Goal: Task Accomplishment & Management: Use online tool/utility

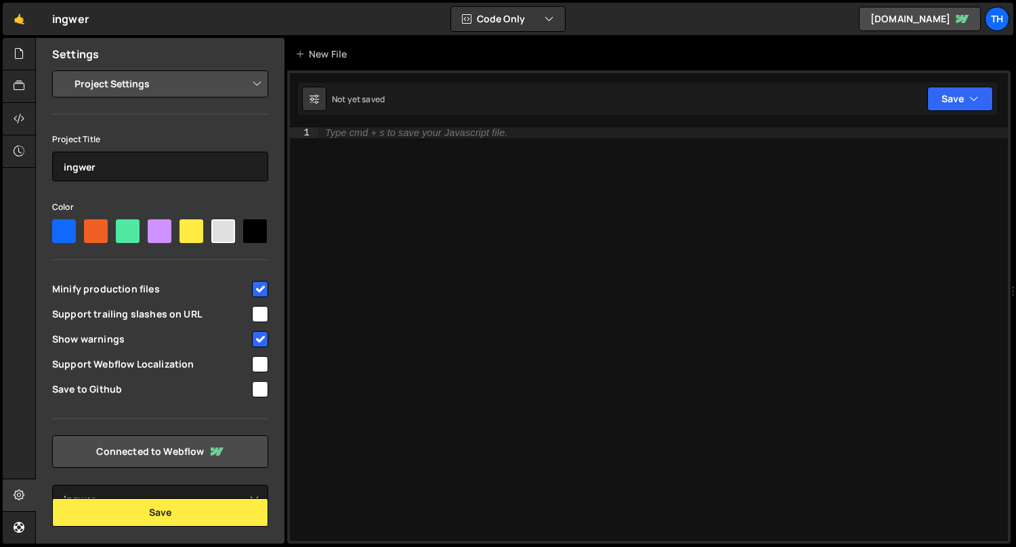
select select "688e6064a28d7033fb7dce0c"
click at [993, 18] on div "Th" at bounding box center [997, 19] width 24 height 24
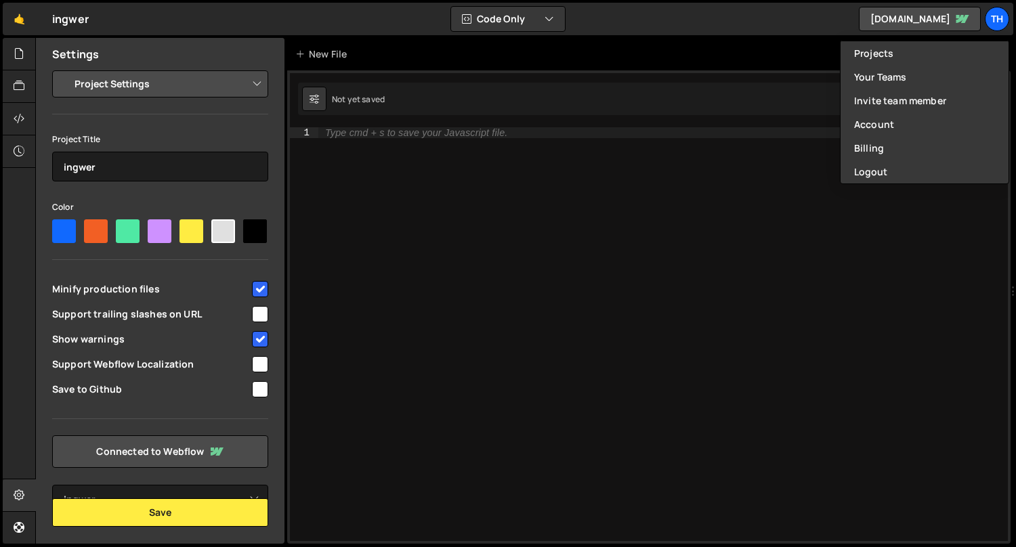
click at [377, 174] on div "Type cmd + s to save your Javascript file." at bounding box center [663, 345] width 690 height 437
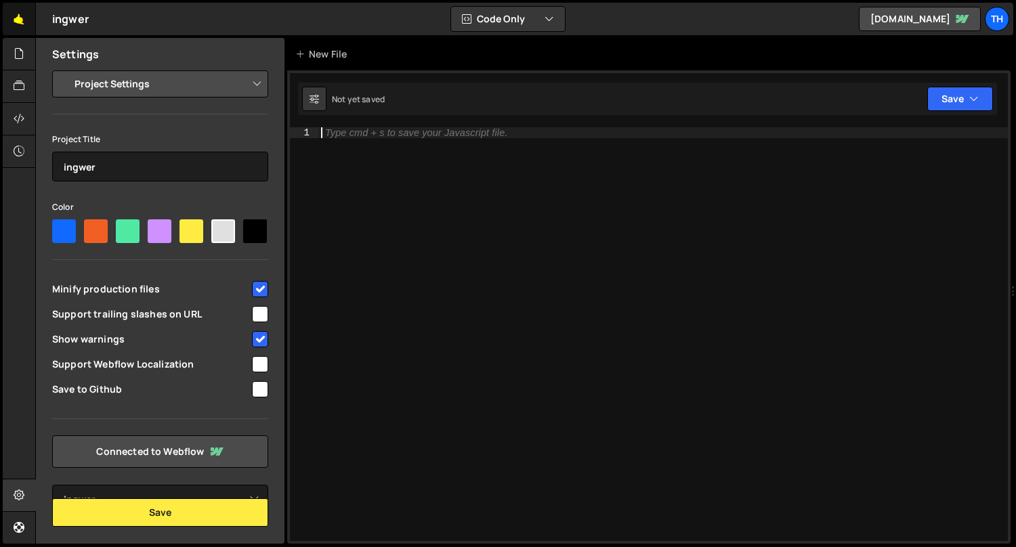
click at [28, 26] on link "🤙" at bounding box center [19, 19] width 33 height 33
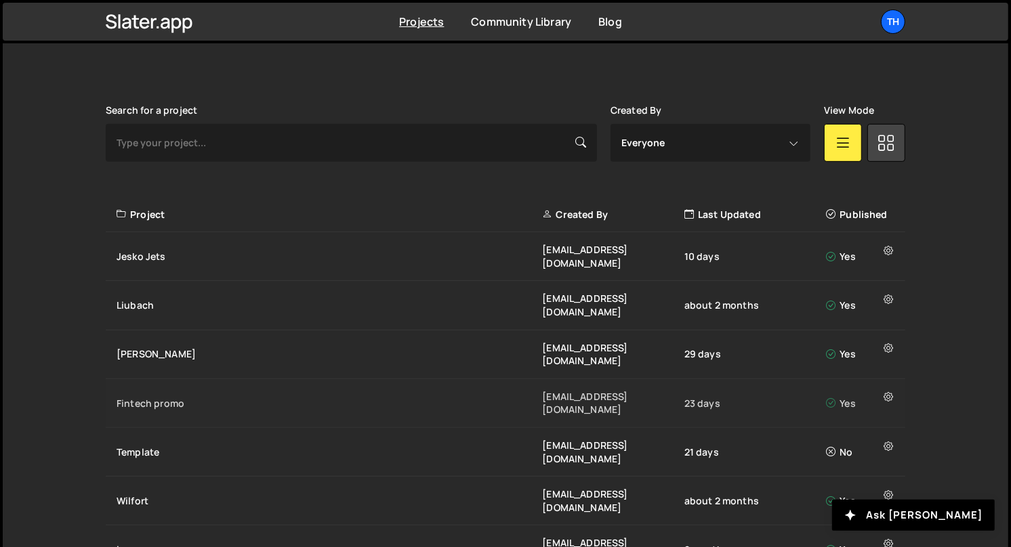
scroll to position [388, 0]
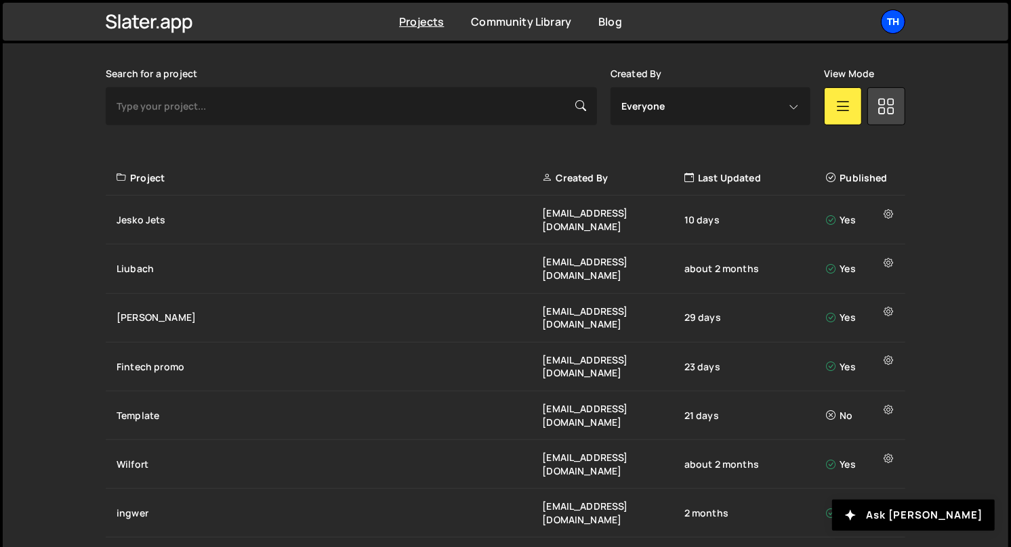
click at [900, 22] on div "Th" at bounding box center [893, 21] width 24 height 24
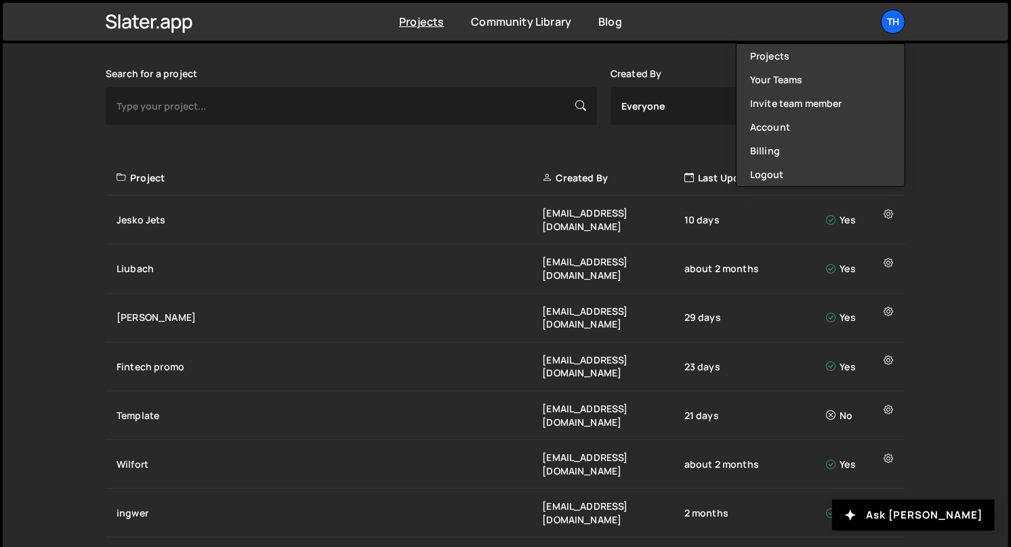
click at [333, 505] on div "Slater is designed for desktop use. Please use a larger screen to access the fu…" at bounding box center [505, 327] width 840 height 649
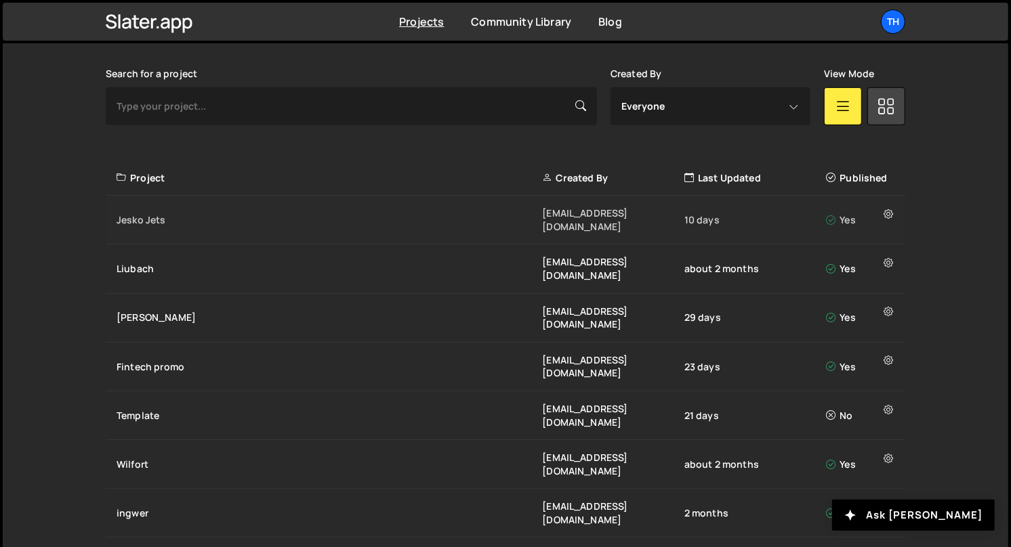
click at [230, 214] on div "Jesko Jets" at bounding box center [329, 220] width 425 height 14
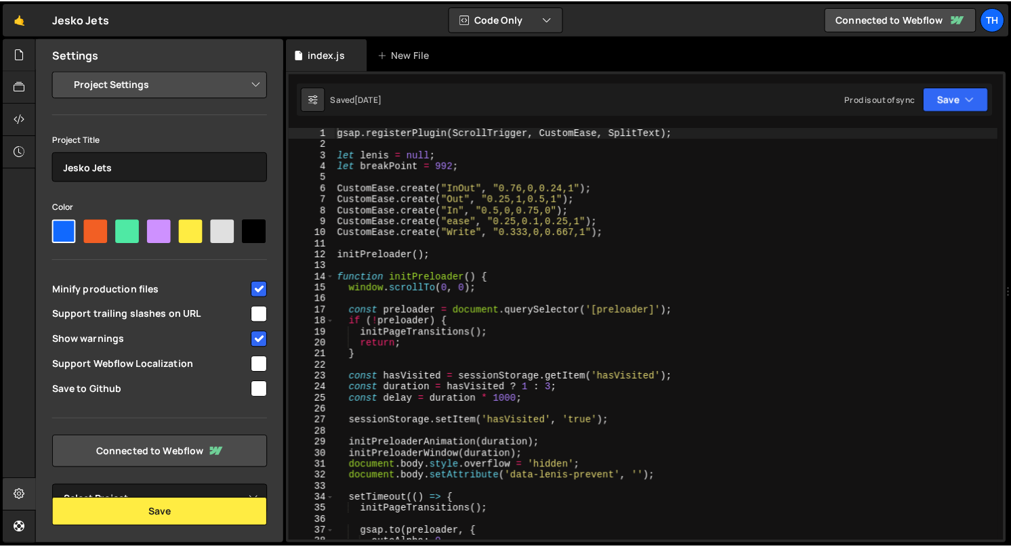
scroll to position [2902, 0]
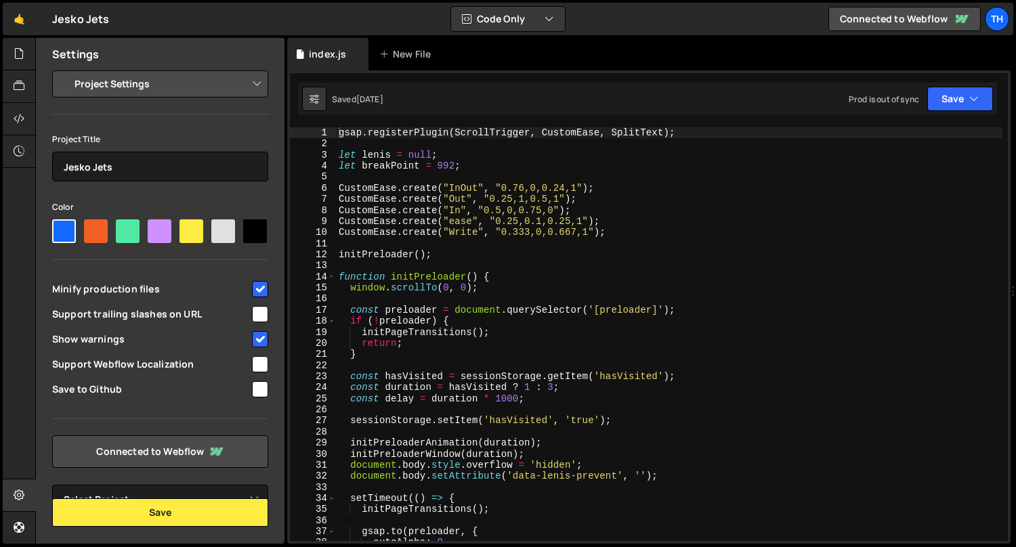
click at [372, 160] on div "gsap . registerPlugin ( ScrollTrigger , CustomEase , SplitText ) ; let lenis = …" at bounding box center [669, 345] width 667 height 437
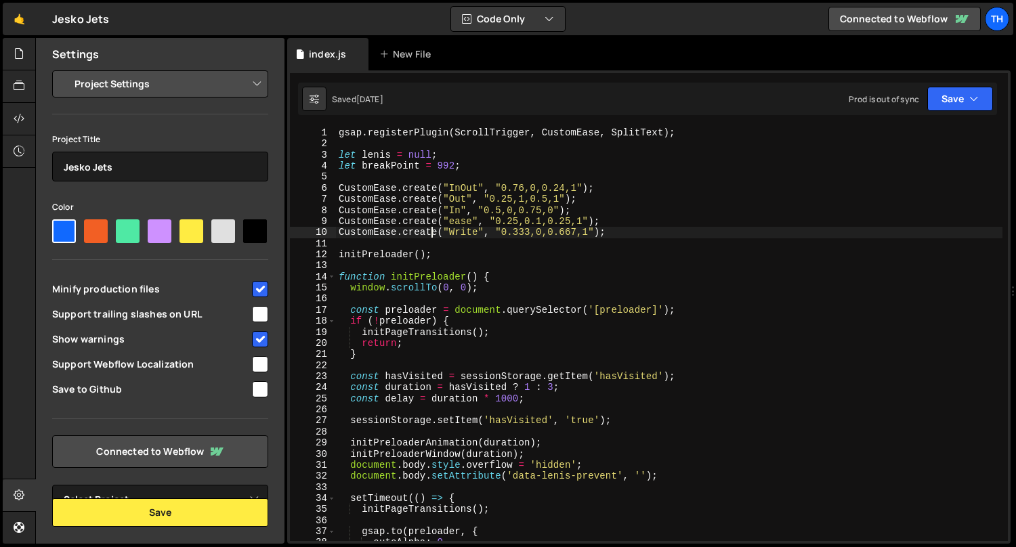
drag, startPoint x: 434, startPoint y: 248, endPoint x: 479, endPoint y: 478, distance: 234.6
click at [479, 478] on div "gsap . registerPlugin ( ScrollTrigger , CustomEase , SplitText ) ; let lenis = …" at bounding box center [669, 345] width 667 height 437
type textarea "document.body.style.overflow = 'hidden'; document.body.setAttribute('data-lenis…"
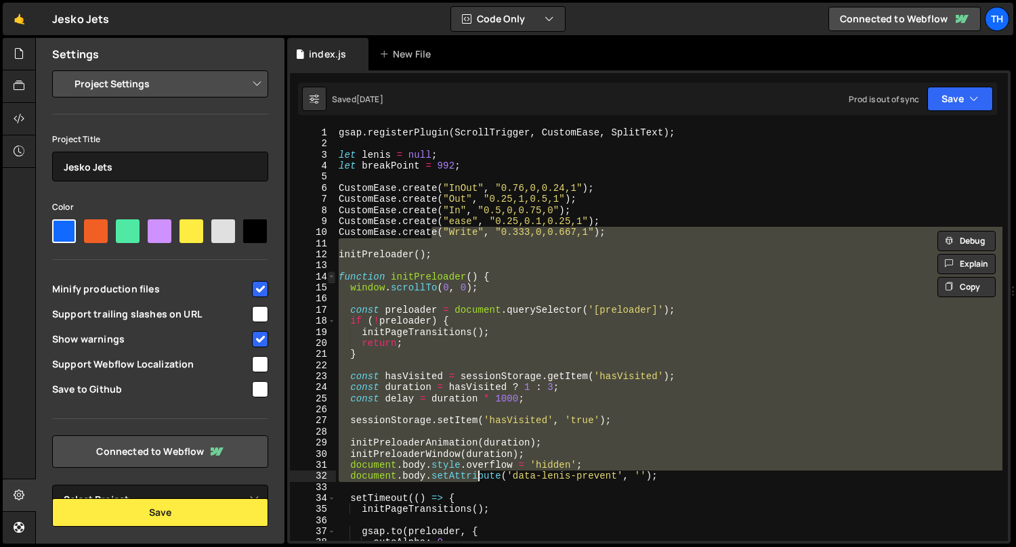
click at [332, 274] on span at bounding box center [331, 277] width 7 height 11
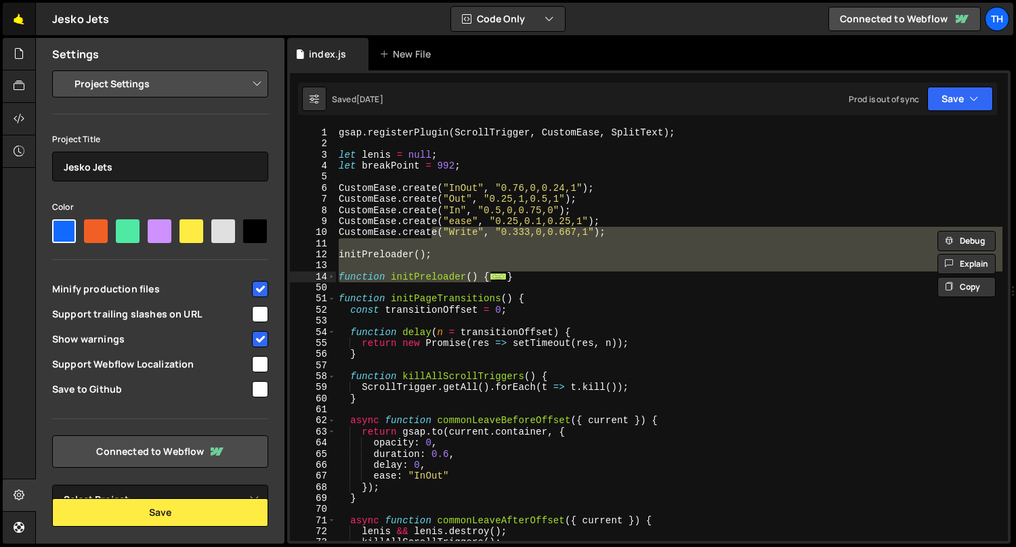
click at [25, 28] on link "🤙" at bounding box center [19, 19] width 33 height 33
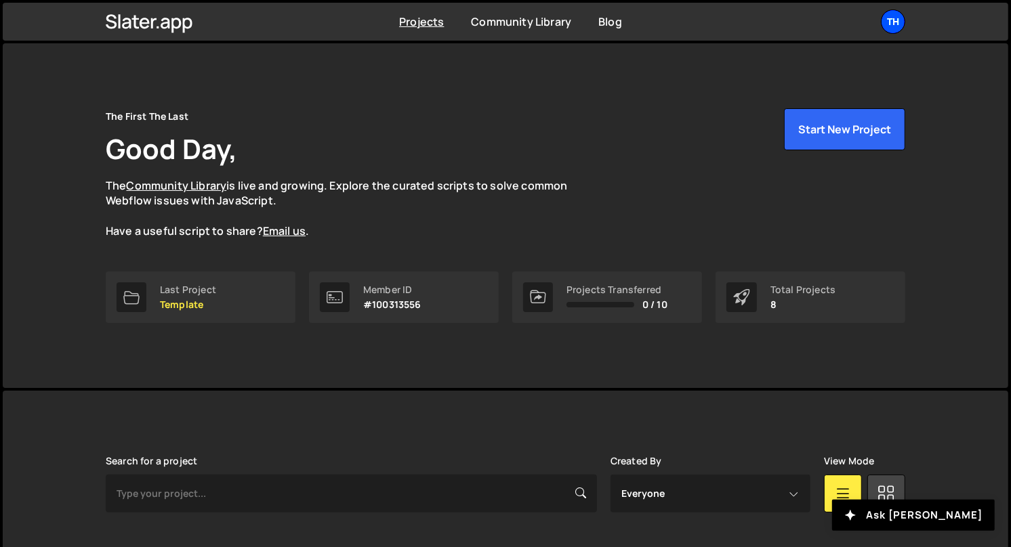
click at [894, 14] on div "Th" at bounding box center [893, 21] width 24 height 24
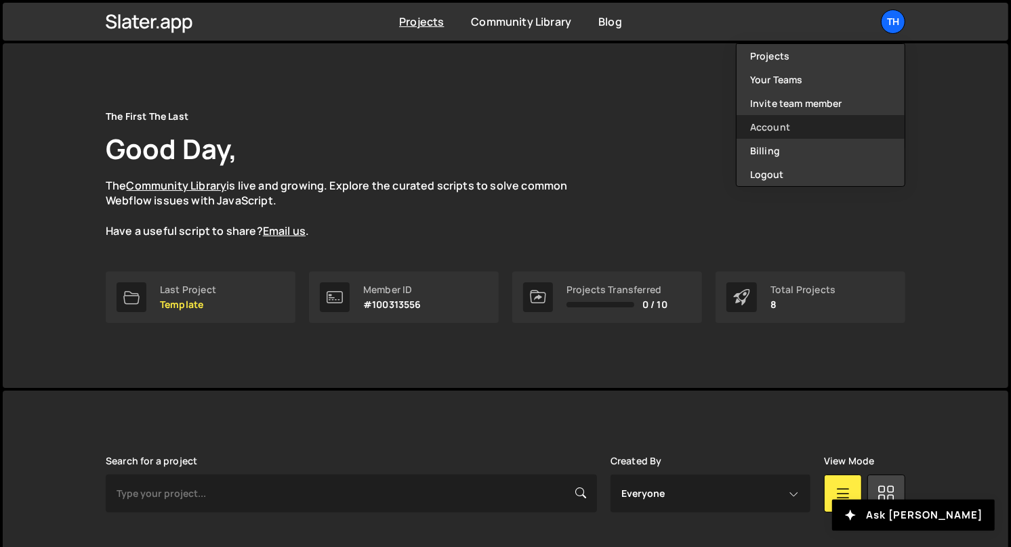
click at [797, 131] on link "Account" at bounding box center [820, 127] width 168 height 24
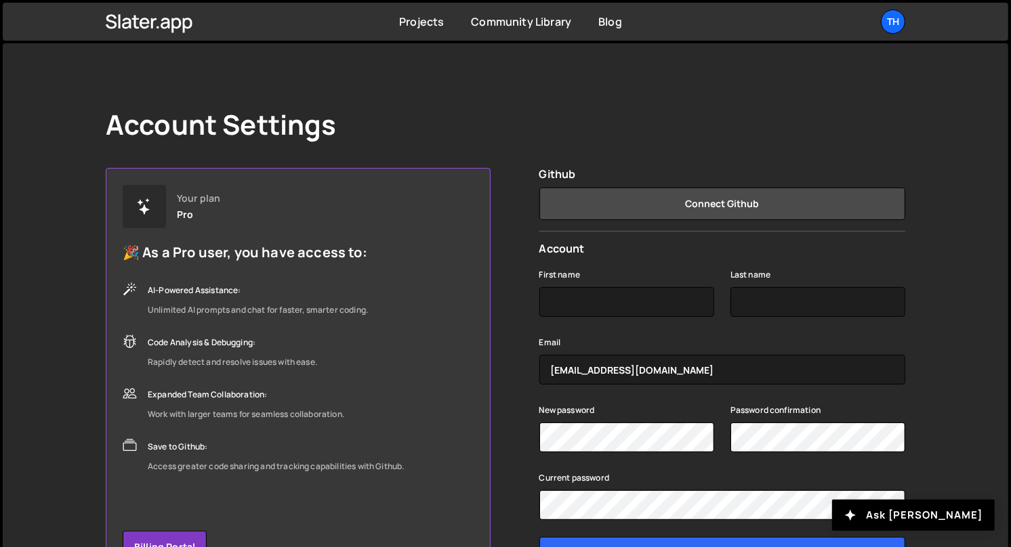
scroll to position [100, 0]
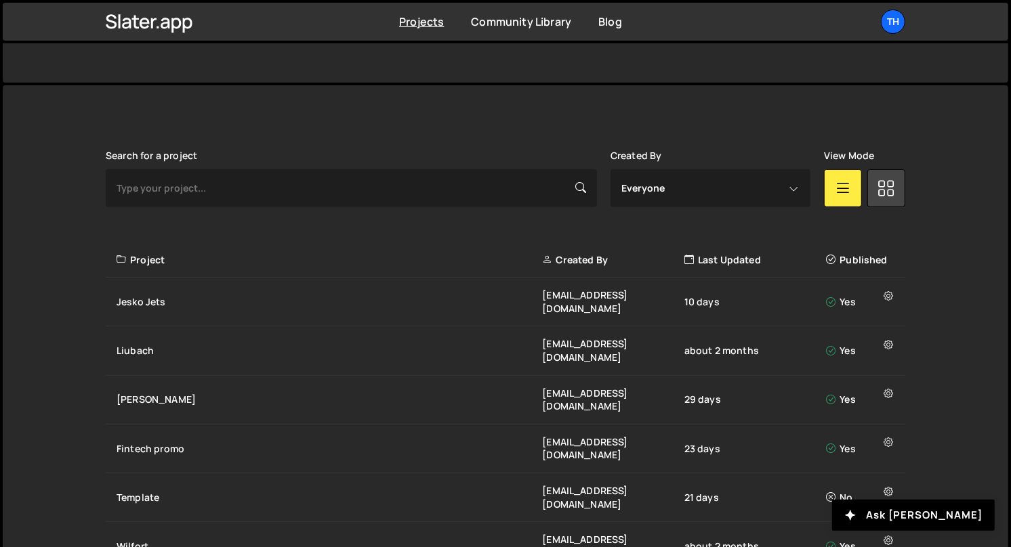
scroll to position [388, 0]
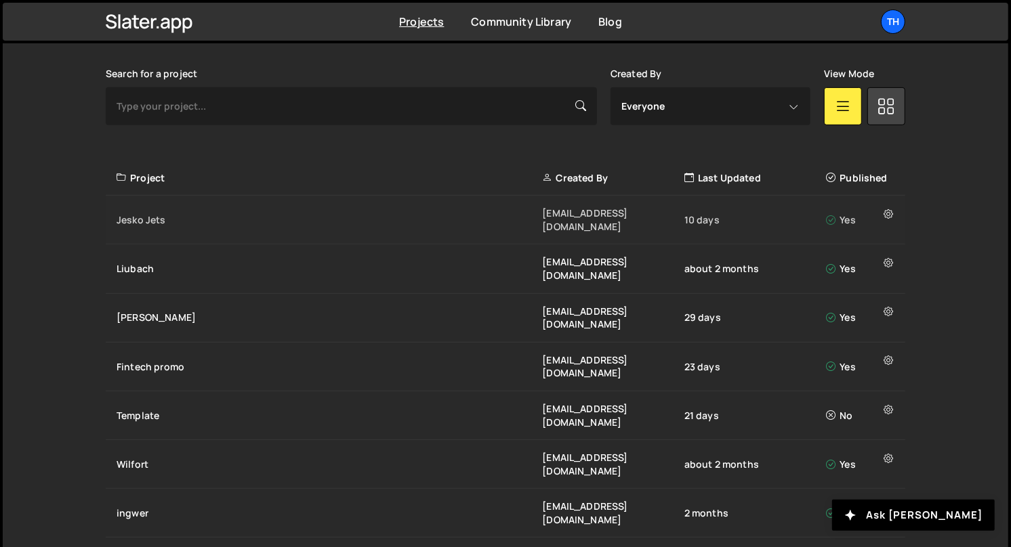
click at [171, 213] on div "Jesko Jets" at bounding box center [329, 220] width 425 height 14
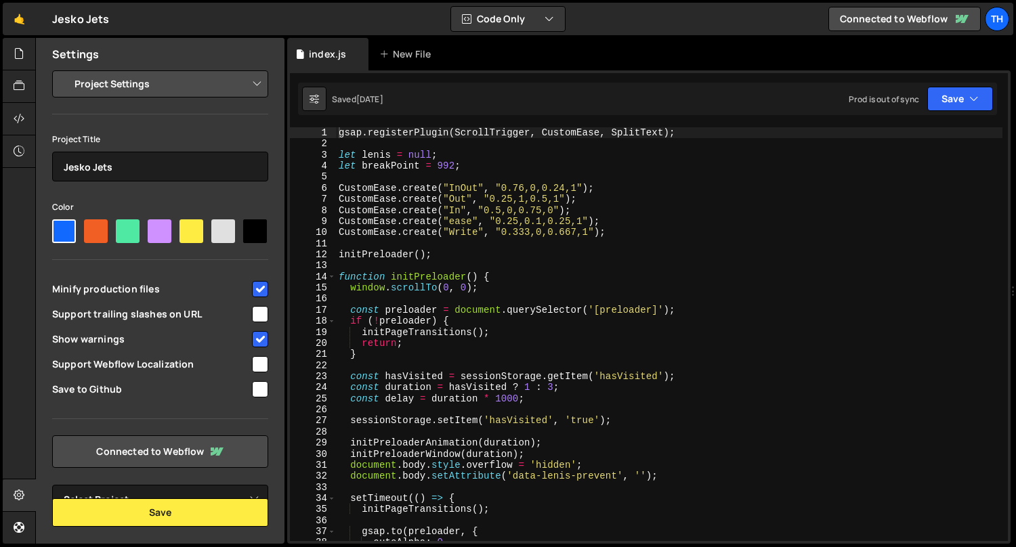
scroll to position [2902, 0]
click at [24, 22] on link "🤙" at bounding box center [19, 19] width 33 height 33
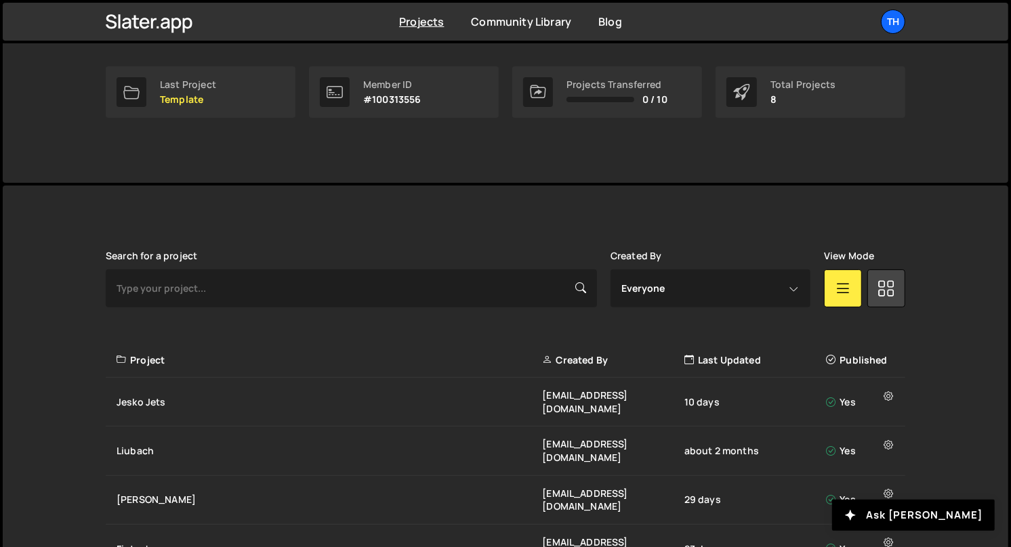
scroll to position [352, 0]
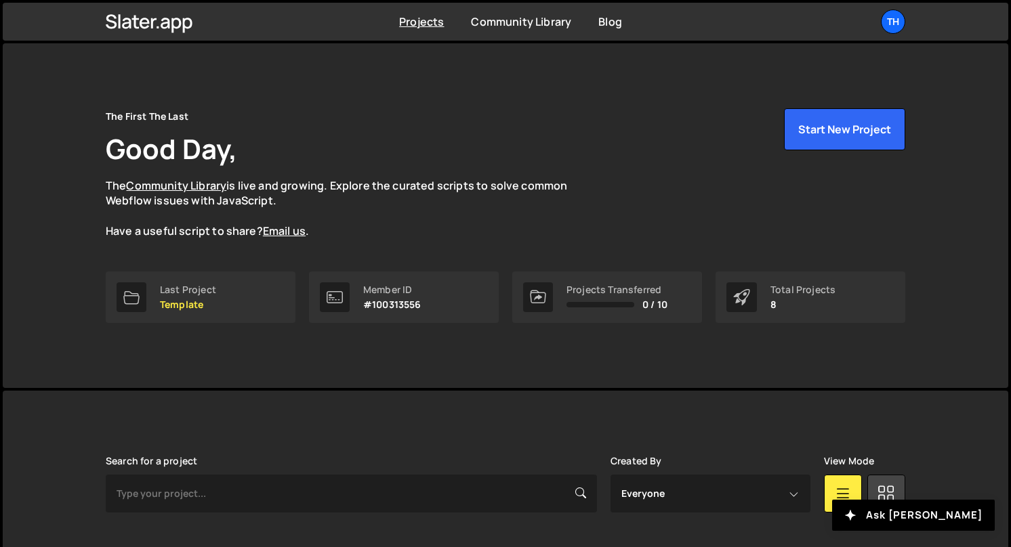
scroll to position [352, 0]
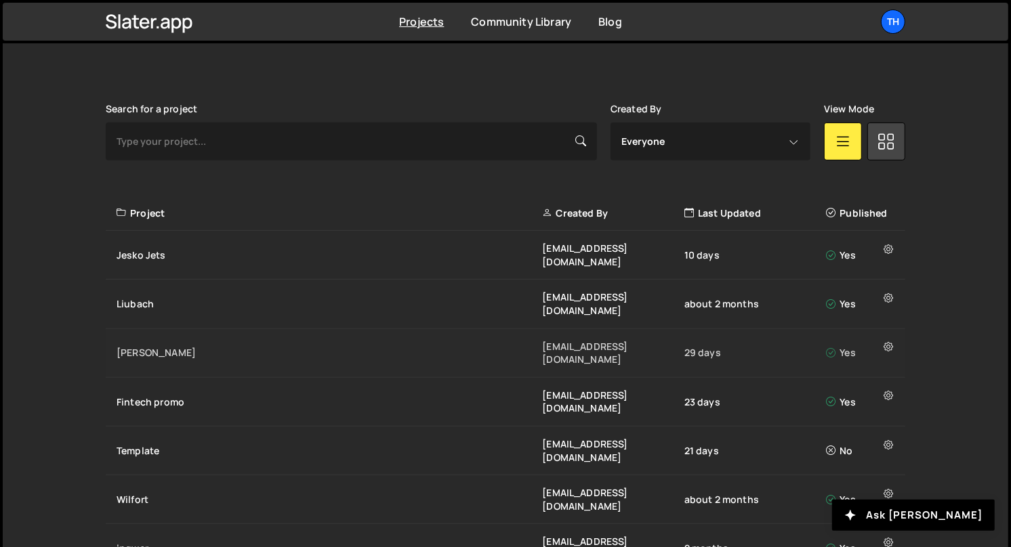
click at [268, 346] on div "[PERSON_NAME]" at bounding box center [329, 353] width 425 height 14
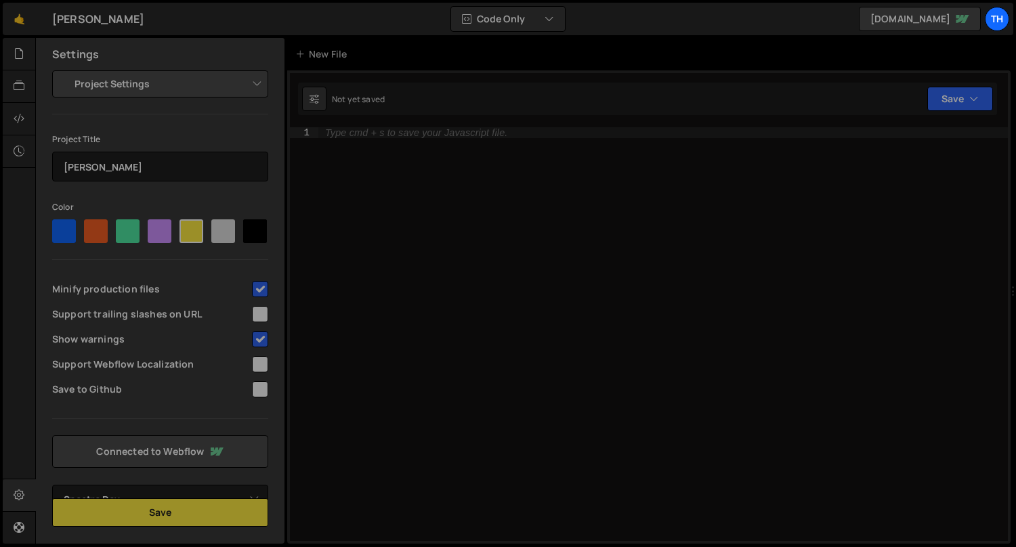
select select "68bc1f09d77de4fd470259b0"
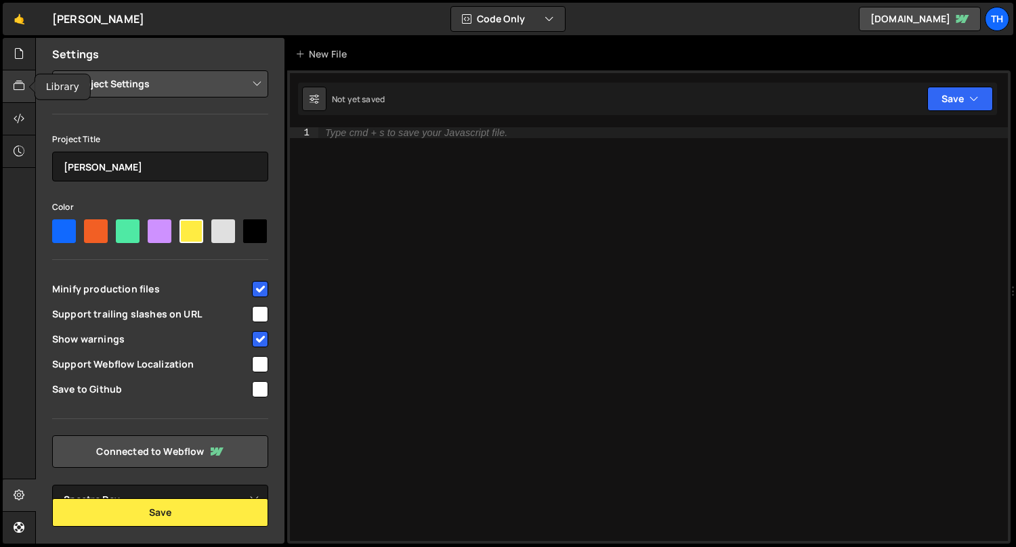
click at [20, 79] on icon at bounding box center [19, 86] width 11 height 15
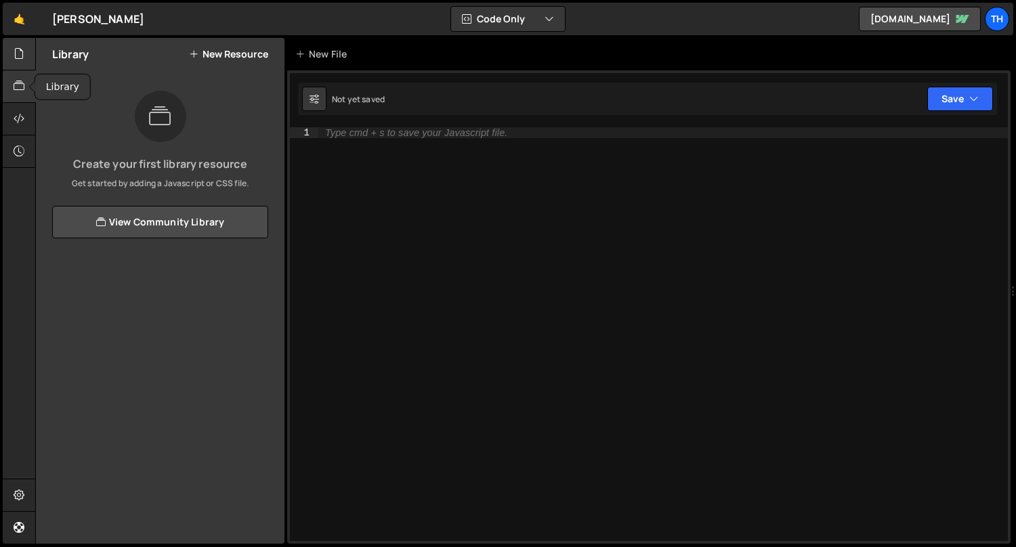
click at [9, 64] on div at bounding box center [19, 54] width 33 height 33
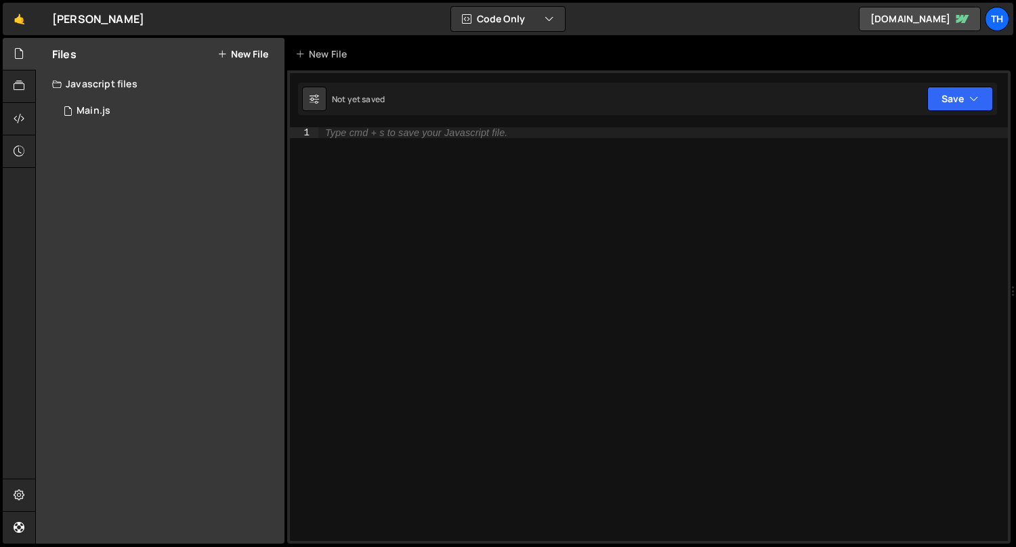
click at [46, 111] on div "1 Main.js 0" at bounding box center [160, 111] width 249 height 27
click at [81, 110] on div "Main.js" at bounding box center [94, 111] width 34 height 12
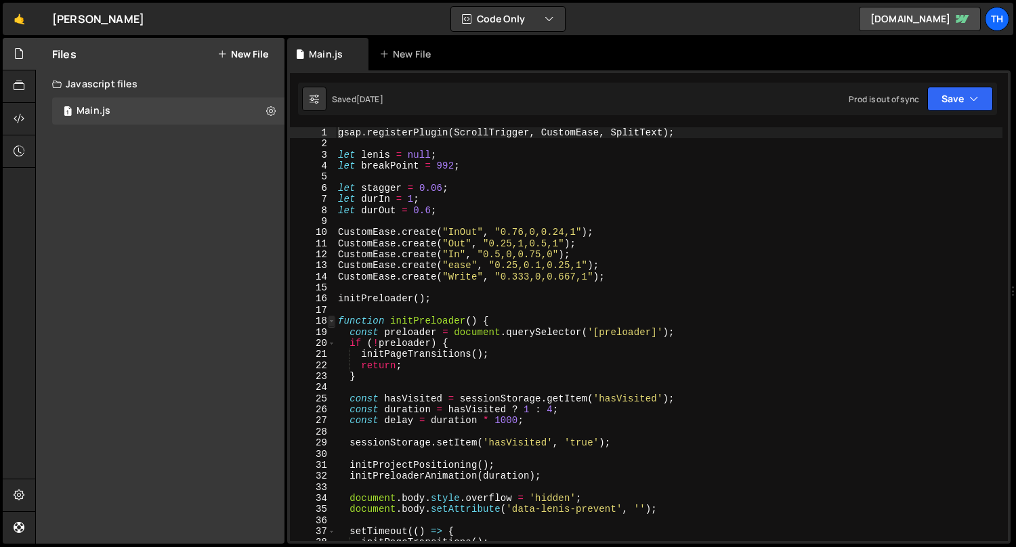
click at [333, 321] on span at bounding box center [331, 321] width 7 height 11
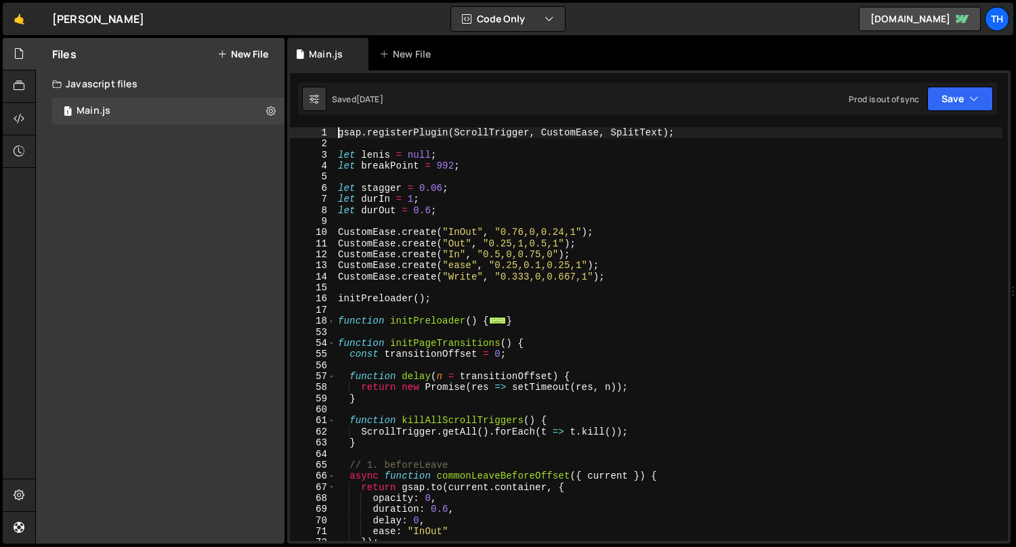
click at [324, 344] on div "54" at bounding box center [313, 343] width 46 height 11
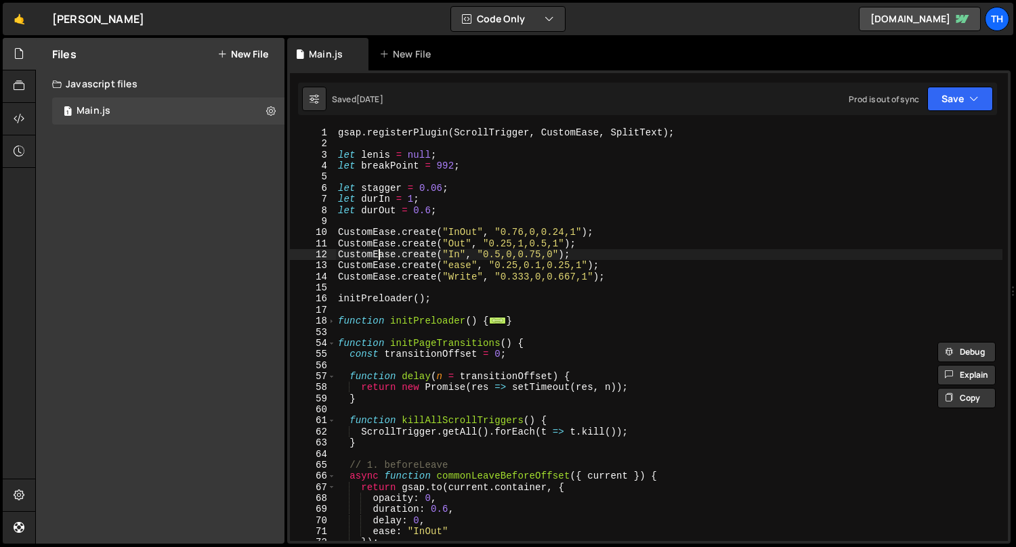
click at [378, 253] on div "gsap . registerPlugin ( ScrollTrigger , CustomEase , SplitText ) ; let lenis = …" at bounding box center [669, 345] width 668 height 437
click at [334, 339] on span at bounding box center [331, 342] width 7 height 11
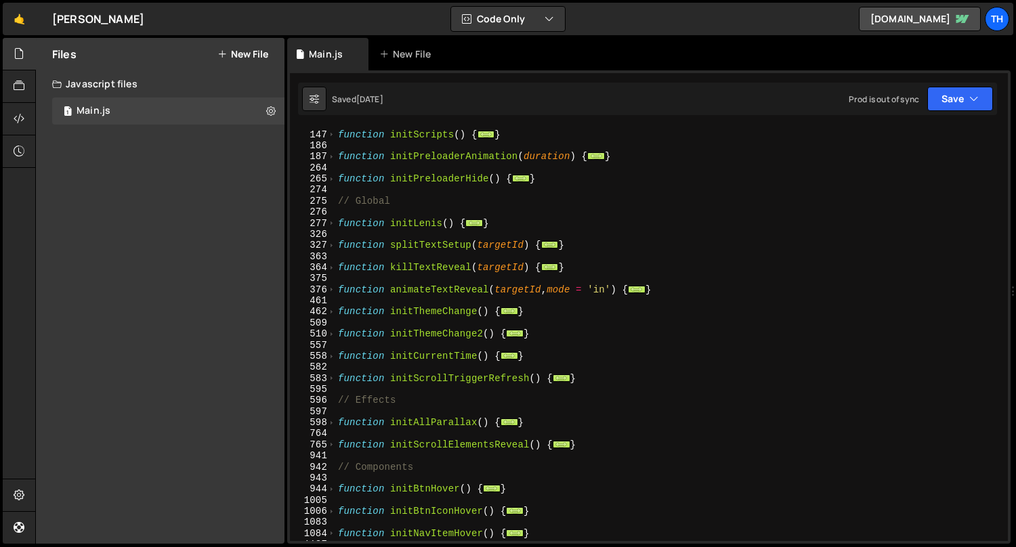
scroll to position [240, 0]
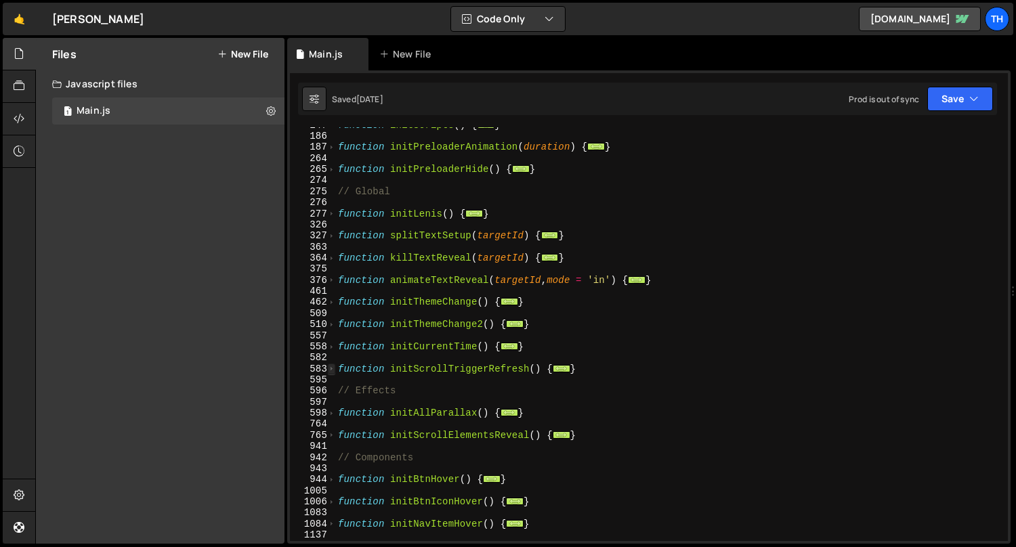
click at [328, 370] on span at bounding box center [331, 369] width 7 height 11
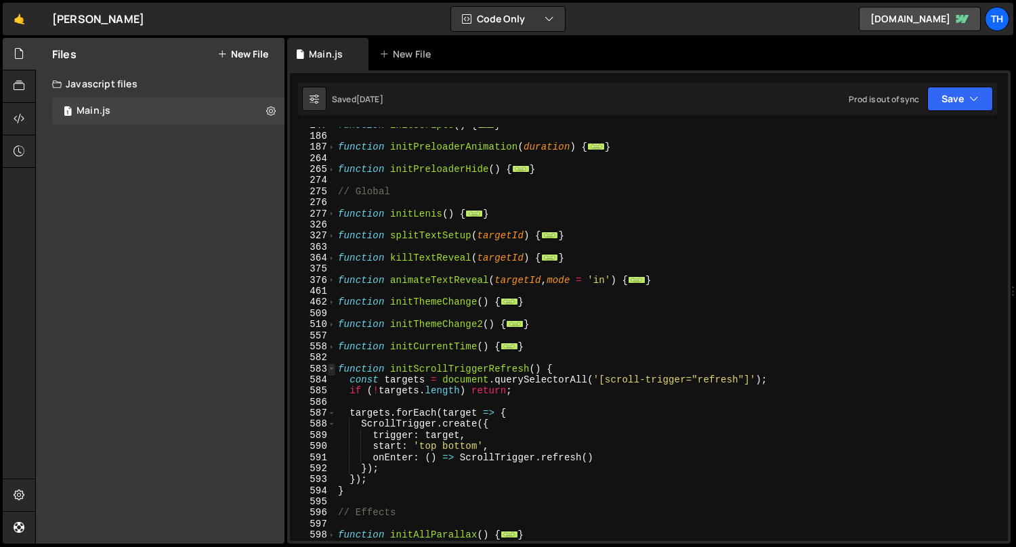
click at [328, 368] on span at bounding box center [331, 369] width 7 height 11
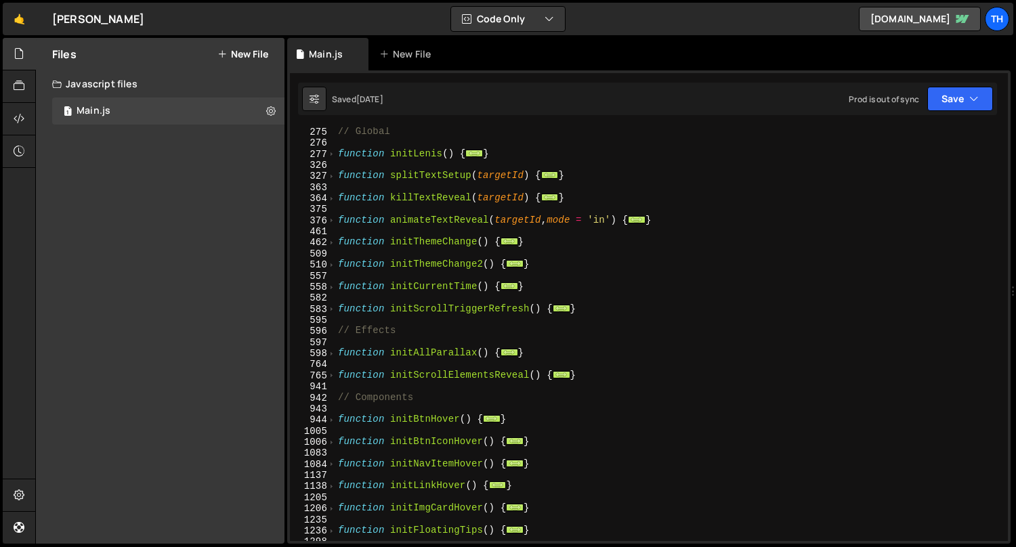
scroll to position [300, 0]
click at [329, 378] on span at bounding box center [331, 376] width 7 height 11
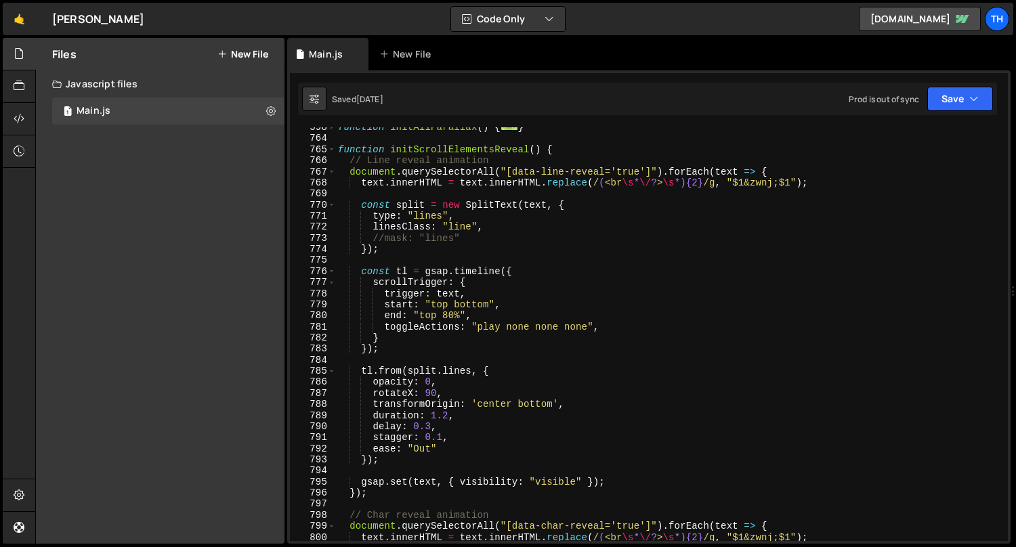
scroll to position [531, 0]
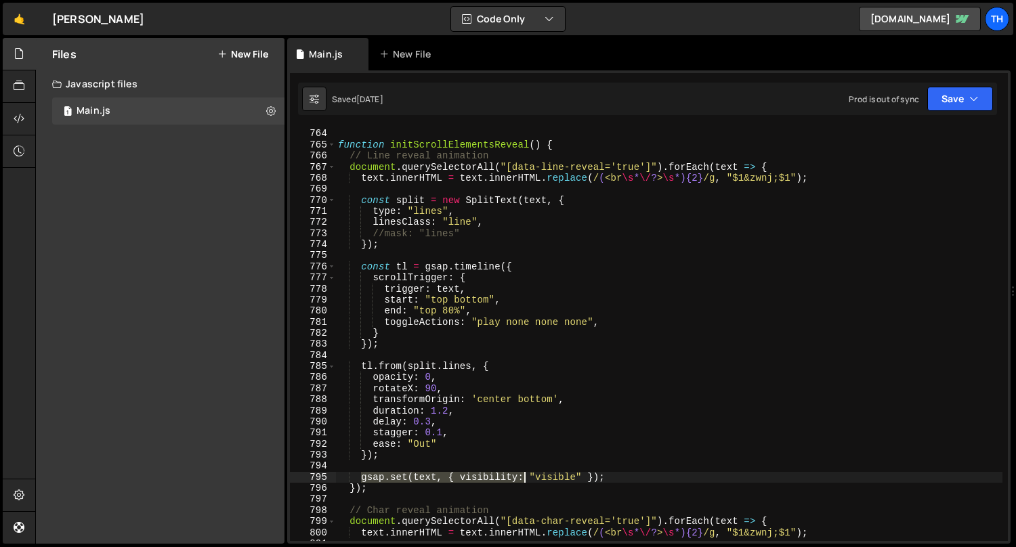
drag, startPoint x: 380, startPoint y: 482, endPoint x: 443, endPoint y: 477, distance: 63.2
click at [510, 477] on div "function initAllParallax ( ) { ... } function initScrollElementsReveal ( ) { //…" at bounding box center [669, 335] width 668 height 437
click at [410, 476] on div "function initAllParallax ( ) { ... } function initScrollElementsReveal ( ) { //…" at bounding box center [668, 334] width 667 height 414
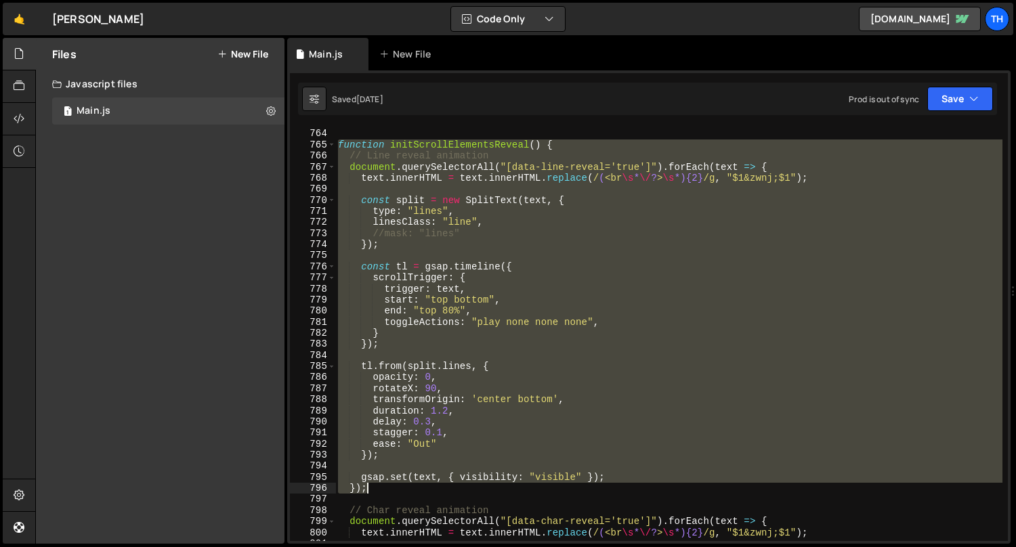
drag, startPoint x: 340, startPoint y: 144, endPoint x: 470, endPoint y: 493, distance: 371.7
click at [470, 493] on div "function initAllParallax ( ) { ... } function initScrollElementsReveal ( ) { //…" at bounding box center [669, 335] width 668 height 437
click at [438, 482] on div "function initAllParallax ( ) { ... } function initScrollElementsReveal ( ) { //…" at bounding box center [668, 334] width 667 height 414
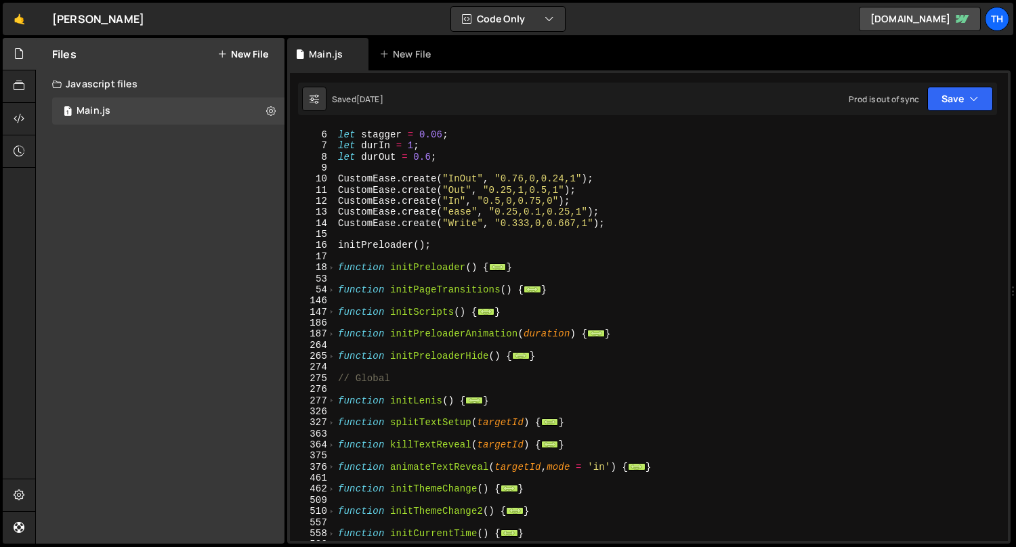
scroll to position [129, 0]
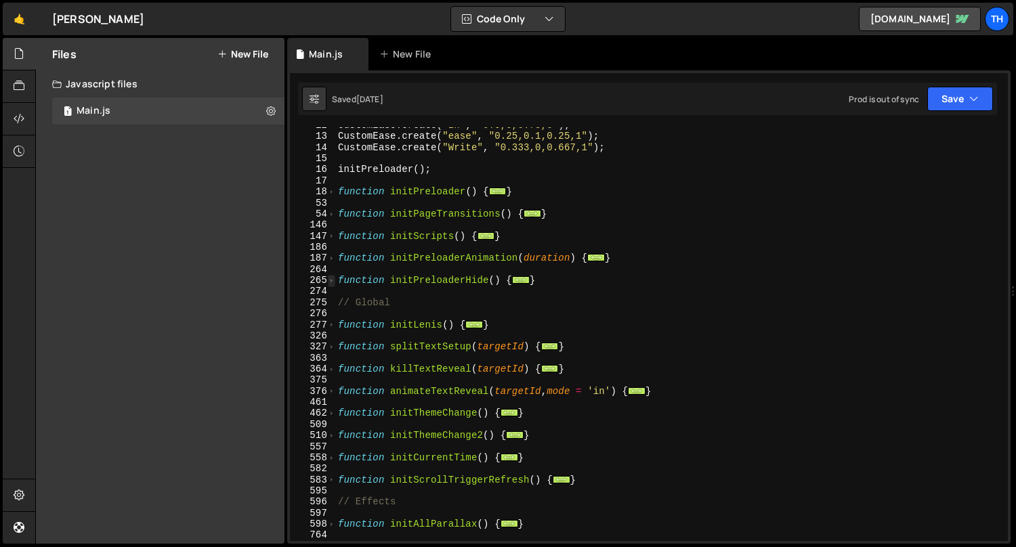
click at [330, 283] on span at bounding box center [331, 280] width 7 height 11
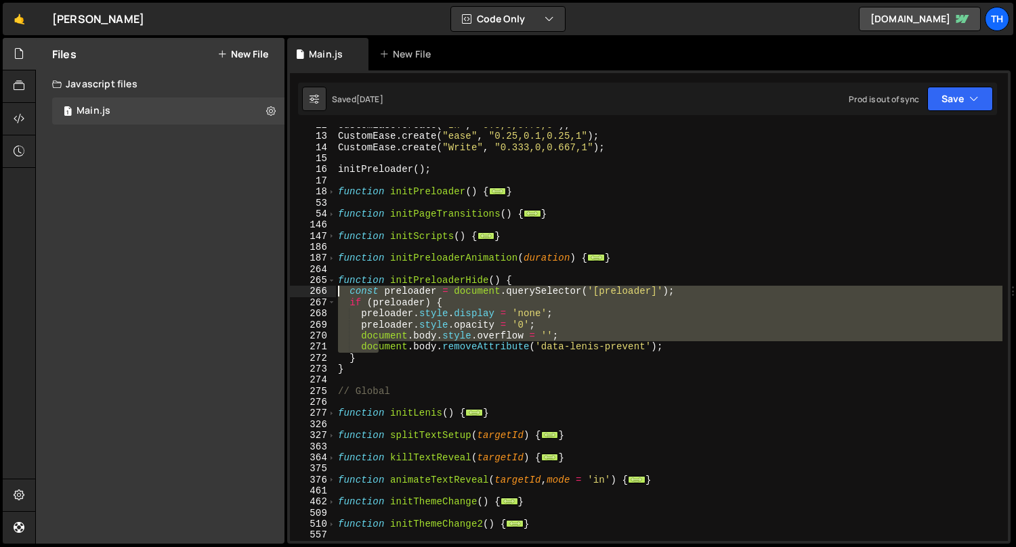
drag, startPoint x: 381, startPoint y: 352, endPoint x: 269, endPoint y: 295, distance: 126.3
click at [269, 295] on div "Files New File Javascript files 1 Main.js 0 CSS files Copy share link Edit File…" at bounding box center [525, 291] width 981 height 507
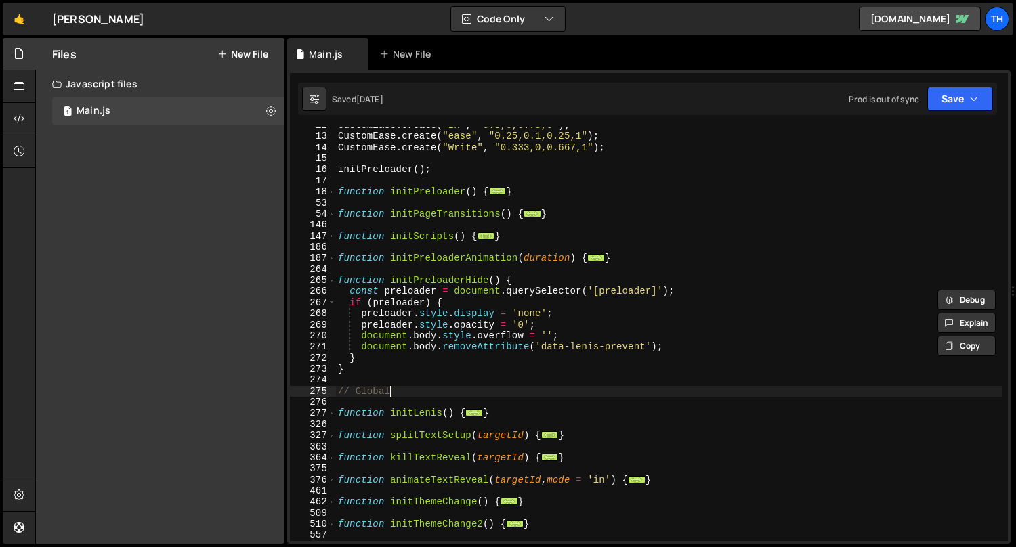
click at [432, 396] on div "CustomEase . create ( "In" , "0.5,0,0.75,0" ) ; CustomEase . create ( "ease" , …" at bounding box center [669, 338] width 668 height 437
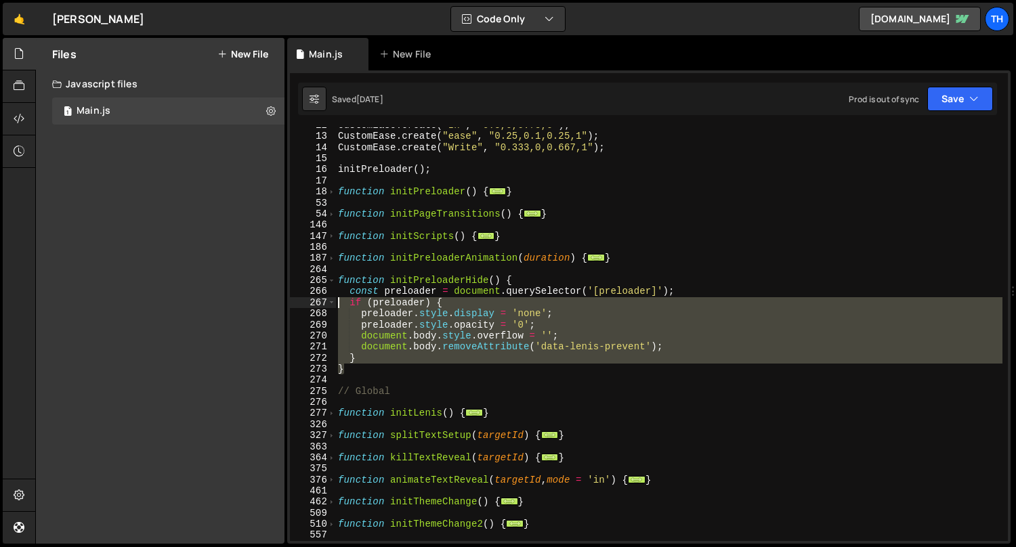
drag, startPoint x: 375, startPoint y: 371, endPoint x: 278, endPoint y: 306, distance: 116.7
click at [278, 306] on div "Files New File Javascript files 1 Main.js 0 CSS files Copy share link Edit File…" at bounding box center [525, 291] width 981 height 507
click at [548, 339] on div "CustomEase . create ( "In" , "0.5,0,0.75,0" ) ; CustomEase . create ( "ease" , …" at bounding box center [668, 334] width 667 height 414
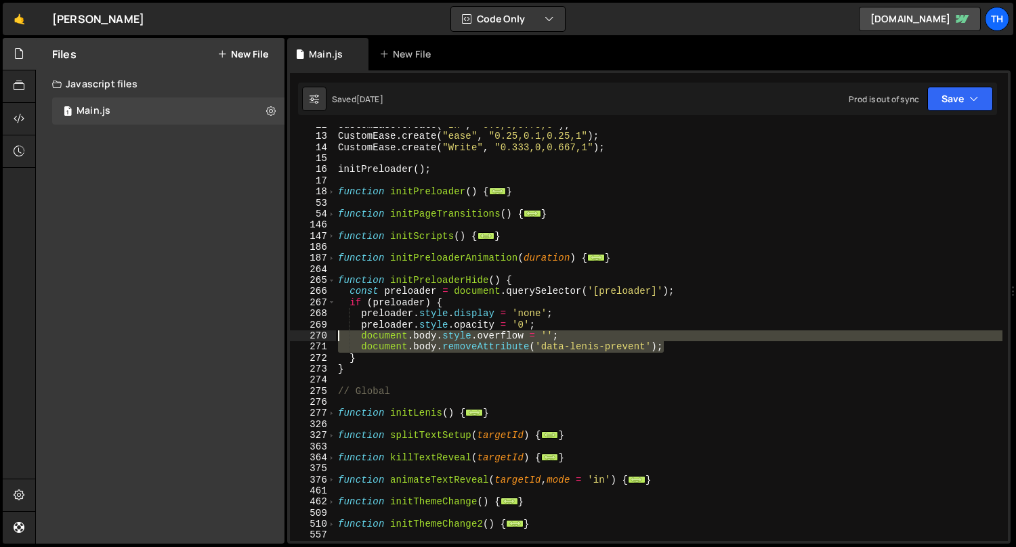
drag, startPoint x: 684, startPoint y: 346, endPoint x: 217, endPoint y: 336, distance: 467.5
click at [217, 336] on div "Files New File Javascript files 1 Main.js 0 CSS files Copy share link Edit File…" at bounding box center [525, 291] width 981 height 507
click at [529, 317] on div "CustomEase . create ( "In" , "0.5,0,0.75,0" ) ; CustomEase . create ( "ease" , …" at bounding box center [669, 338] width 668 height 437
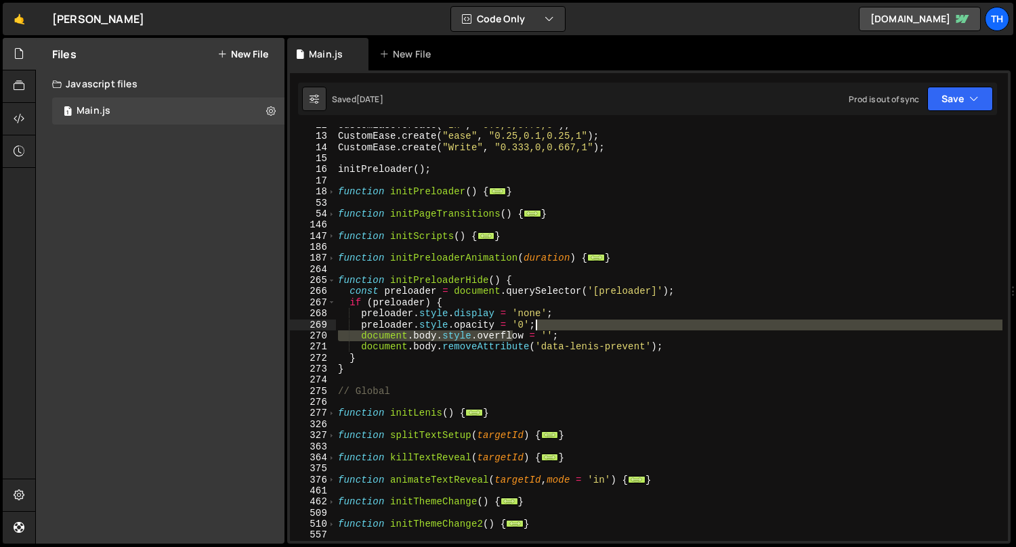
drag, startPoint x: 511, startPoint y: 331, endPoint x: 578, endPoint y: 330, distance: 66.4
click at [578, 330] on div "CustomEase . create ( "In" , "0.5,0,0.75,0" ) ; CustomEase . create ( "ease" , …" at bounding box center [669, 338] width 668 height 437
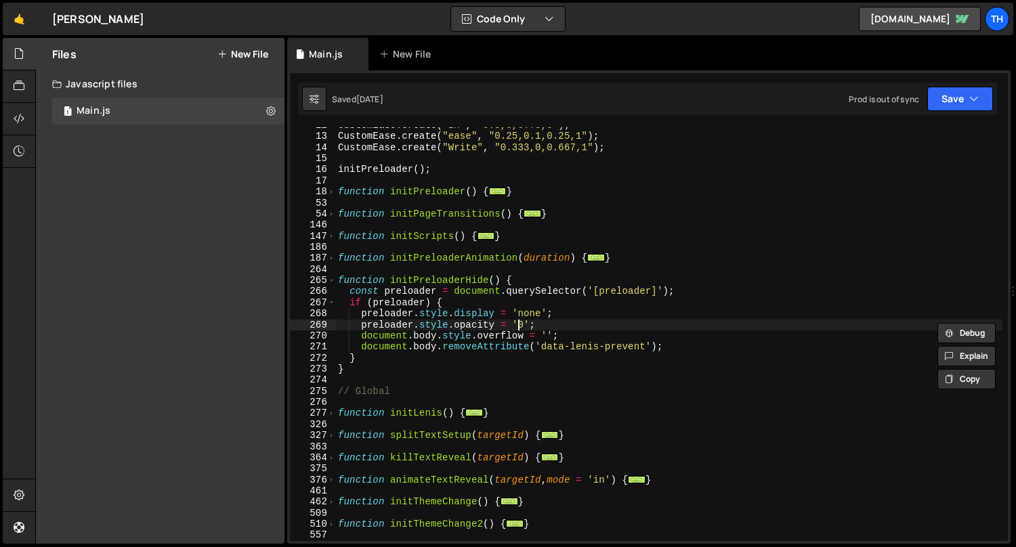
click at [517, 327] on div "CustomEase . create ( "In" , "0.5,0,0.75,0" ) ; CustomEase . create ( "ease" , …" at bounding box center [669, 338] width 668 height 437
click at [329, 282] on span at bounding box center [331, 280] width 7 height 11
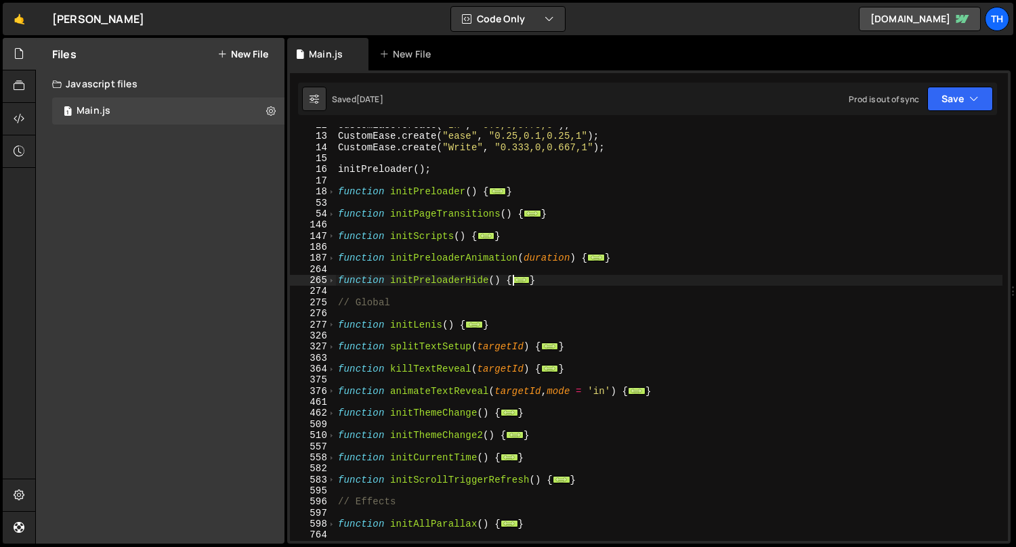
click at [337, 216] on div "CustomEase . create ( "In" , "0.5,0,0.75,0" ) ; CustomEase . create ( "ease" , …" at bounding box center [669, 338] width 668 height 437
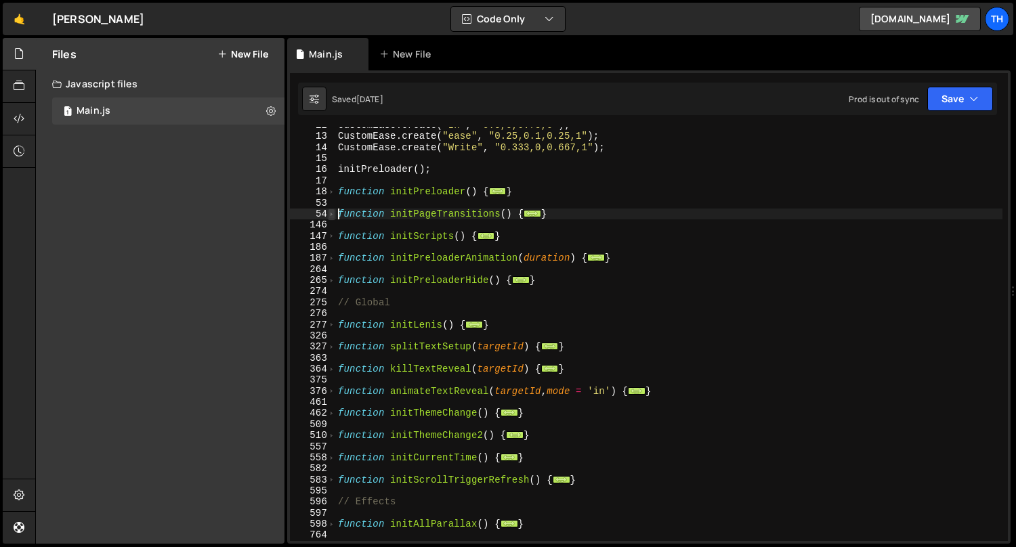
click at [334, 212] on span at bounding box center [331, 214] width 7 height 11
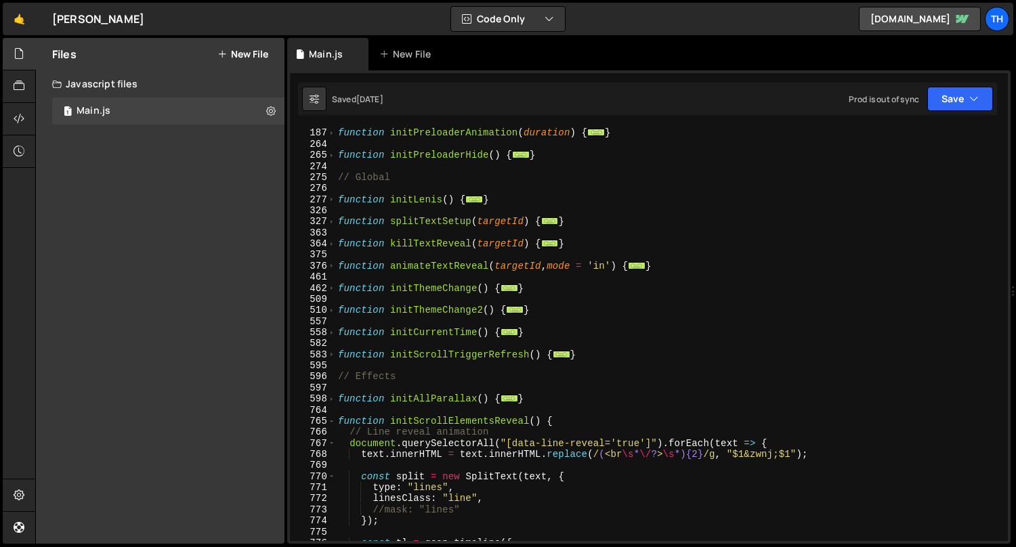
scroll to position [1263, 0]
click at [442, 425] on div "function initPreloaderAnimation ( duration ) { ... } function initPreloaderHide…" at bounding box center [669, 335] width 668 height 437
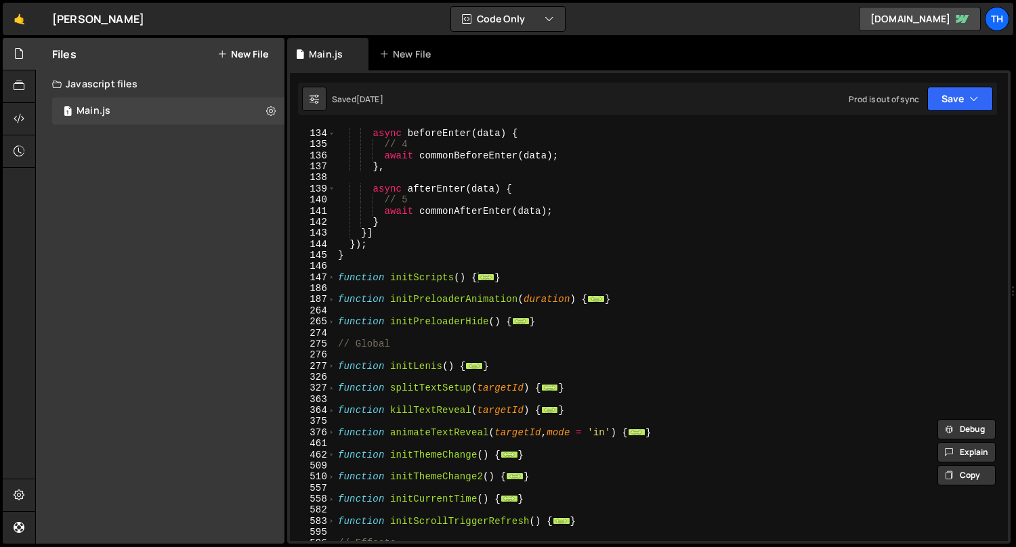
scroll to position [1091, 0]
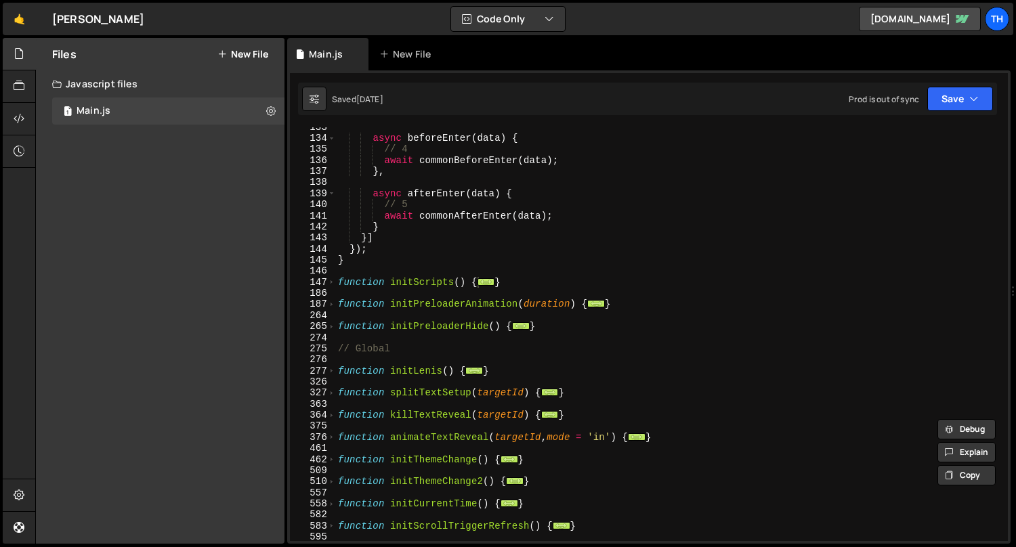
click at [413, 323] on div "async beforeEnter ( data ) { // 4 await commonBeforeEnter ( data ) ; } , async …" at bounding box center [669, 340] width 668 height 437
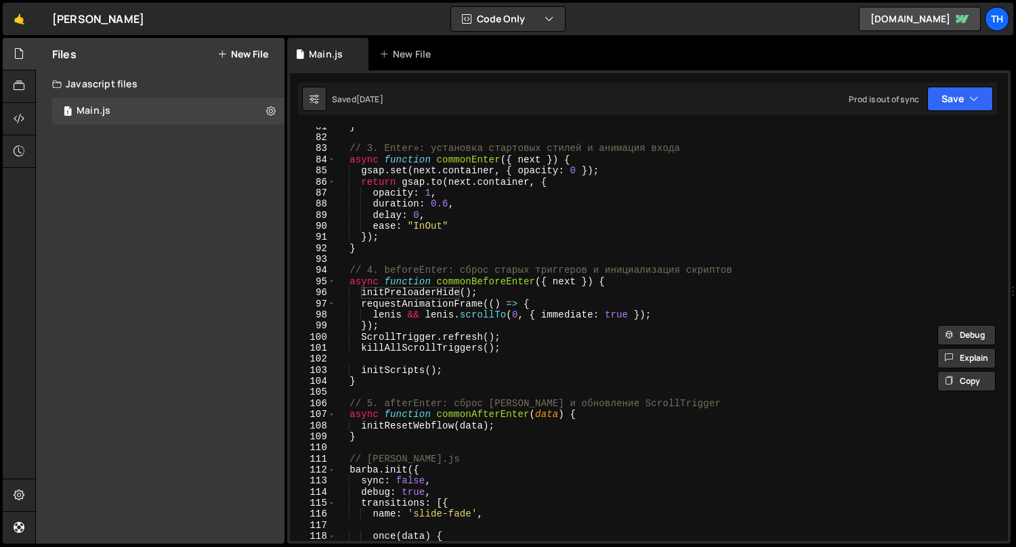
scroll to position [506, 0]
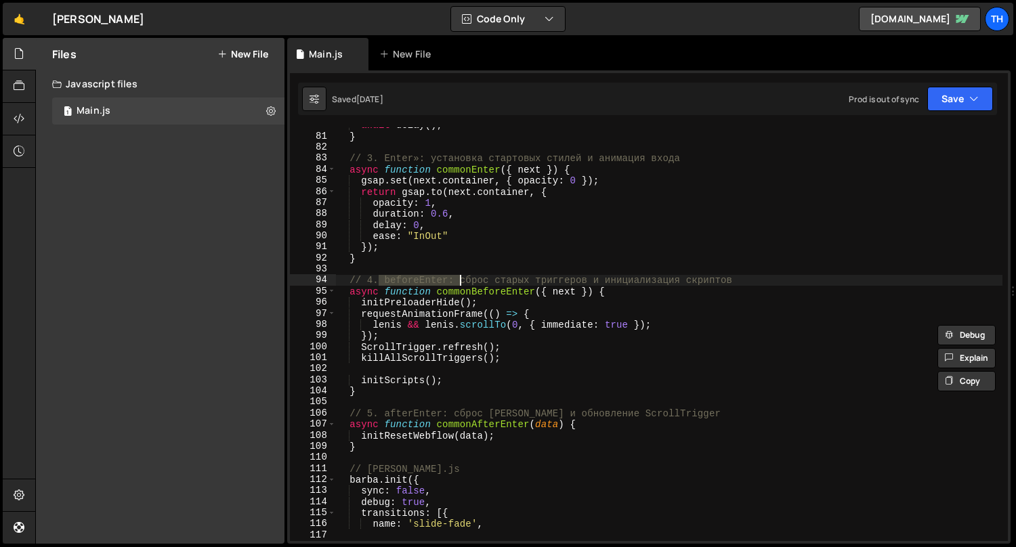
drag, startPoint x: 381, startPoint y: 284, endPoint x: 460, endPoint y: 282, distance: 78.6
click at [460, 282] on div "await delay ( ) ; } // 3. Enter»: установка стартовых стилей и анимация входа a…" at bounding box center [669, 338] width 668 height 437
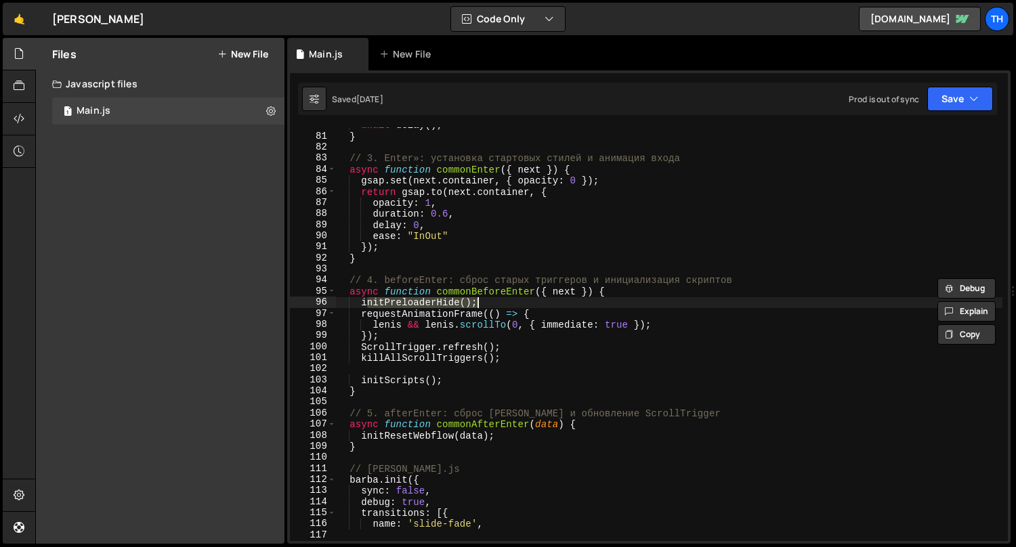
drag, startPoint x: 364, startPoint y: 302, endPoint x: 495, endPoint y: 302, distance: 131.4
click at [495, 302] on html "Projects Community Library Blog Th Projects Your Teams Invite team member Accou…" at bounding box center [508, 273] width 1016 height 547
click at [511, 297] on div "await delay ( ) ; } // 3. Enter»: установка стартовых стилей и анимация входа a…" at bounding box center [669, 338] width 668 height 437
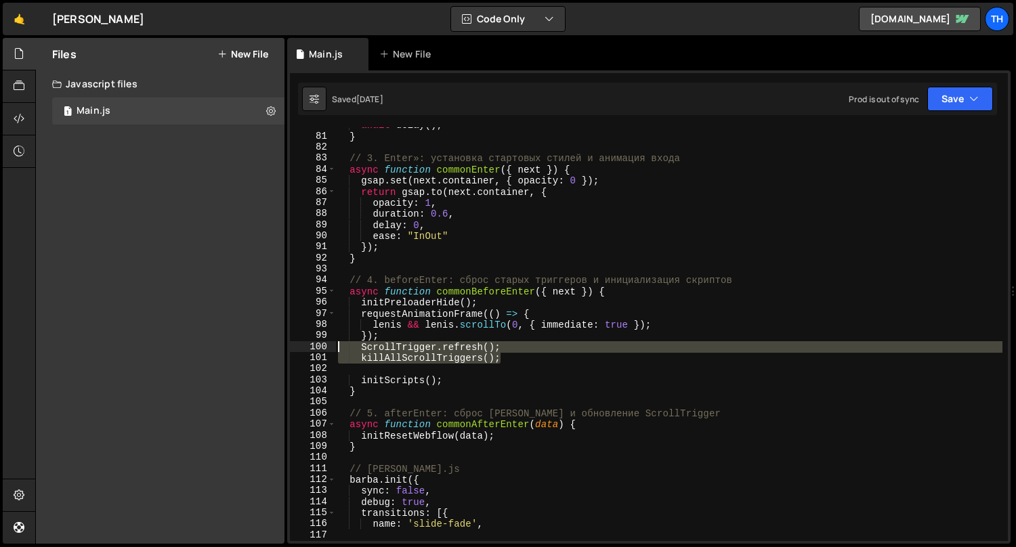
drag, startPoint x: 514, startPoint y: 363, endPoint x: 205, endPoint y: 344, distance: 309.5
click at [205, 344] on div "Files New File Javascript files 1 Main.js 0 CSS files Copy share link Edit File…" at bounding box center [525, 291] width 981 height 507
click at [358, 356] on div "await delay ( ) ; } // 3. Enter»: установка стартовых стилей и анимация входа a…" at bounding box center [668, 334] width 667 height 414
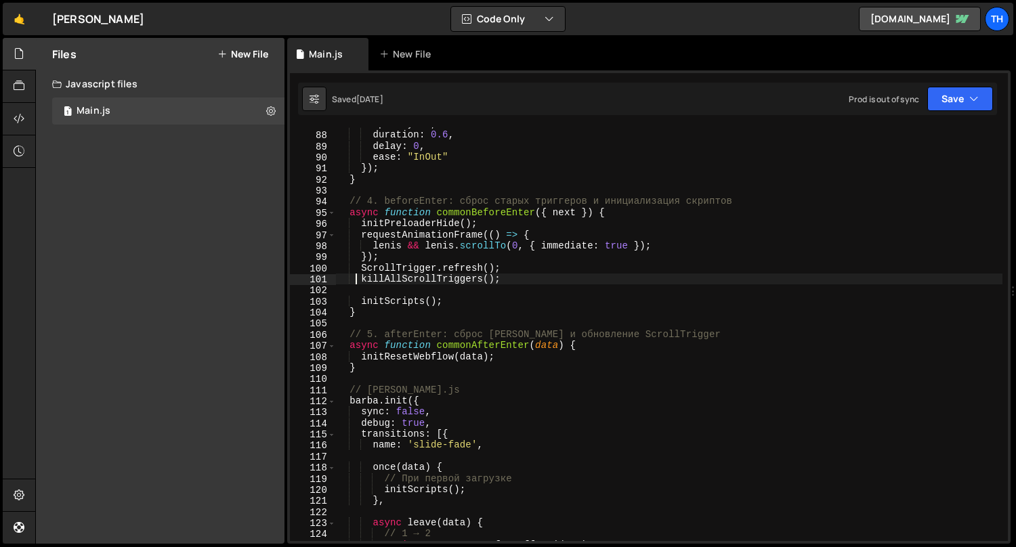
scroll to position [585, 0]
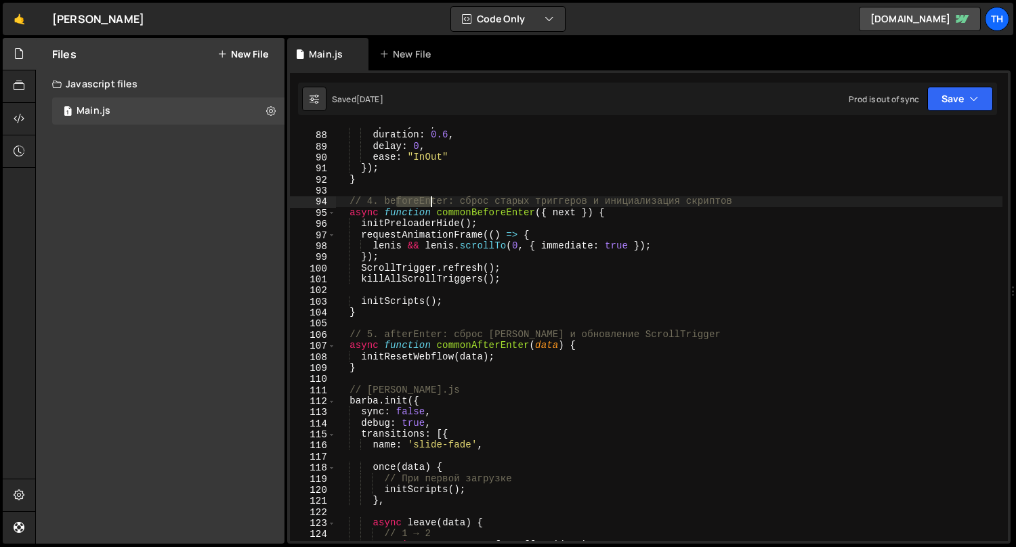
drag, startPoint x: 394, startPoint y: 203, endPoint x: 433, endPoint y: 201, distance: 38.7
click at [433, 201] on div "opacity : 1 , duration : 0.6 , delay : 0 , ease : "InOut" }) ; } // 4. beforeEn…" at bounding box center [669, 337] width 668 height 437
click at [382, 232] on div "opacity : 1 , duration : 0.6 , delay : 0 , ease : "InOut" }) ; } // 4. beforeEn…" at bounding box center [669, 337] width 668 height 437
type textarea "requestAnimationFrame(() => {"
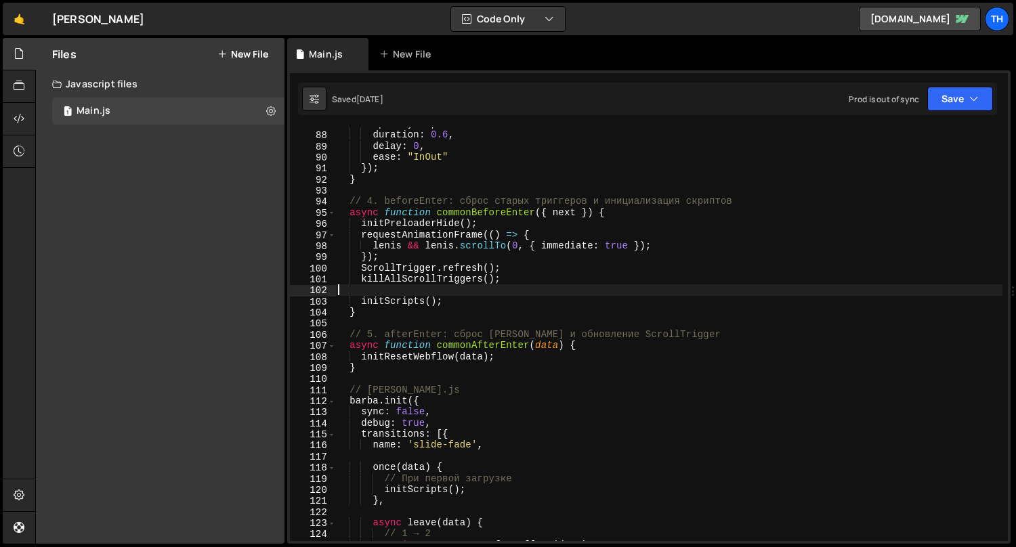
drag, startPoint x: 369, startPoint y: 295, endPoint x: 459, endPoint y: 295, distance: 89.4
click at [459, 295] on div "opacity : 1 , duration : 0.6 , delay : 0 , ease : "InOut" }) ; } // 4. beforeEn…" at bounding box center [669, 337] width 668 height 437
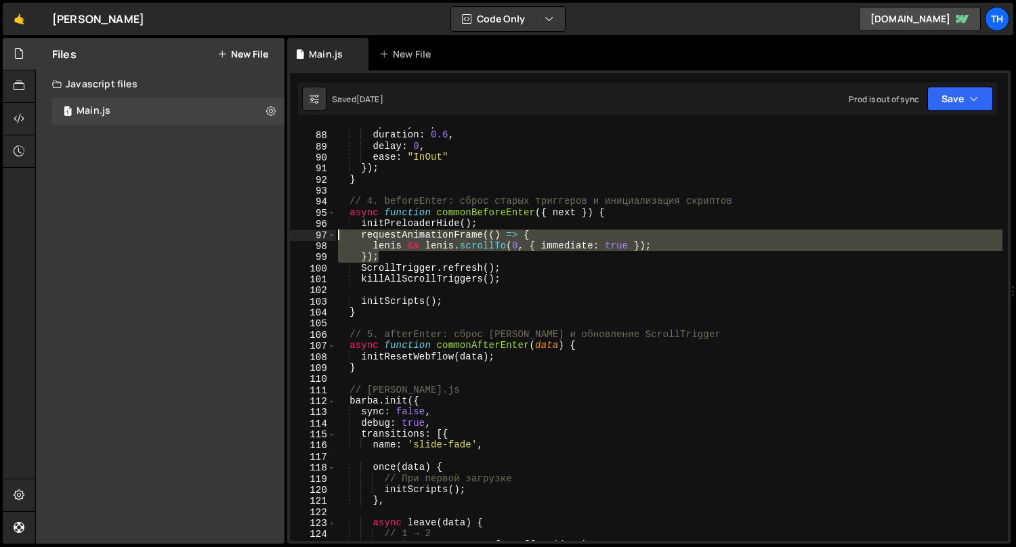
drag, startPoint x: 425, startPoint y: 260, endPoint x: 302, endPoint y: 238, distance: 124.5
click at [302, 238] on div "87 88 89 90 91 92 93 94 95 96 97 98 99 100 101 102 103 104 105 106 107 108 109 …" at bounding box center [649, 334] width 718 height 414
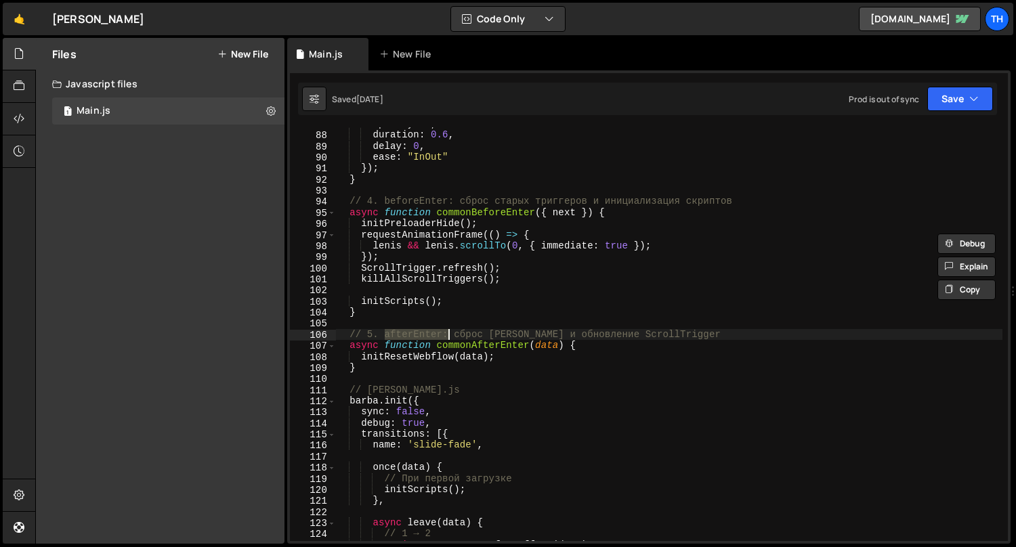
drag, startPoint x: 383, startPoint y: 335, endPoint x: 449, endPoint y: 335, distance: 65.7
click at [449, 335] on div "opacity : 1 , duration : 0.6 , delay : 0 , ease : "InOut" }) ; } // 4. beforeEn…" at bounding box center [669, 337] width 668 height 437
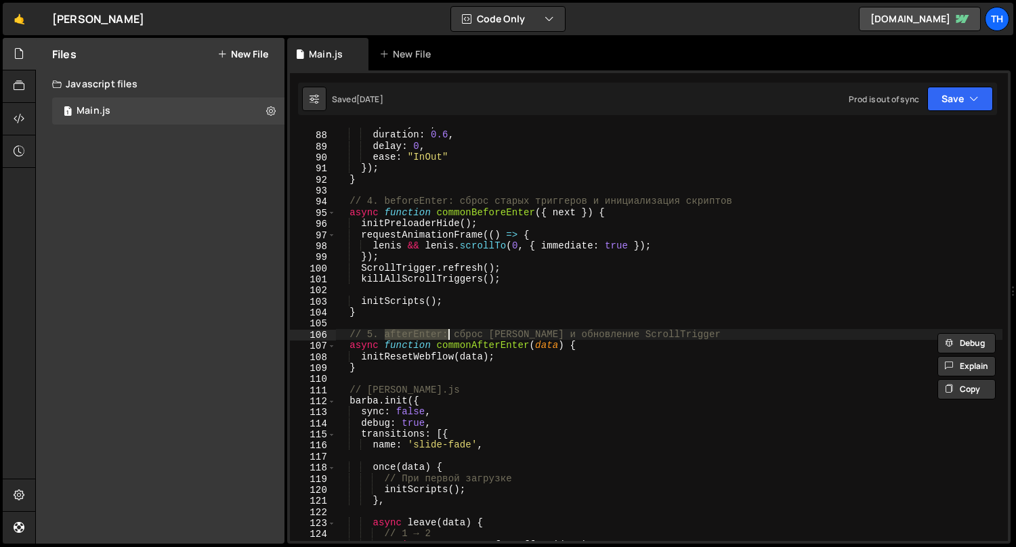
click at [373, 361] on div "opacity : 1 , duration : 0.6 , delay : 0 , ease : "InOut" }) ; } // 4. beforeEn…" at bounding box center [669, 337] width 668 height 437
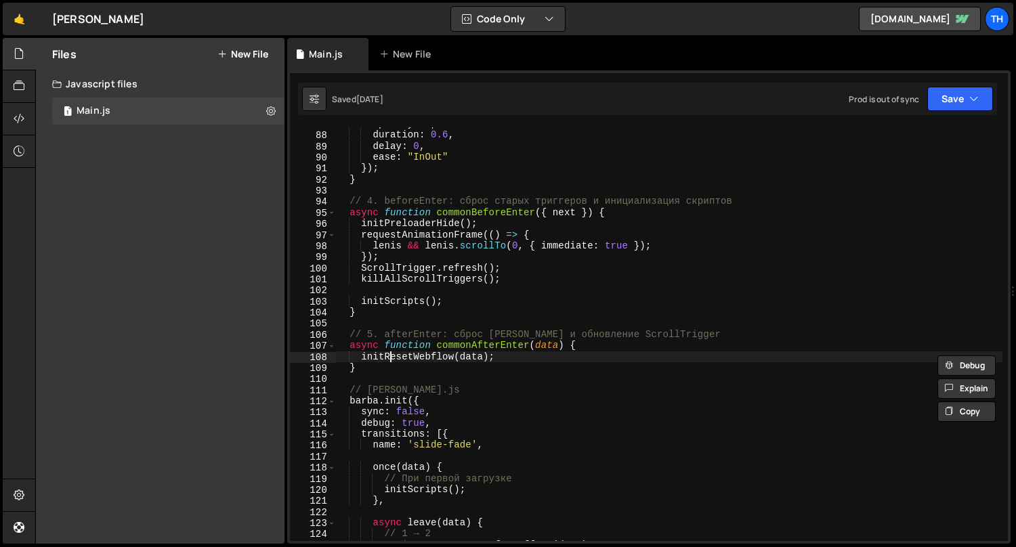
click at [389, 357] on div "opacity : 1 , duration : 0.6 , delay : 0 , ease : "InOut" }) ; } // 4. beforeEn…" at bounding box center [669, 337] width 668 height 437
click at [421, 369] on div "opacity : 1 , duration : 0.6 , delay : 0 , ease : "InOut" }) ; } // 4. beforeEn…" at bounding box center [669, 337] width 668 height 437
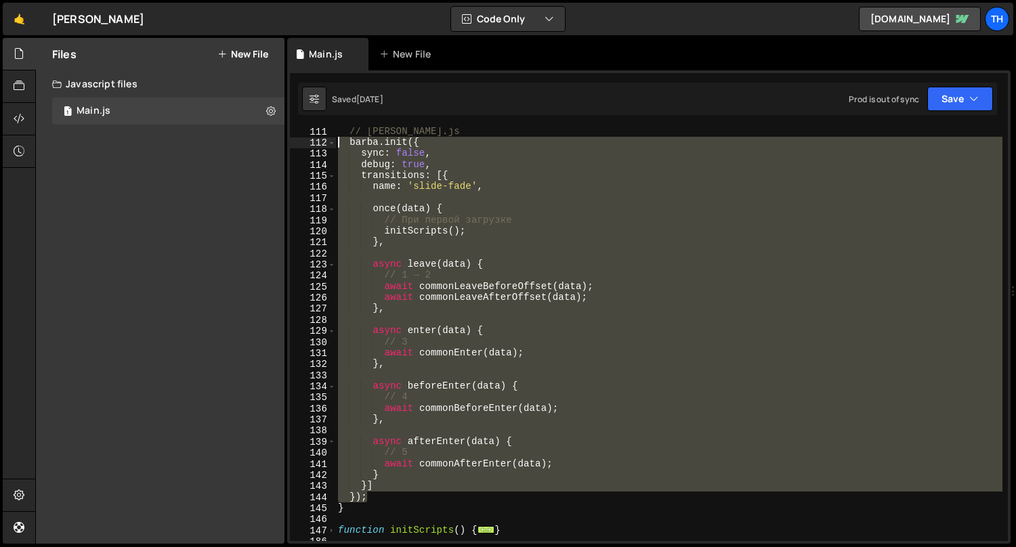
scroll to position [842, 0]
drag, startPoint x: 380, startPoint y: 493, endPoint x: 247, endPoint y: 133, distance: 383.0
click at [247, 133] on div "Files New File Javascript files 1 Main.js 0 CSS files Copy share link Edit File…" at bounding box center [525, 291] width 981 height 507
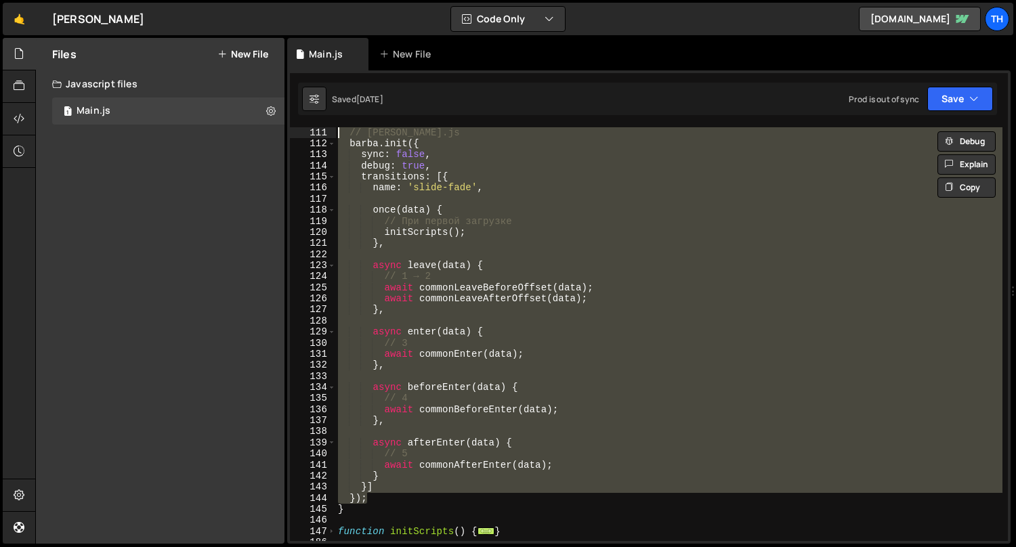
drag, startPoint x: 381, startPoint y: 289, endPoint x: 383, endPoint y: 316, distance: 26.6
click at [381, 289] on div "// Barba.js barba . init ({ sync : false , debug : true , transitions : [{ name…" at bounding box center [668, 334] width 667 height 414
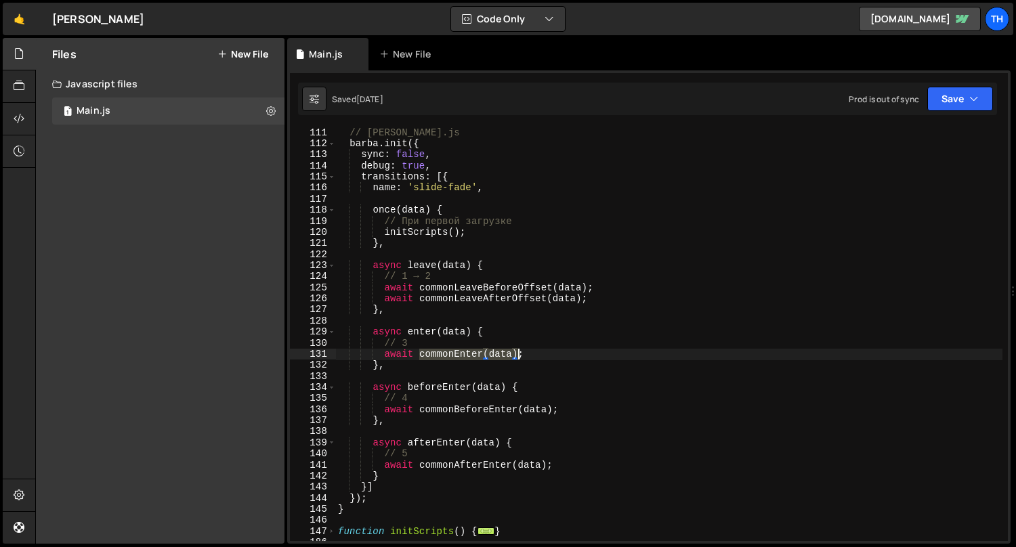
drag, startPoint x: 446, startPoint y: 352, endPoint x: 521, endPoint y: 350, distance: 74.6
click at [521, 350] on div "// Barba.js barba . init ({ sync : false , debug : true , transitions : [{ name…" at bounding box center [669, 345] width 668 height 437
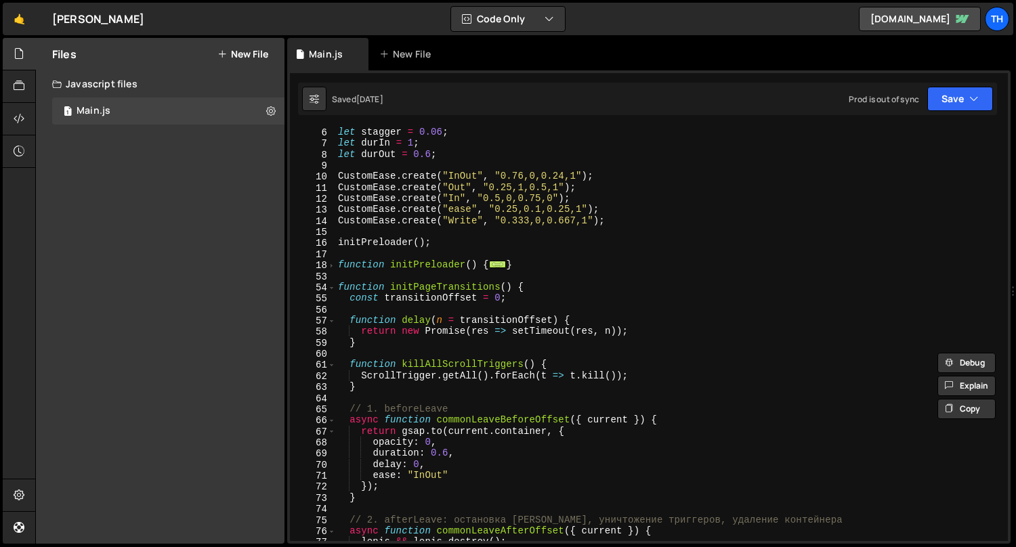
scroll to position [0, 0]
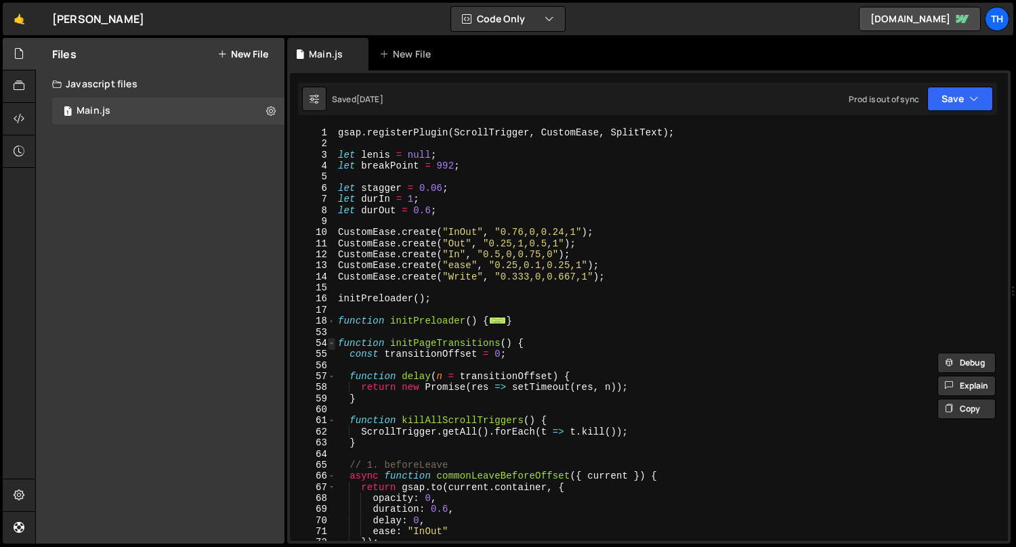
click at [330, 339] on span at bounding box center [331, 343] width 7 height 11
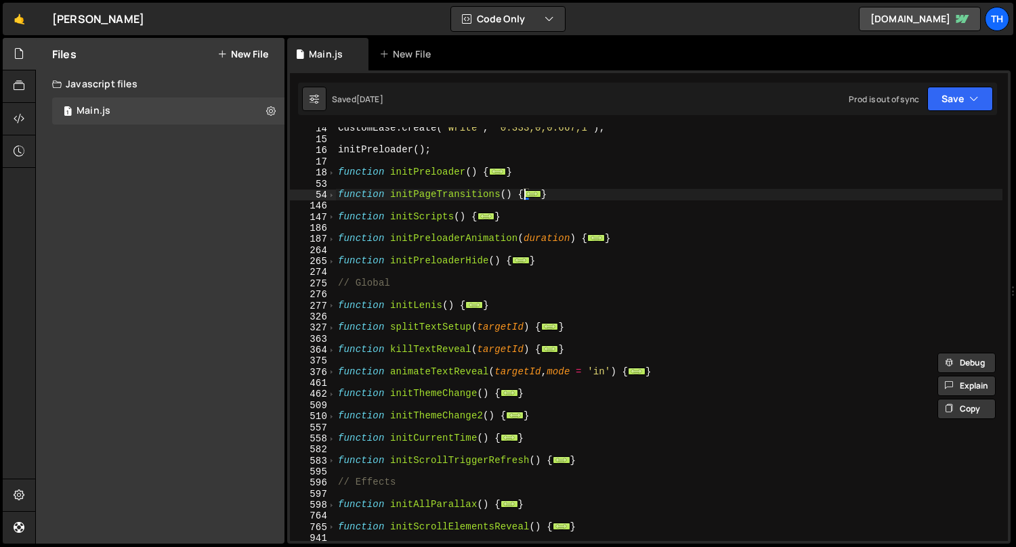
scroll to position [216, 0]
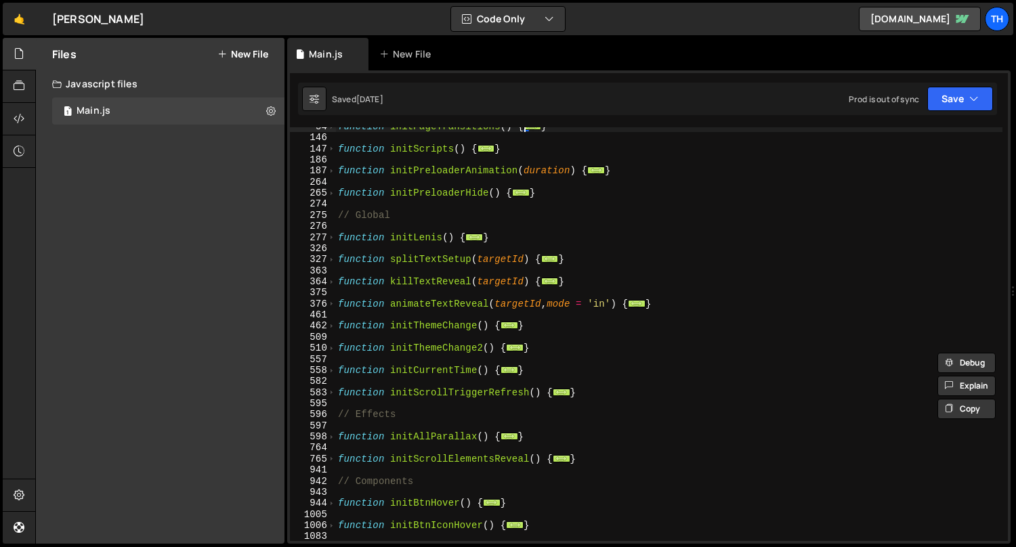
click at [320, 393] on div "583" at bounding box center [313, 393] width 46 height 11
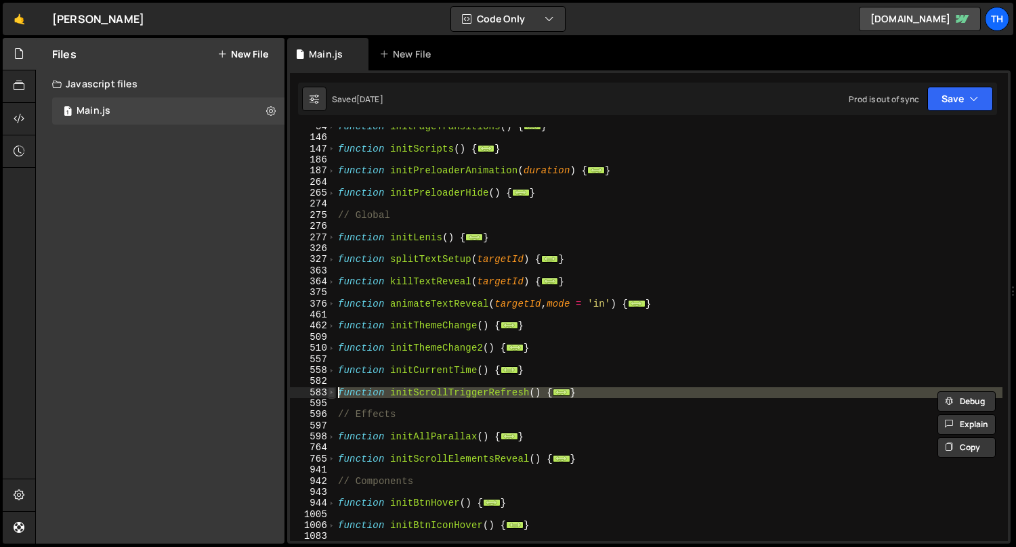
drag, startPoint x: 364, startPoint y: 331, endPoint x: 334, endPoint y: 388, distance: 64.6
click at [364, 331] on div "function initPageTransitions ( ) { ... } function initScripts ( ) { ... } funct…" at bounding box center [669, 339] width 668 height 437
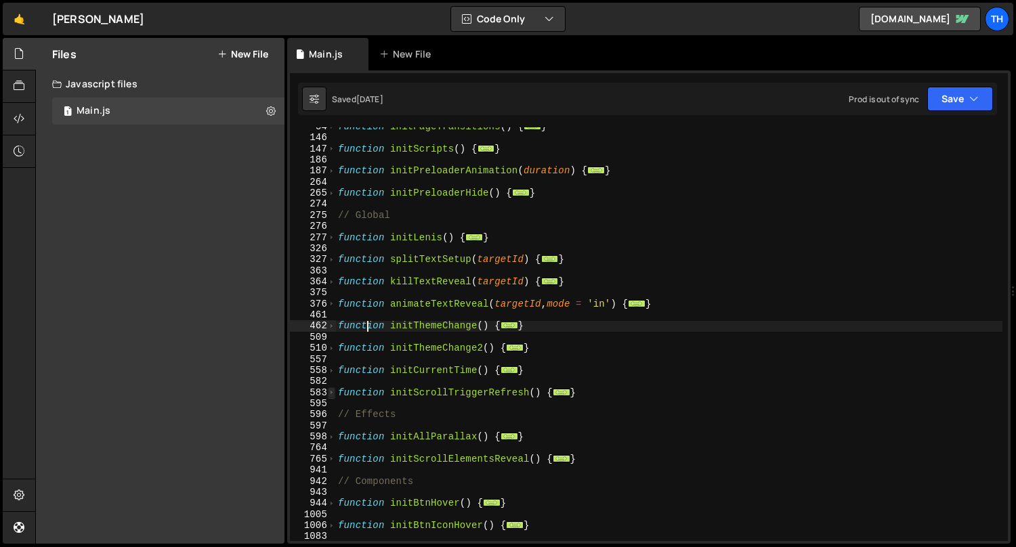
click at [334, 389] on span at bounding box center [331, 393] width 7 height 11
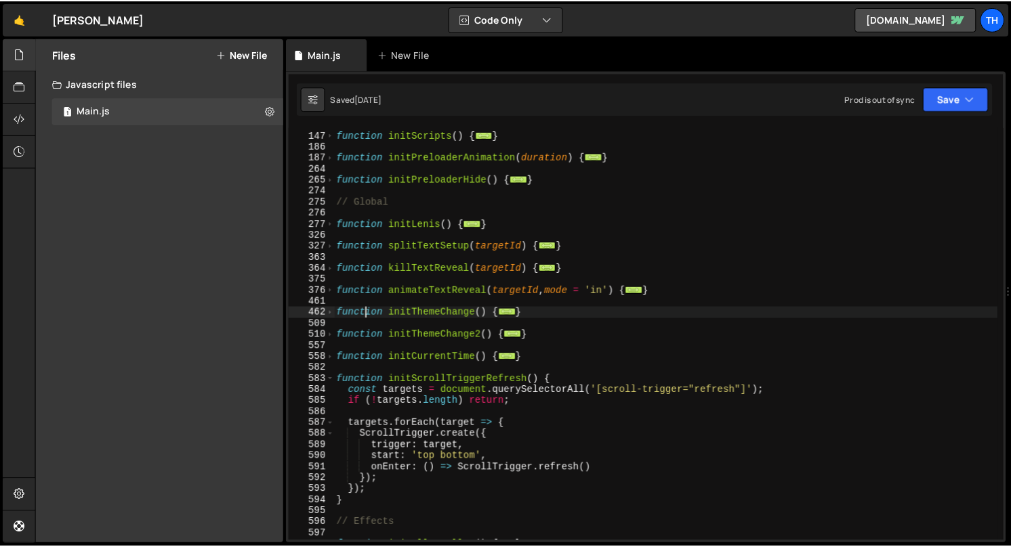
scroll to position [345, 0]
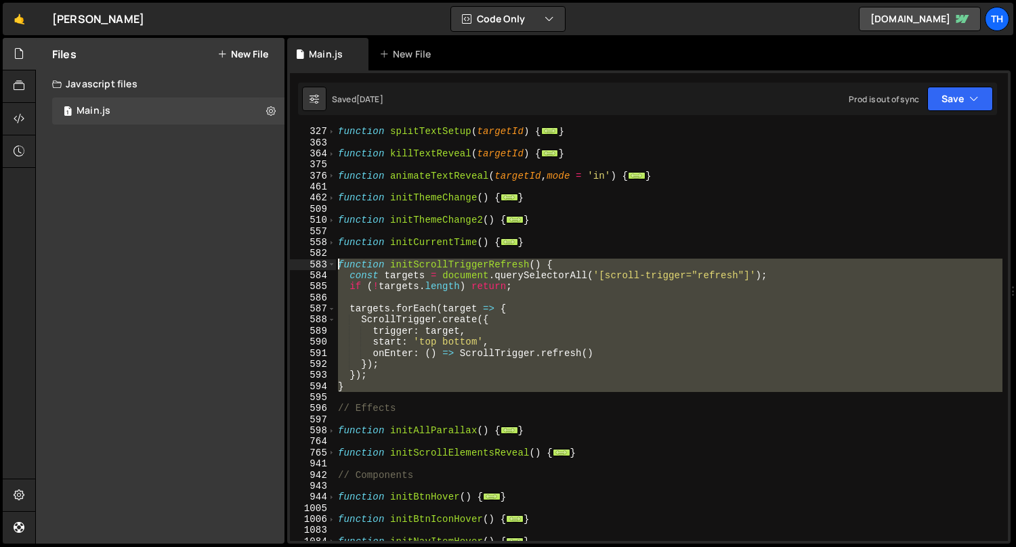
drag, startPoint x: 349, startPoint y: 375, endPoint x: 213, endPoint y: 270, distance: 172.0
click at [213, 270] on div "Files New File Javascript files 1 Main.js 0 CSS files Copy share link Edit File…" at bounding box center [525, 291] width 981 height 507
type textarea "function initScrollTriggerRefresh() { const targets = document.querySelectorAll…"
click at [26, 13] on link "🤙" at bounding box center [19, 19] width 33 height 33
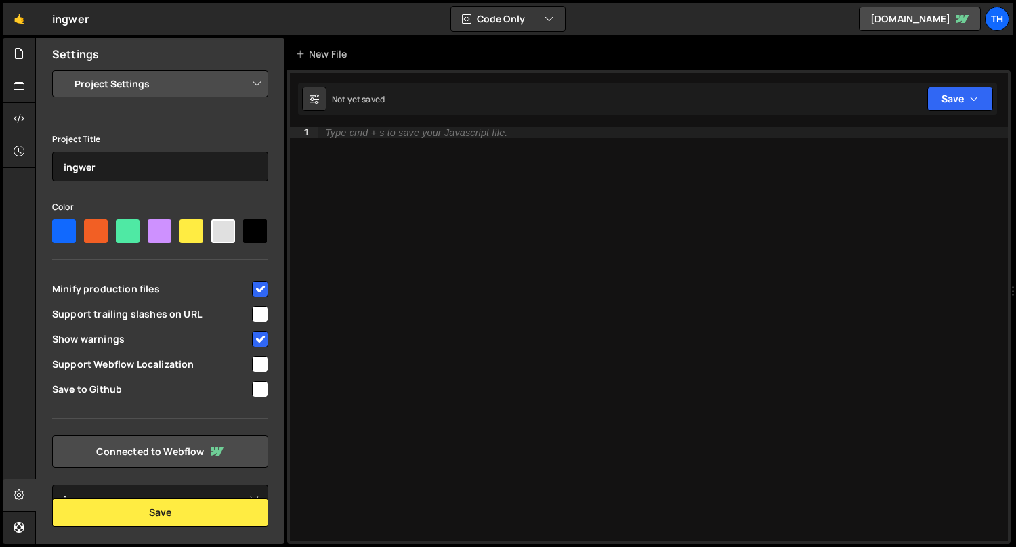
select select "688e6064a28d7033fb7dce0c"
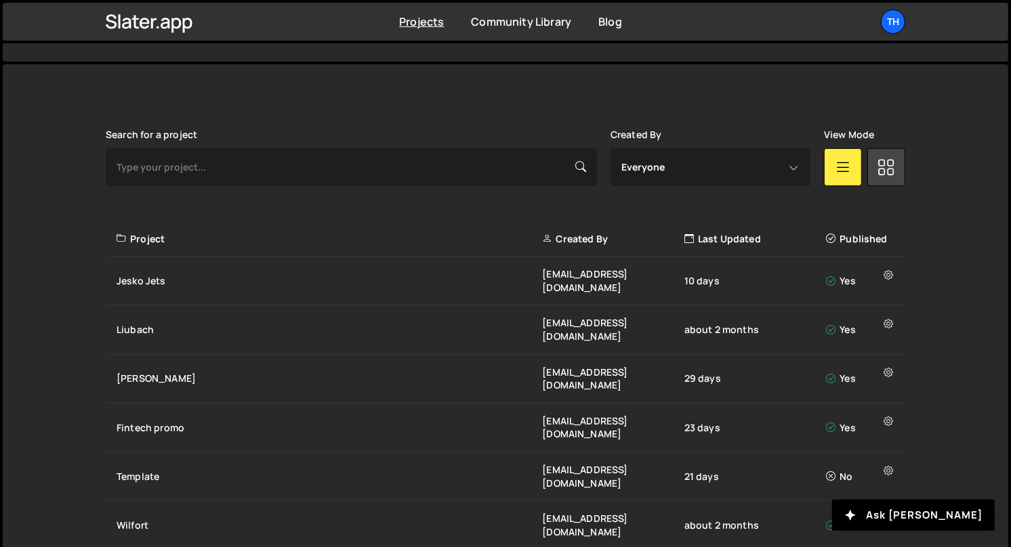
scroll to position [388, 0]
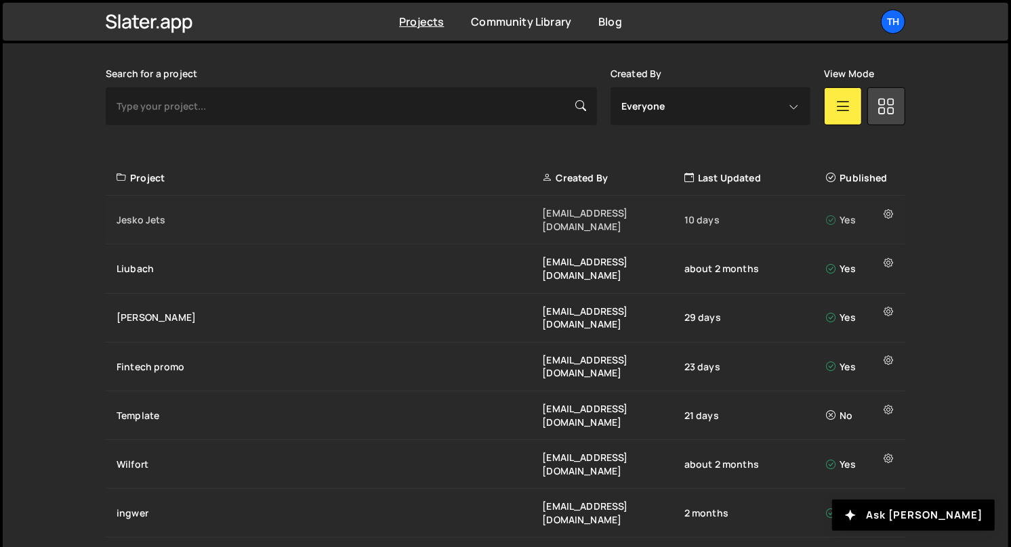
click at [186, 215] on div "Jesko Jets" at bounding box center [329, 220] width 425 height 14
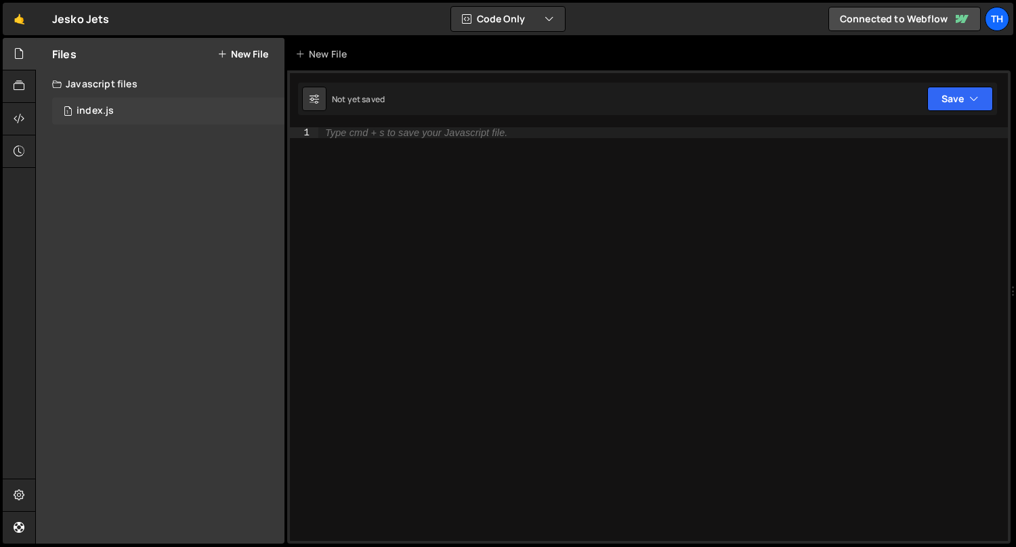
click at [162, 120] on div "1 index.js 0" at bounding box center [168, 111] width 232 height 27
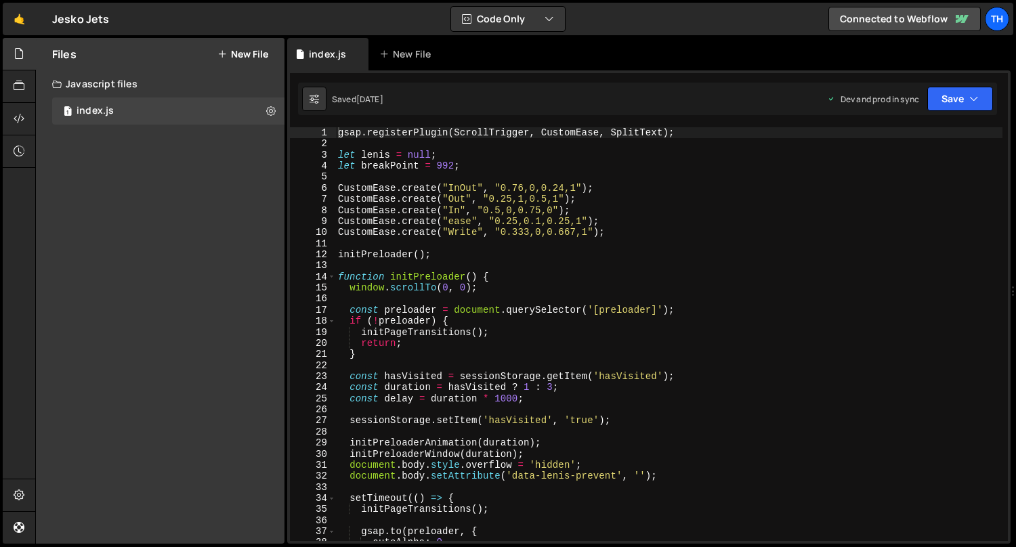
scroll to position [2902, 0]
click at [335, 277] on div "gsap . registerPlugin ( ScrollTrigger , CustomEase , SplitText ) ; let [PERSON_…" at bounding box center [669, 345] width 668 height 437
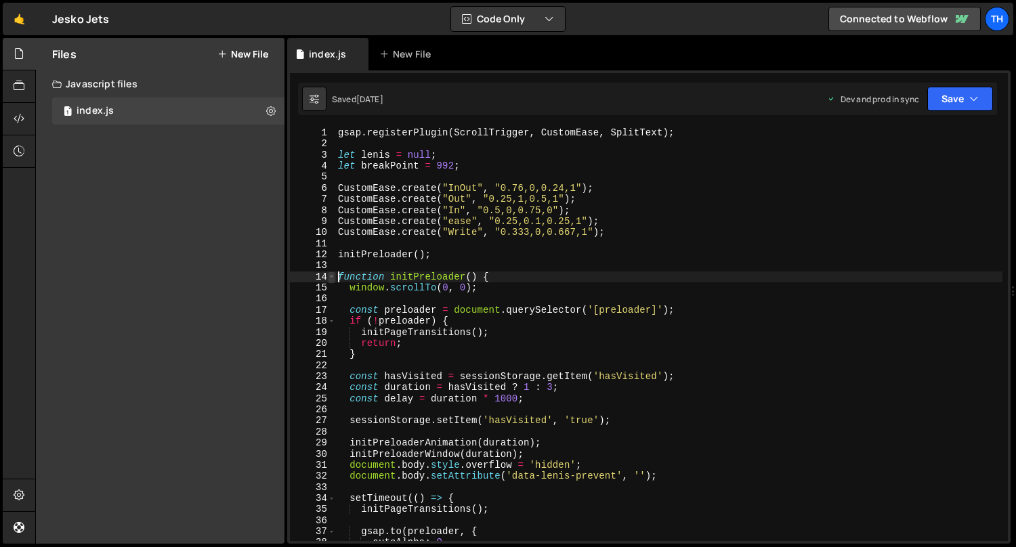
click at [335, 278] on span at bounding box center [331, 277] width 7 height 11
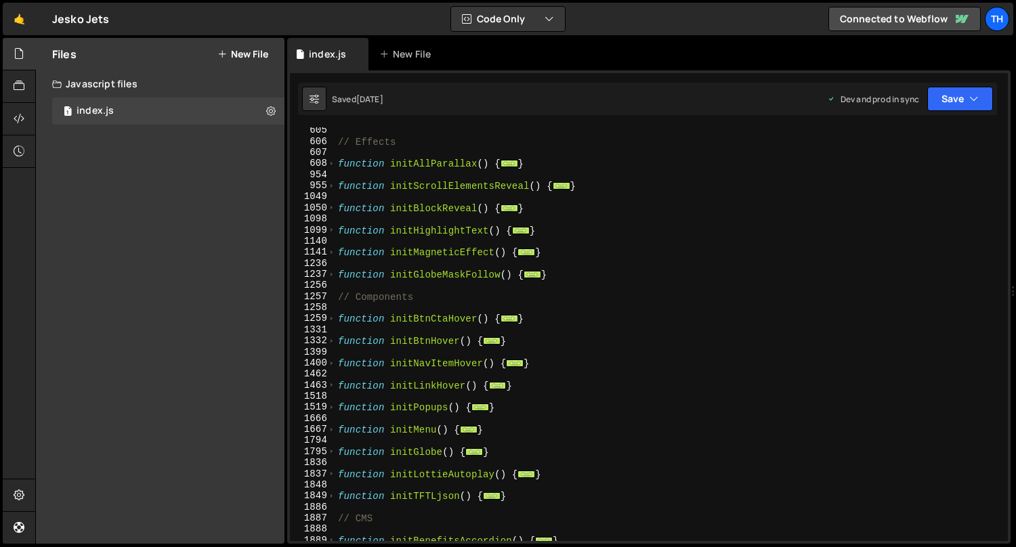
scroll to position [308, 0]
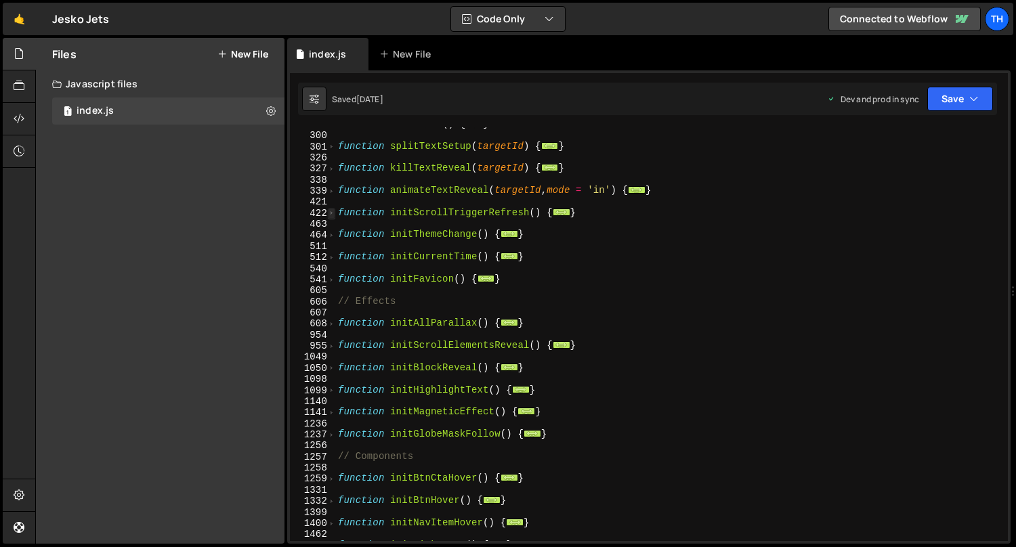
click at [331, 215] on span at bounding box center [331, 213] width 7 height 11
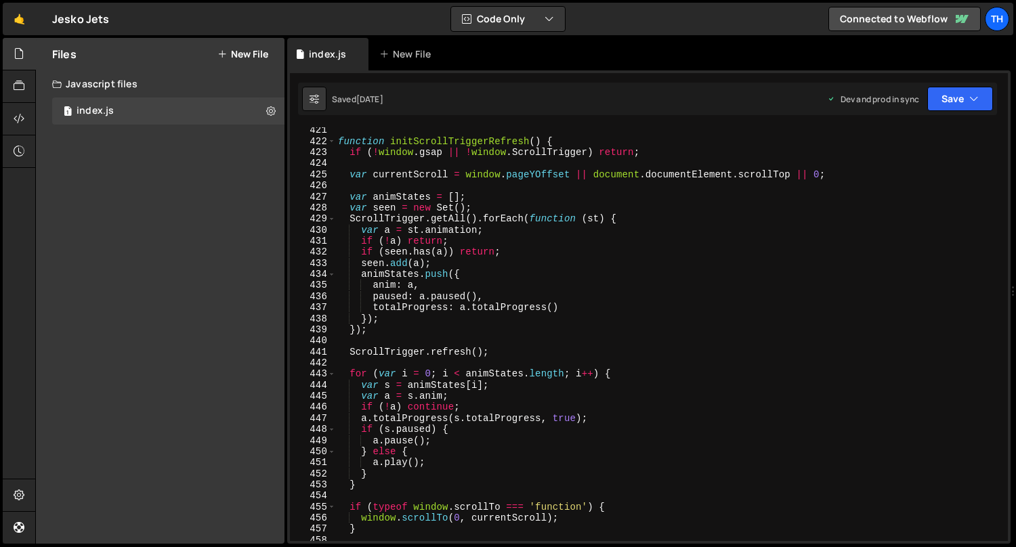
scroll to position [432, 0]
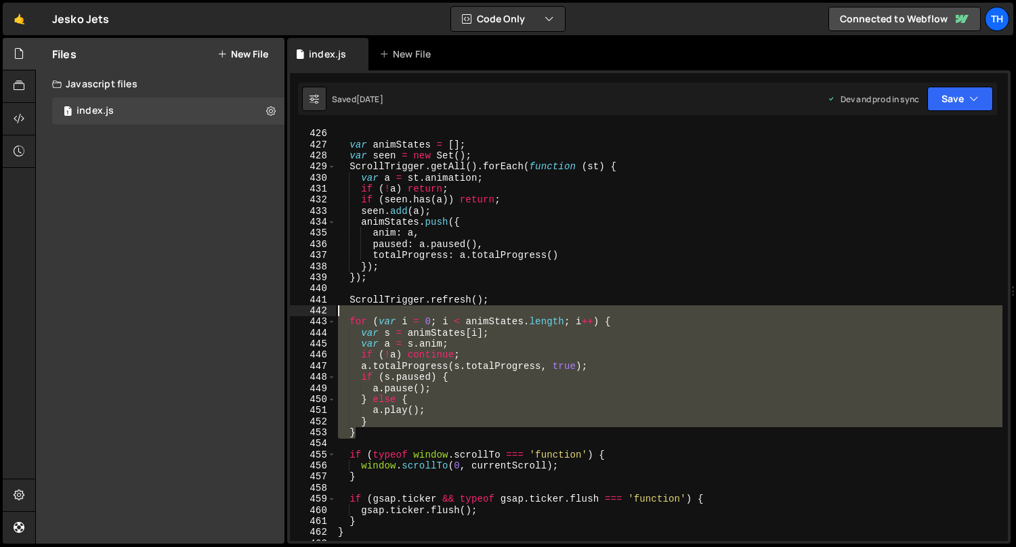
drag, startPoint x: 423, startPoint y: 390, endPoint x: 301, endPoint y: 309, distance: 146.7
click at [301, 309] on div "function initPreloader() { 425 426 427 428 429 430 431 432 433 434 435 436 437 …" at bounding box center [649, 334] width 718 height 414
click at [385, 340] on div "var currentScroll = window . pageYOffset || document . documentElement . scroll…" at bounding box center [669, 335] width 668 height 437
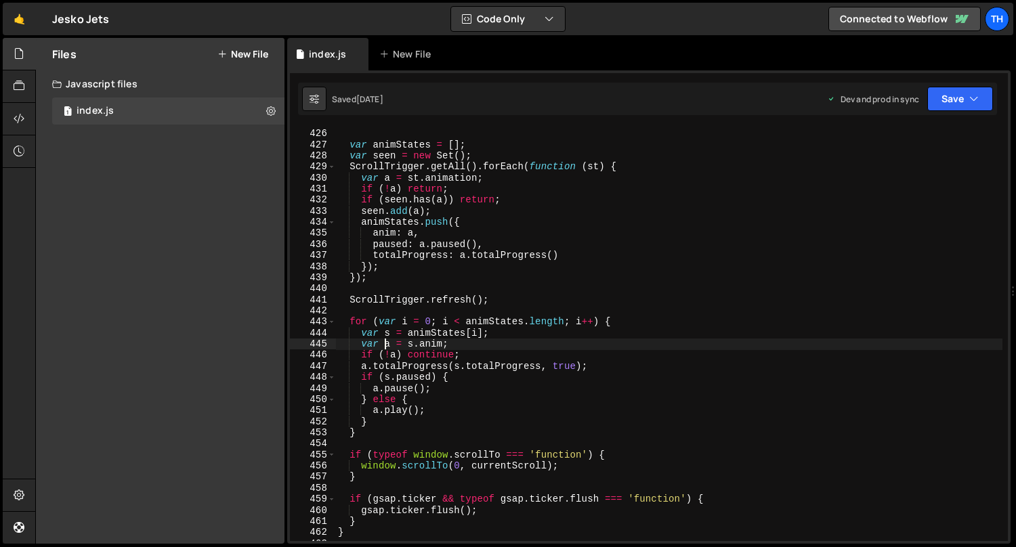
scroll to position [302, 0]
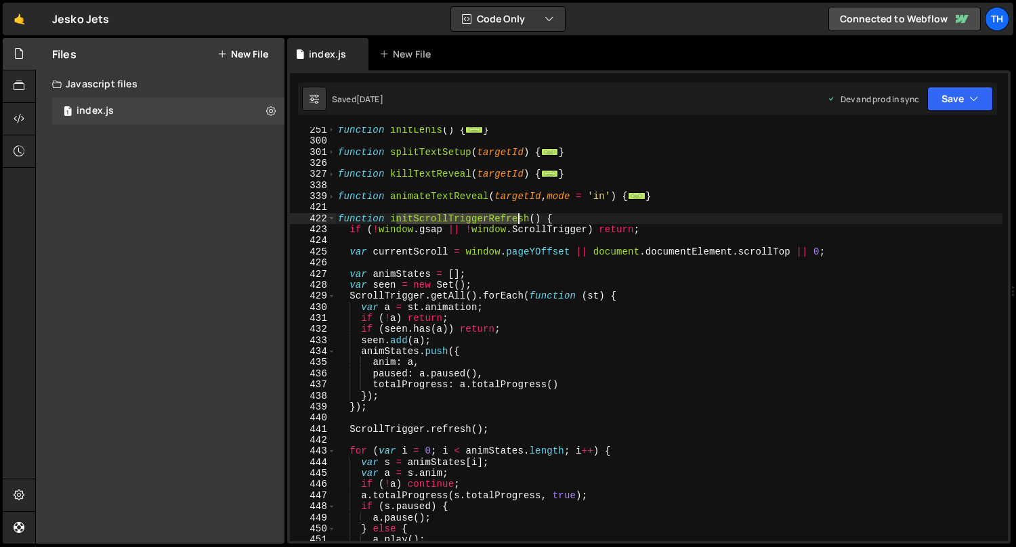
drag, startPoint x: 394, startPoint y: 215, endPoint x: 521, endPoint y: 216, distance: 127.4
click at [521, 216] on div "function initLenis ( ) { ... } function splitTextSetup ( targetId ) { ... } fun…" at bounding box center [669, 343] width 668 height 437
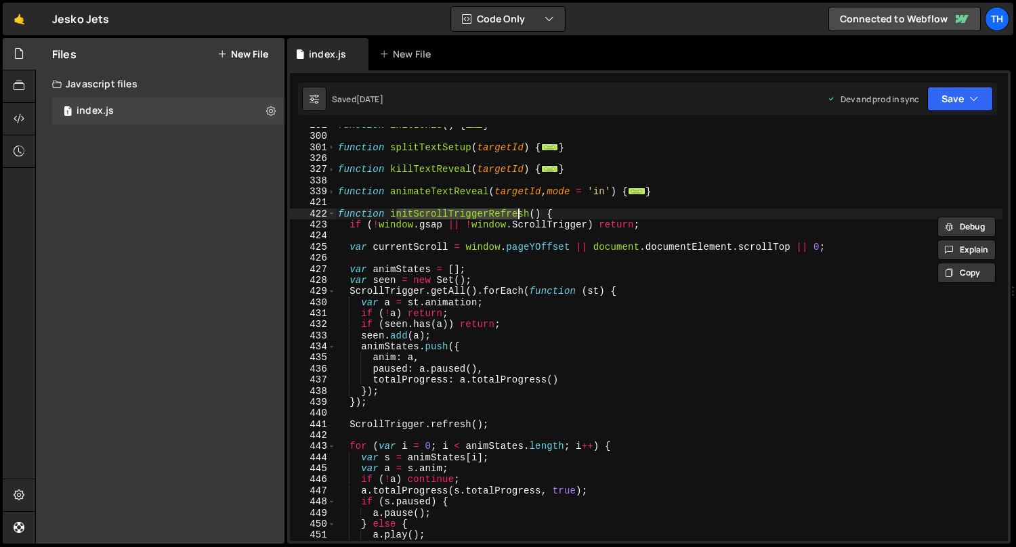
scroll to position [312, 0]
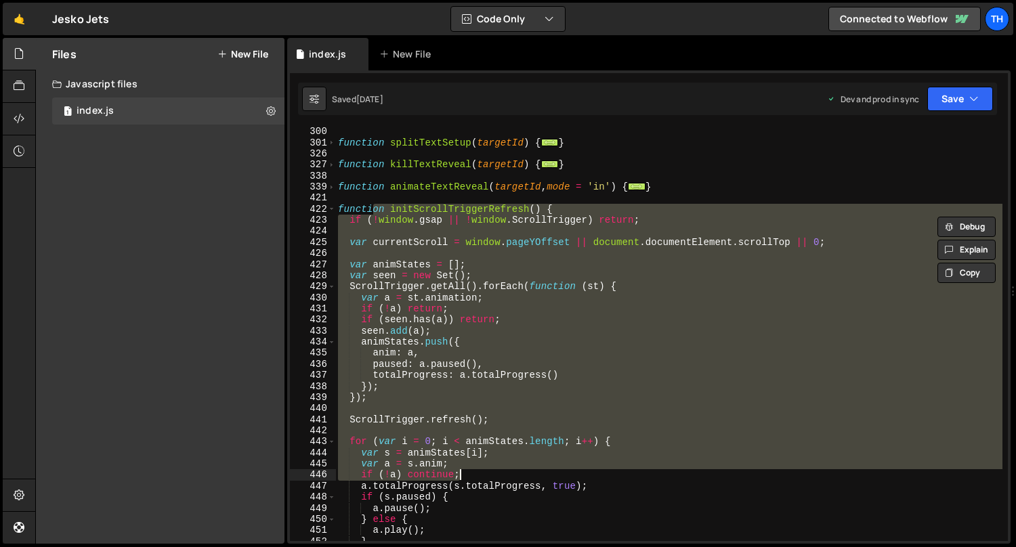
drag, startPoint x: 373, startPoint y: 207, endPoint x: 475, endPoint y: 471, distance: 283.3
click at [475, 471] on div "function splitTextSetup ( targetId ) { ... } function killTextReveal ( targetId…" at bounding box center [669, 344] width 668 height 437
click at [475, 459] on div at bounding box center [475, 459] width 0 height 0
click at [411, 492] on div "function splitTextSetup ( targetId ) { ... } function killTextReveal ( targetId…" at bounding box center [669, 344] width 668 height 437
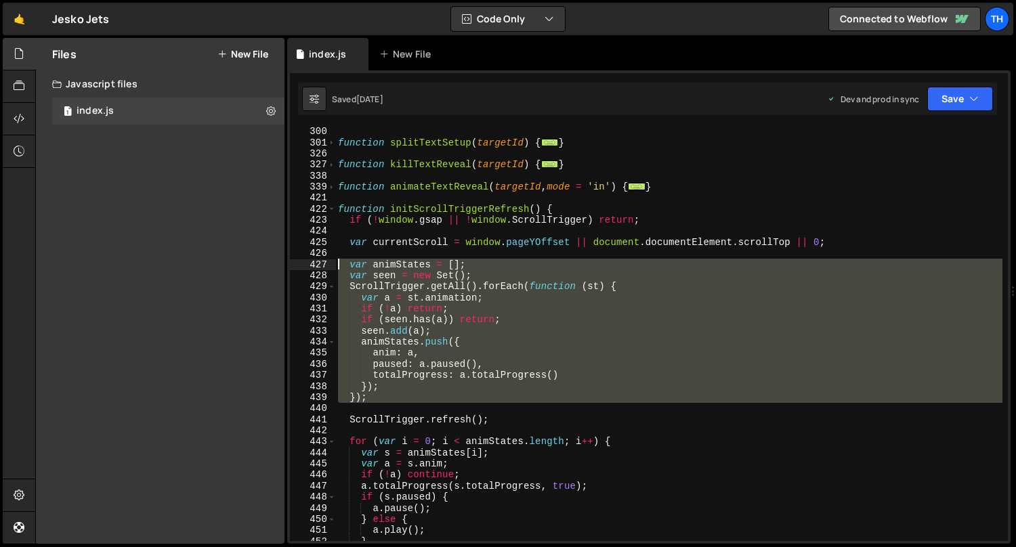
drag, startPoint x: 440, startPoint y: 404, endPoint x: 217, endPoint y: 267, distance: 262.5
click at [217, 267] on div "Files New File Javascript files 1 index.js 0 CSS files Copy share link Edit Fil…" at bounding box center [525, 291] width 981 height 507
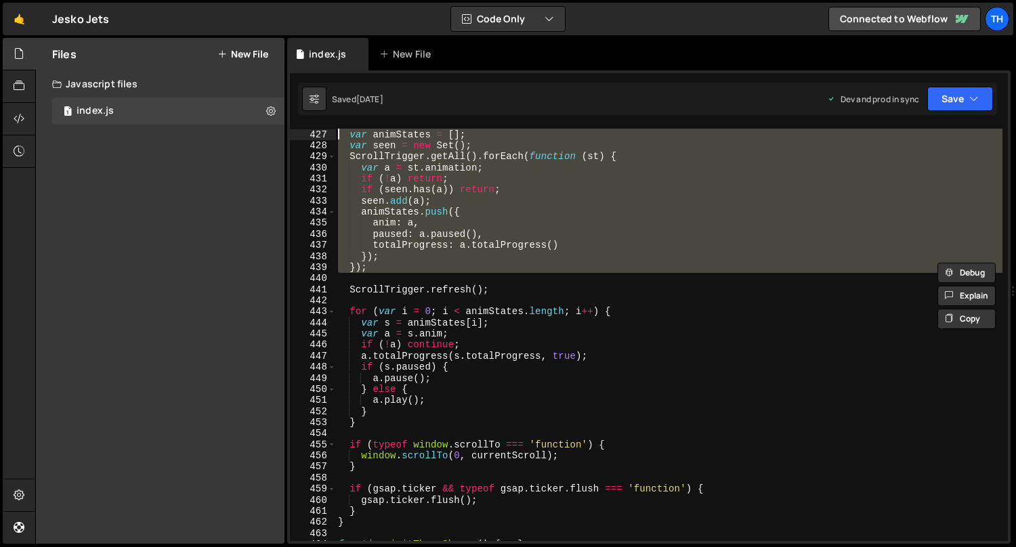
scroll to position [441, 0]
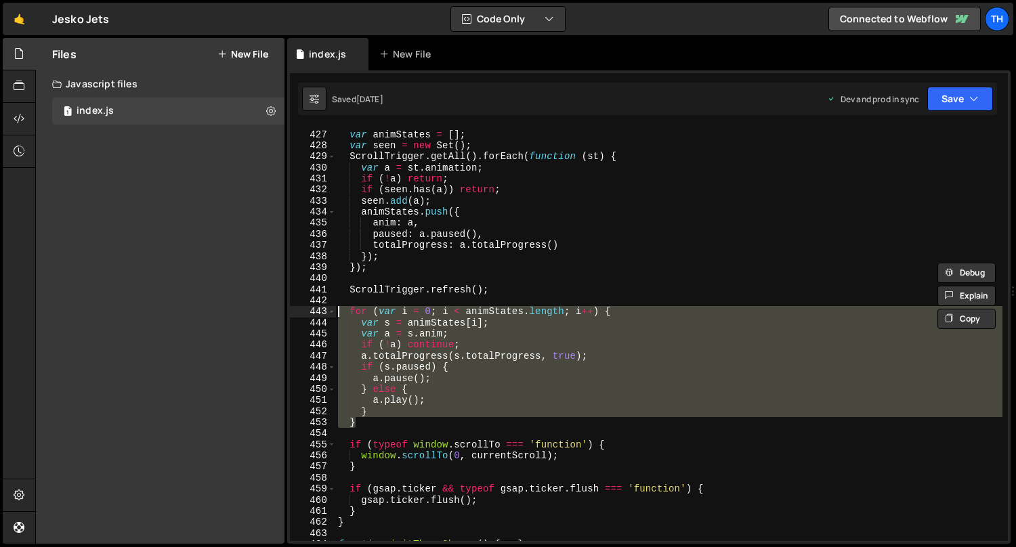
drag, startPoint x: 313, startPoint y: 407, endPoint x: 209, endPoint y: 312, distance: 141.0
click at [209, 312] on div "Files New File Javascript files 1 index.js 0 CSS files Copy share link Edit Fil…" at bounding box center [525, 291] width 981 height 507
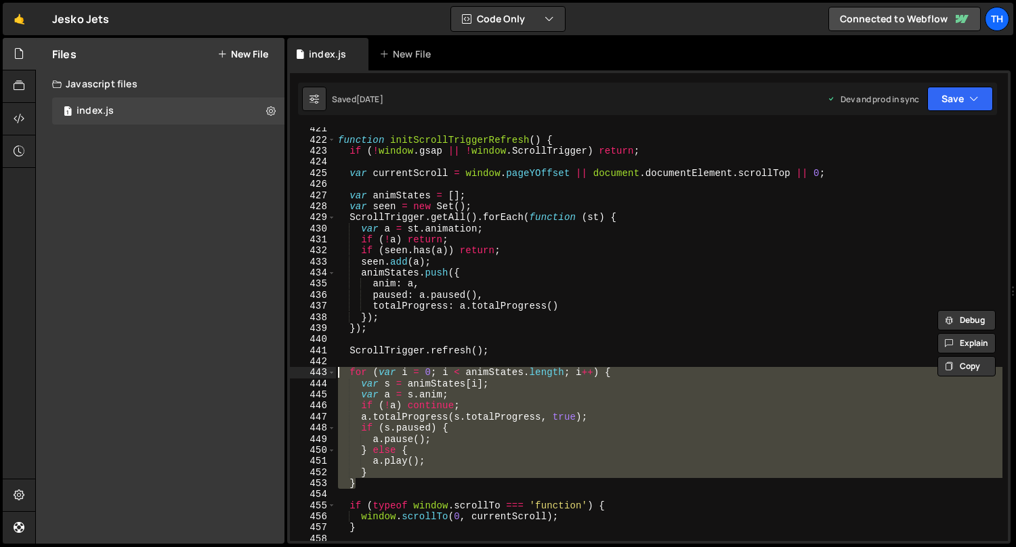
scroll to position [376, 0]
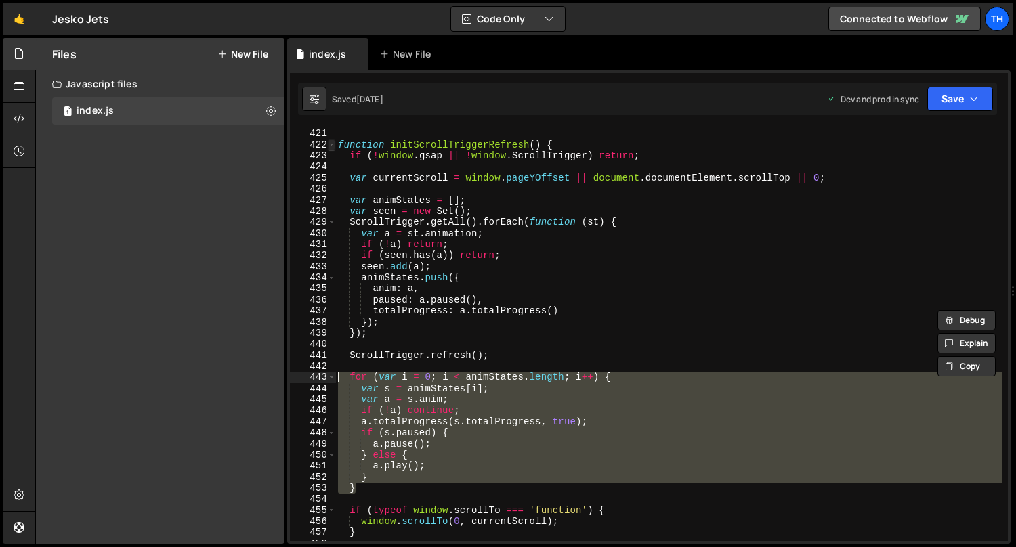
click at [329, 142] on span at bounding box center [331, 145] width 7 height 11
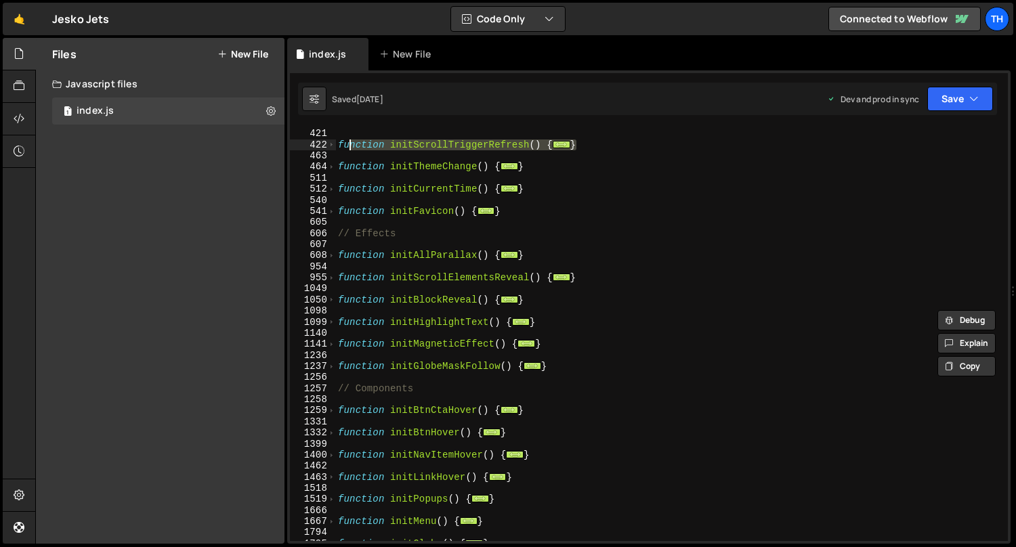
drag, startPoint x: 596, startPoint y: 146, endPoint x: 347, endPoint y: 141, distance: 249.4
click at [347, 141] on div "function animateTextReveal ( targetId , mode = 'in' ) { ... } function initScro…" at bounding box center [669, 335] width 668 height 437
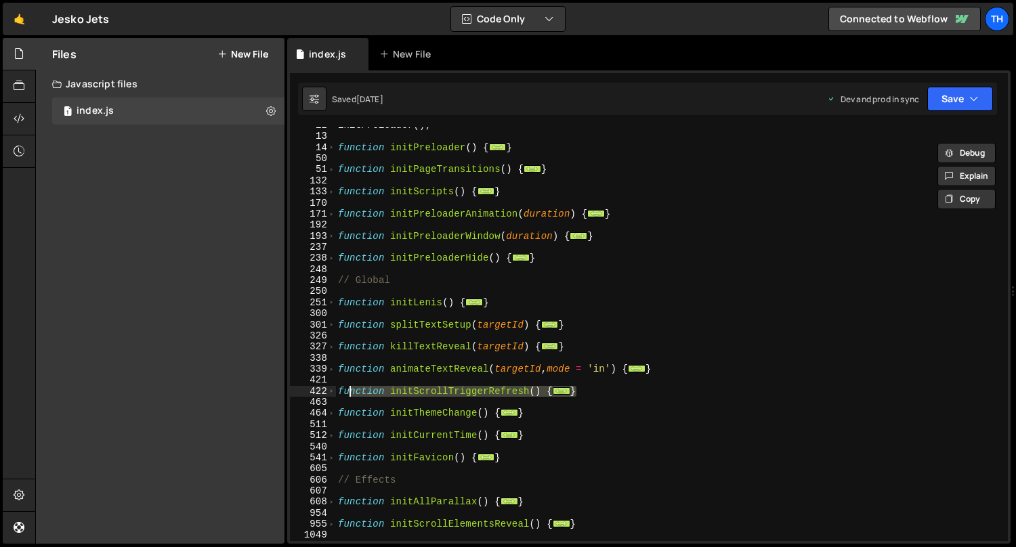
scroll to position [129, 0]
click at [449, 396] on div "initPreloader ( ) ; function initPreloader ( ) { ... } function initPageTransit…" at bounding box center [668, 334] width 667 height 414
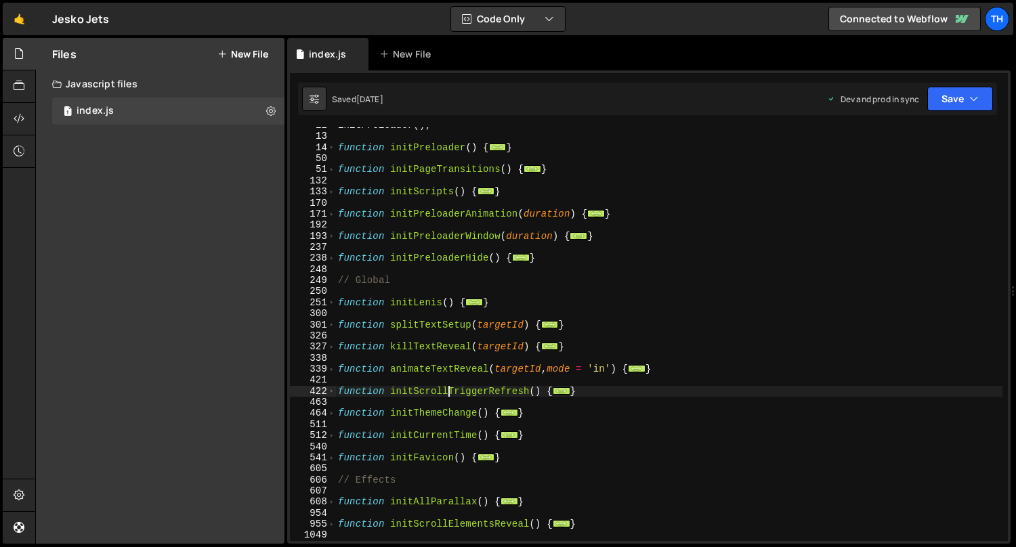
click at [449, 396] on div "initPreloader ( ) ; function initPreloader ( ) { ... } function initPageTransit…" at bounding box center [669, 338] width 668 height 437
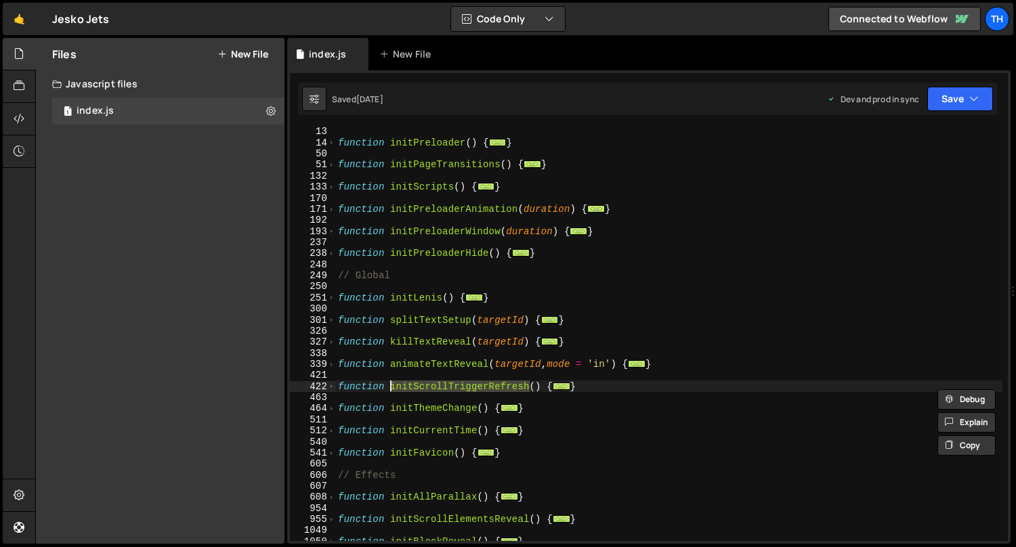
scroll to position [291, 0]
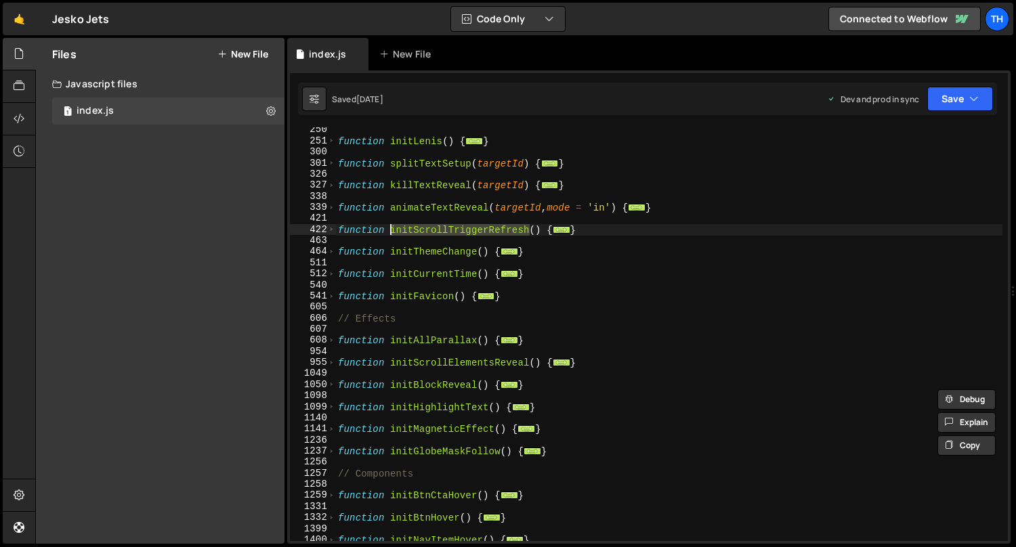
click at [409, 336] on div "function initLenis ( ) { ... } function splitTextSetup ( targetId ) { ... } fun…" at bounding box center [669, 343] width 668 height 437
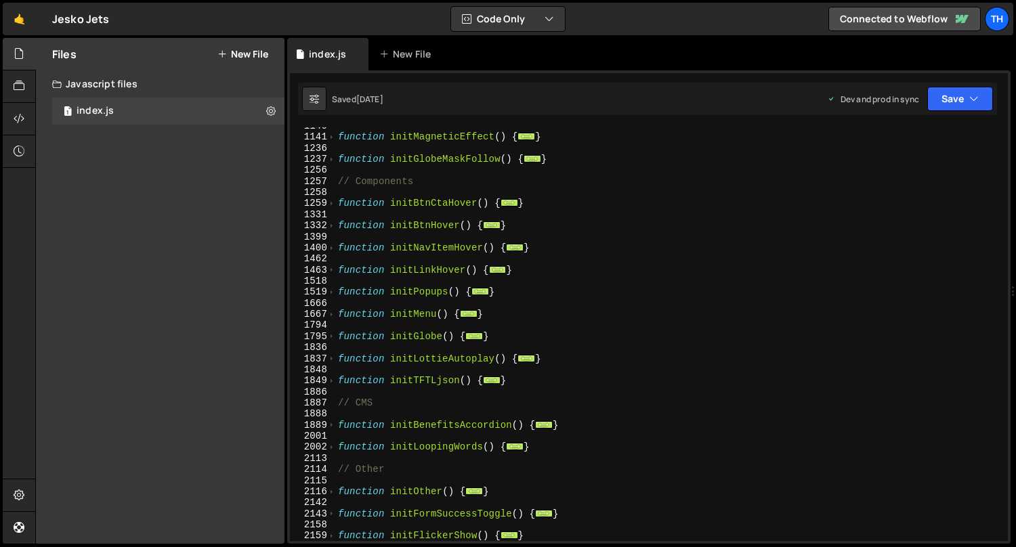
scroll to position [593, 0]
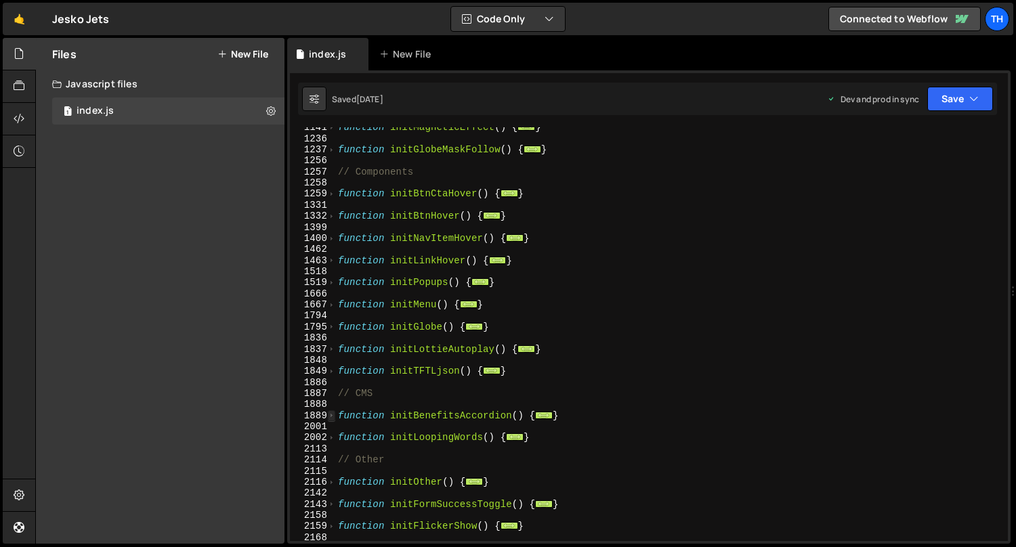
click at [329, 415] on span at bounding box center [331, 416] width 7 height 11
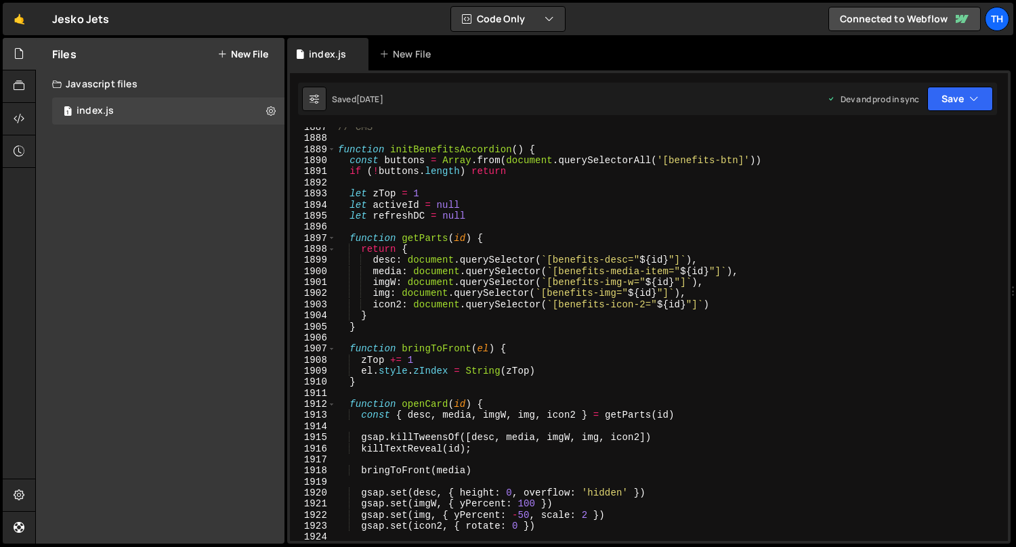
scroll to position [820, 0]
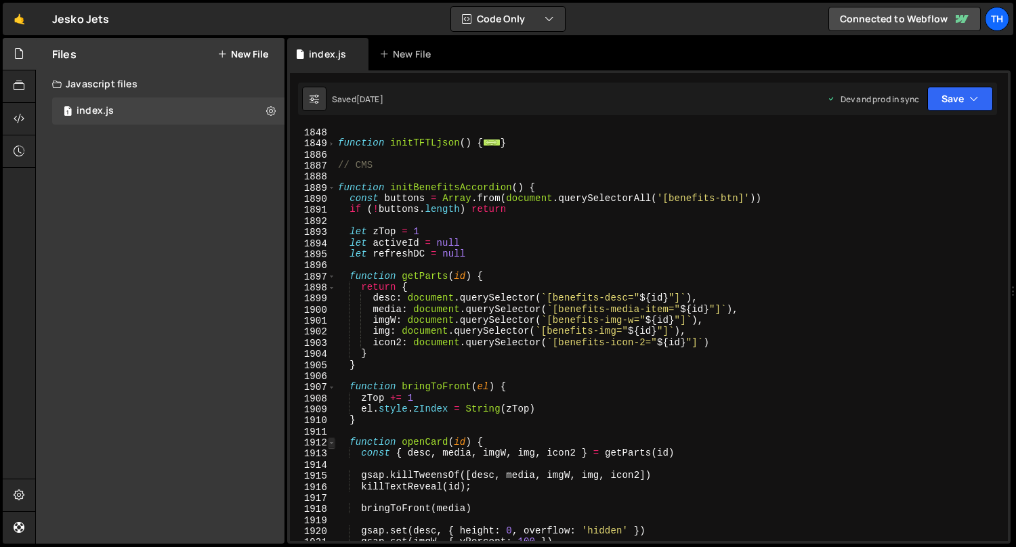
click at [329, 447] on span at bounding box center [331, 443] width 7 height 11
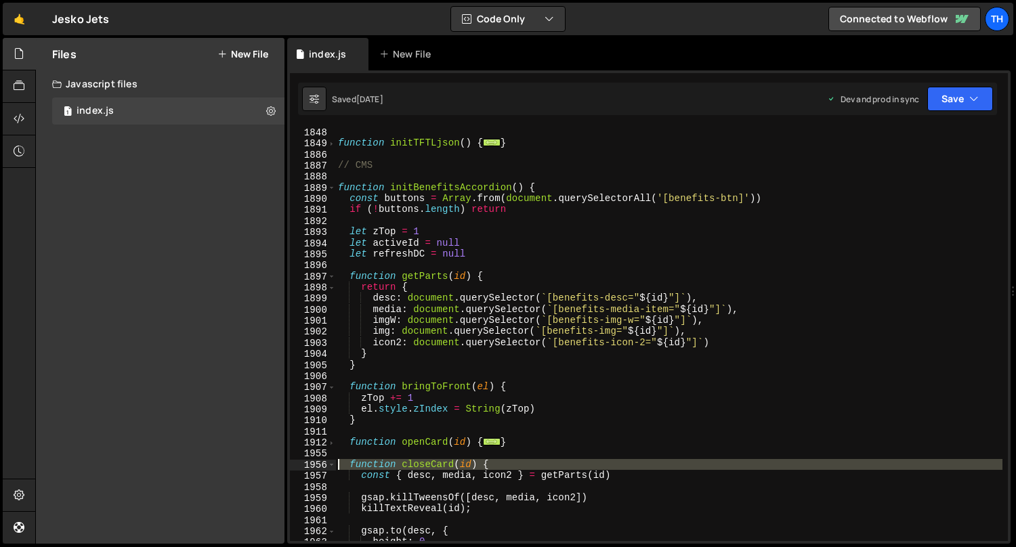
click at [324, 468] on div "1956" at bounding box center [313, 465] width 46 height 11
click at [391, 480] on div "function initTFTLjson ( ) { ... } // CMS function initBenefitsAccordion ( ) { c…" at bounding box center [669, 345] width 668 height 437
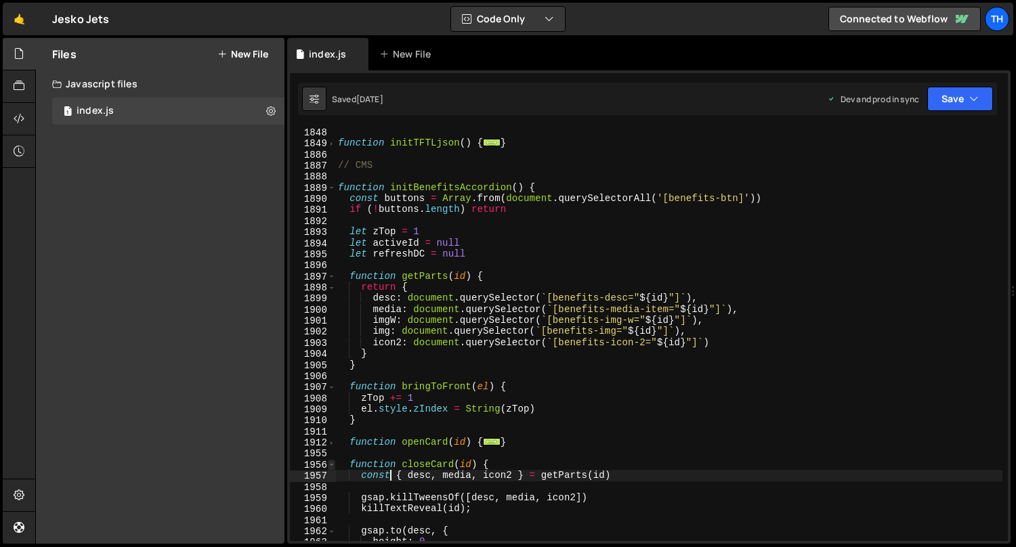
click at [331, 461] on span at bounding box center [331, 465] width 7 height 11
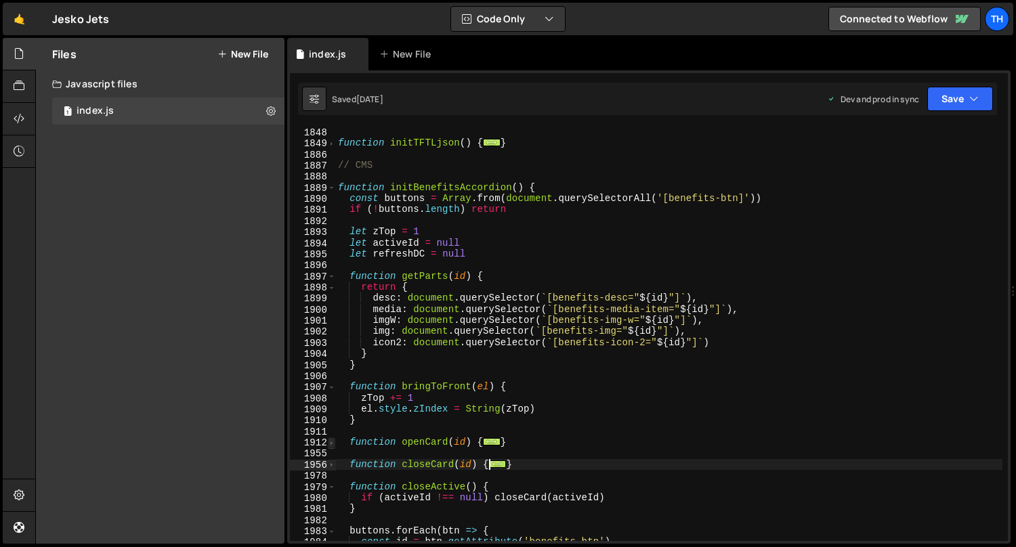
click at [333, 444] on span at bounding box center [331, 443] width 7 height 11
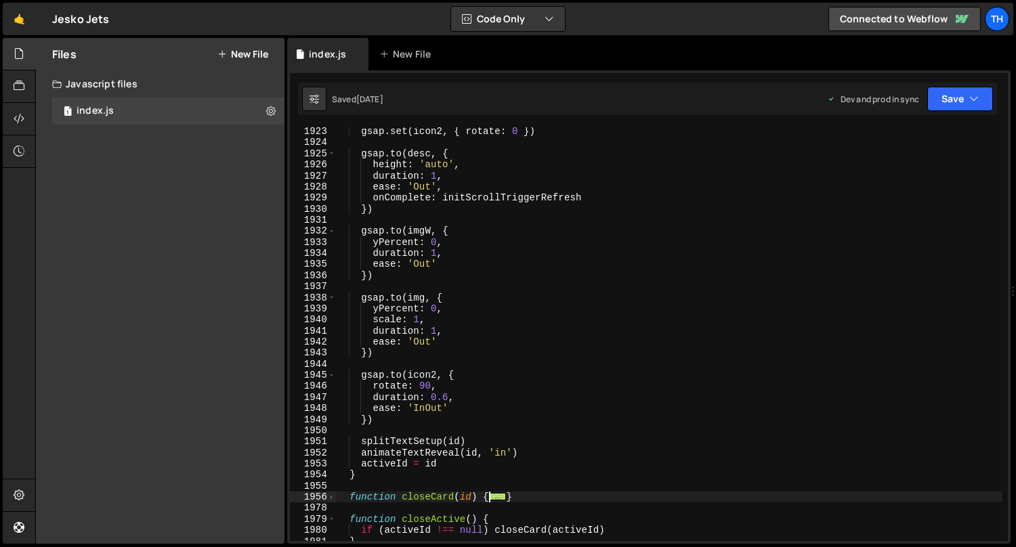
scroll to position [1232, 0]
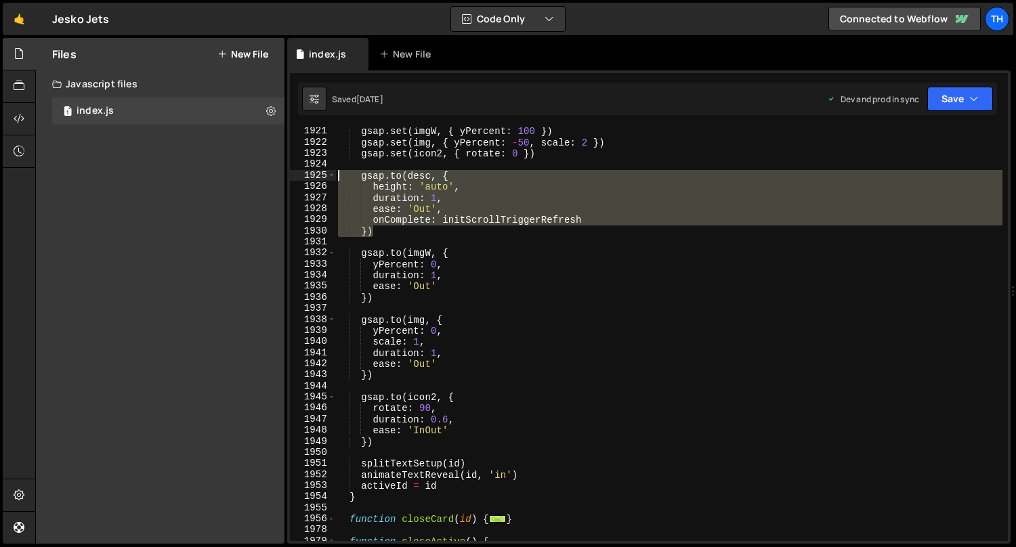
drag, startPoint x: 379, startPoint y: 228, endPoint x: 297, endPoint y: 170, distance: 101.1
click at [297, 170] on div "const { desc, media, icon2 } = getParts(id) 1921 1922 1923 1924 1925 1926 1927 …" at bounding box center [649, 334] width 718 height 414
click at [369, 226] on div "gsap . set ( imgW , { yPercent : 100 }) gsap . set ( img , { yPercent : - 50 , …" at bounding box center [668, 334] width 667 height 414
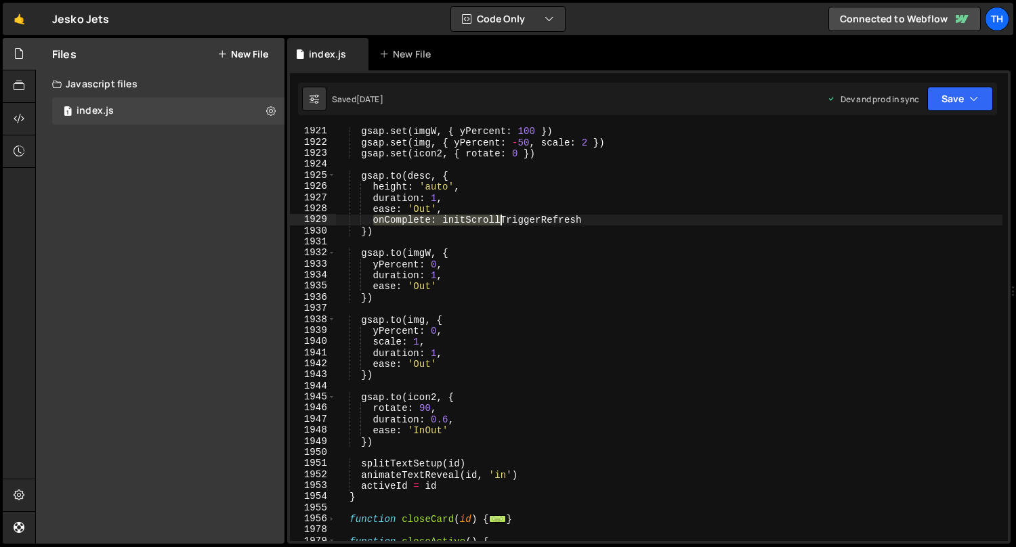
drag, startPoint x: 375, startPoint y: 223, endPoint x: 504, endPoint y: 222, distance: 128.7
click at [504, 222] on div "gsap . set ( imgW , { yPercent : 100 }) gsap . set ( img , { yPercent : - 50 , …" at bounding box center [669, 344] width 668 height 437
click at [465, 223] on div "gsap . set ( imgW , { yPercent : 100 }) gsap . set ( img , { yPercent : - 50 , …" at bounding box center [668, 334] width 667 height 414
click at [457, 222] on div "gsap . set ( imgW , { yPercent : 100 }) gsap . set ( img , { yPercent : - 50 , …" at bounding box center [669, 344] width 668 height 437
click at [541, 224] on div "gsap . set ( imgW , { yPercent : 100 }) gsap . set ( img , { yPercent : - 50 , …" at bounding box center [669, 344] width 668 height 437
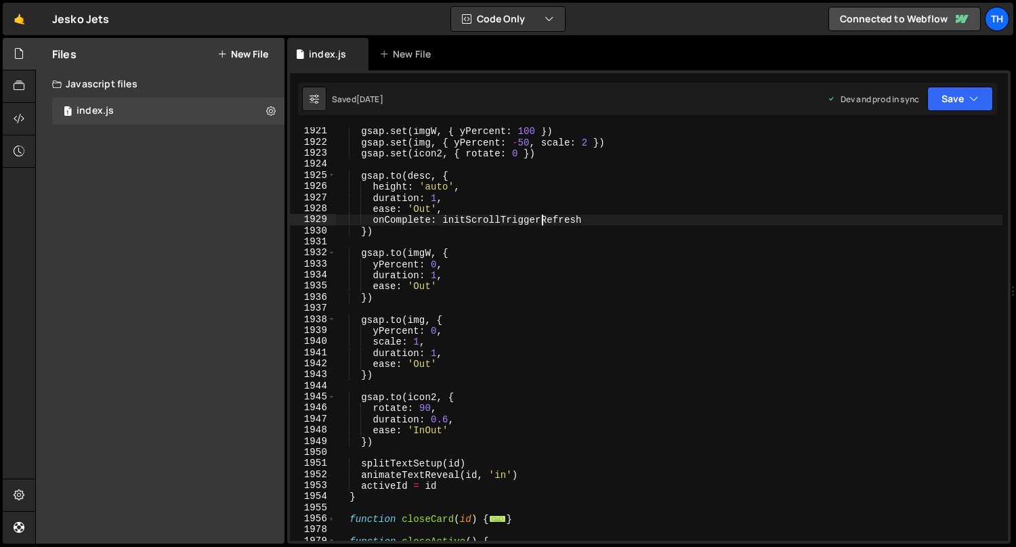
click at [541, 224] on div "gsap . set ( imgW , { yPercent : 100 }) gsap . set ( img , { yPercent : - 50 , …" at bounding box center [669, 344] width 668 height 437
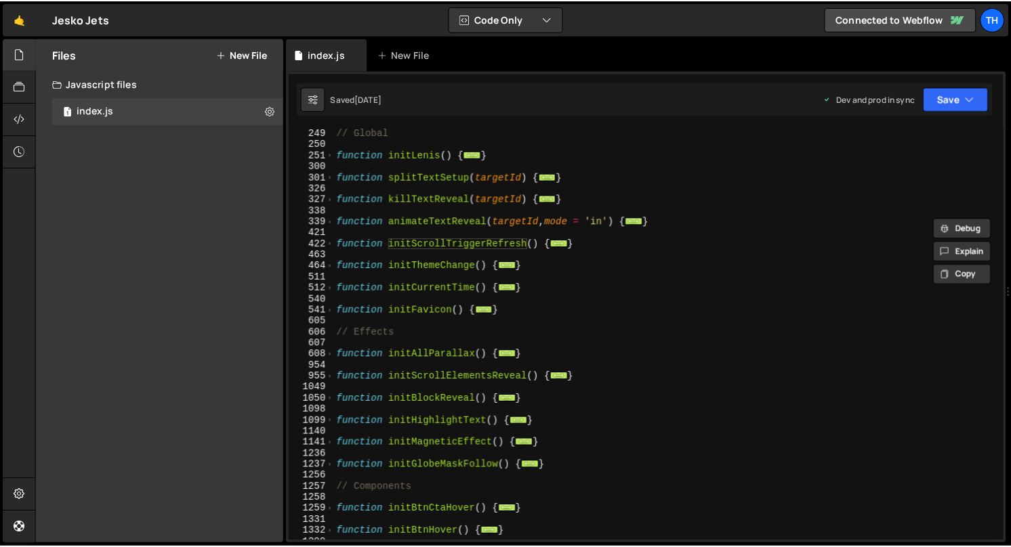
scroll to position [262, 0]
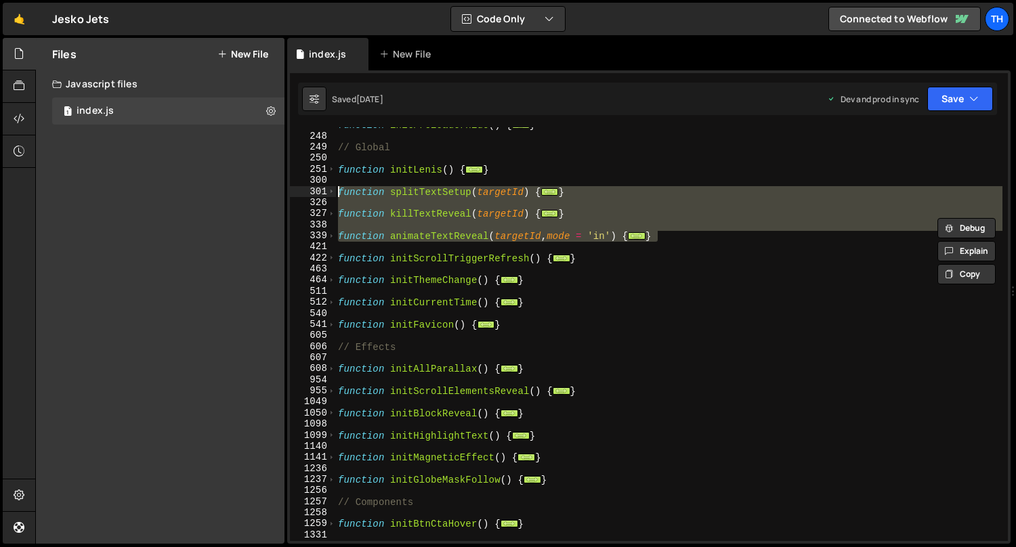
drag, startPoint x: 676, startPoint y: 242, endPoint x: 270, endPoint y: 193, distance: 409.4
click at [270, 193] on div "Files New File Javascript files 1 index.js 0 CSS files Copy share link Edit Fil…" at bounding box center [525, 291] width 981 height 507
type textarea "function splitTextSetup(targetId) { const els = document.querySelectorAll(`[dat…"
click at [12, 18] on link "🤙" at bounding box center [19, 19] width 33 height 33
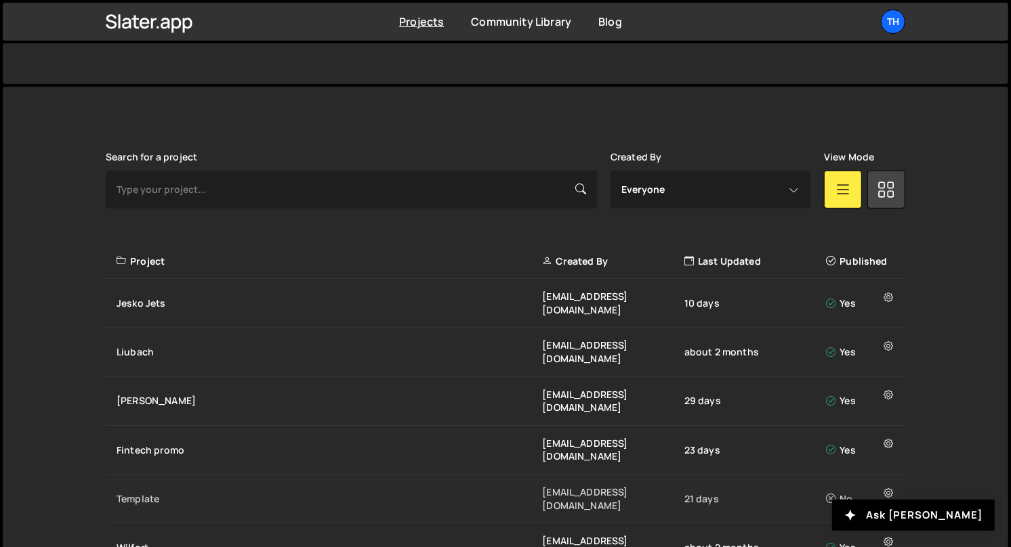
scroll to position [386, 0]
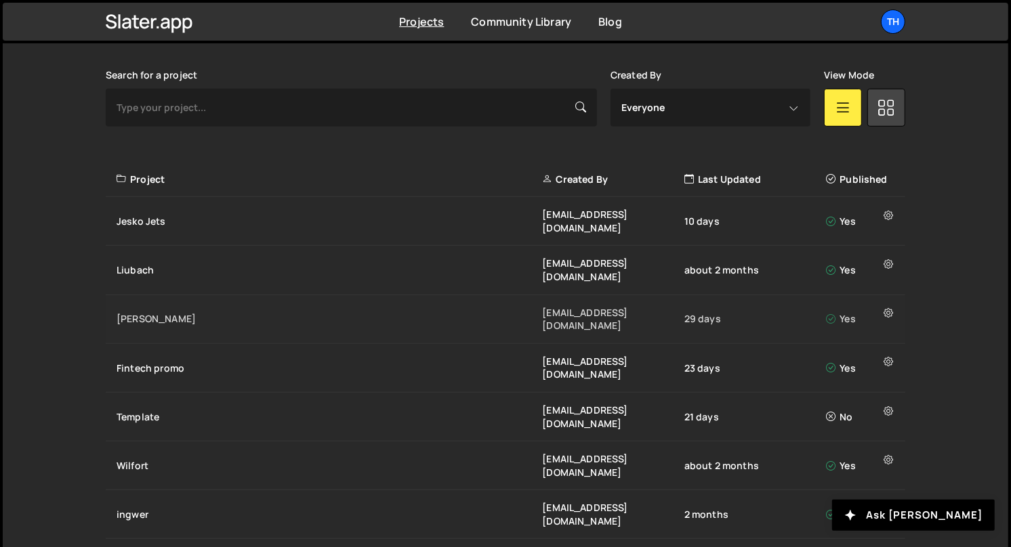
click at [158, 295] on div "[PERSON_NAME] [EMAIL_ADDRESS][DOMAIN_NAME] 29 days Yes" at bounding box center [505, 319] width 799 height 49
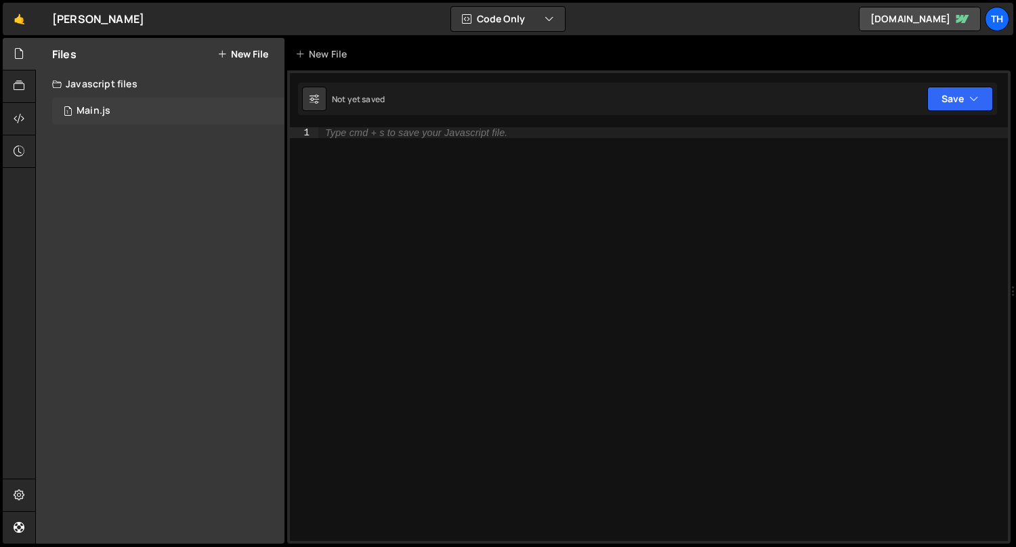
drag, startPoint x: 188, startPoint y: 128, endPoint x: 186, endPoint y: 119, distance: 8.9
click at [186, 123] on div "Files New File Javascript files 1 Main.js 0 CSS files Copy share link Edit File…" at bounding box center [160, 291] width 249 height 506
click at [186, 119] on div "1 Main.js 0" at bounding box center [168, 111] width 232 height 27
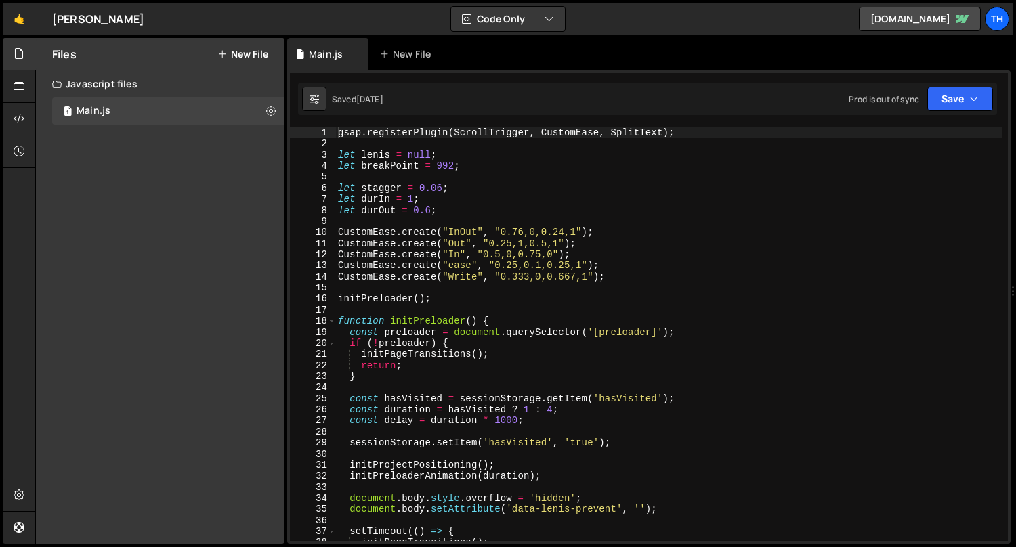
scroll to position [113, 0]
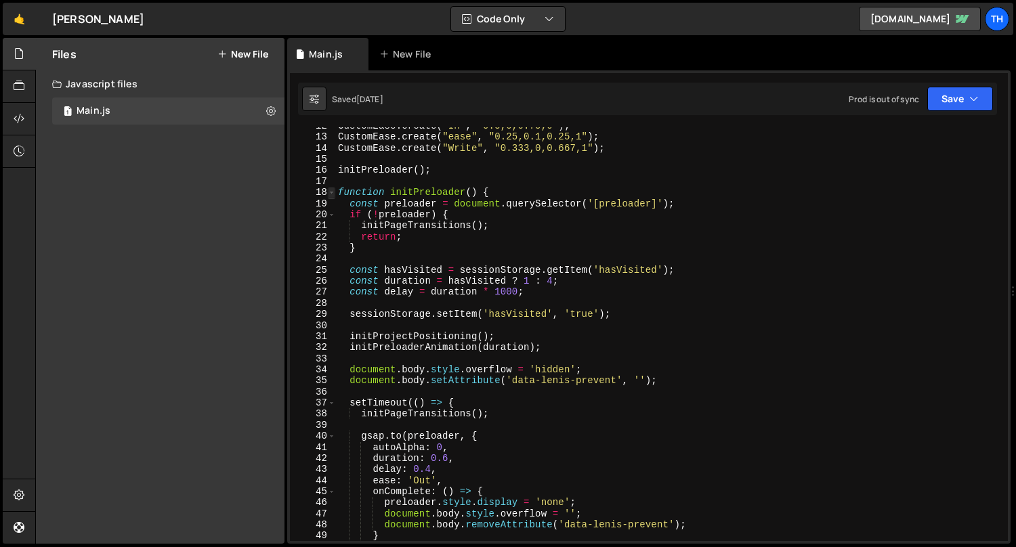
click at [331, 196] on span at bounding box center [331, 192] width 7 height 11
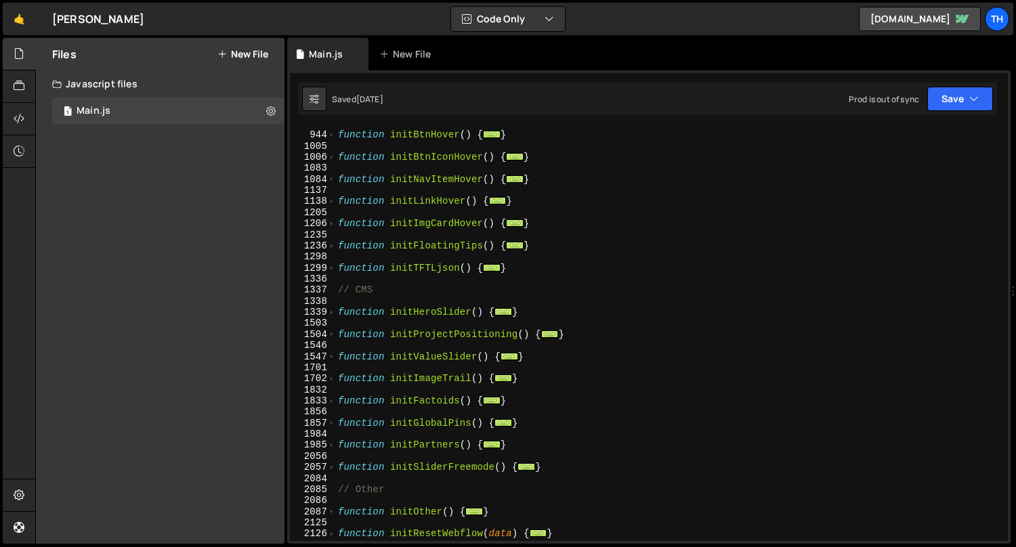
scroll to position [585, 0]
drag, startPoint x: 332, startPoint y: 356, endPoint x: 394, endPoint y: 329, distance: 67.7
click at [332, 356] on span at bounding box center [331, 357] width 7 height 11
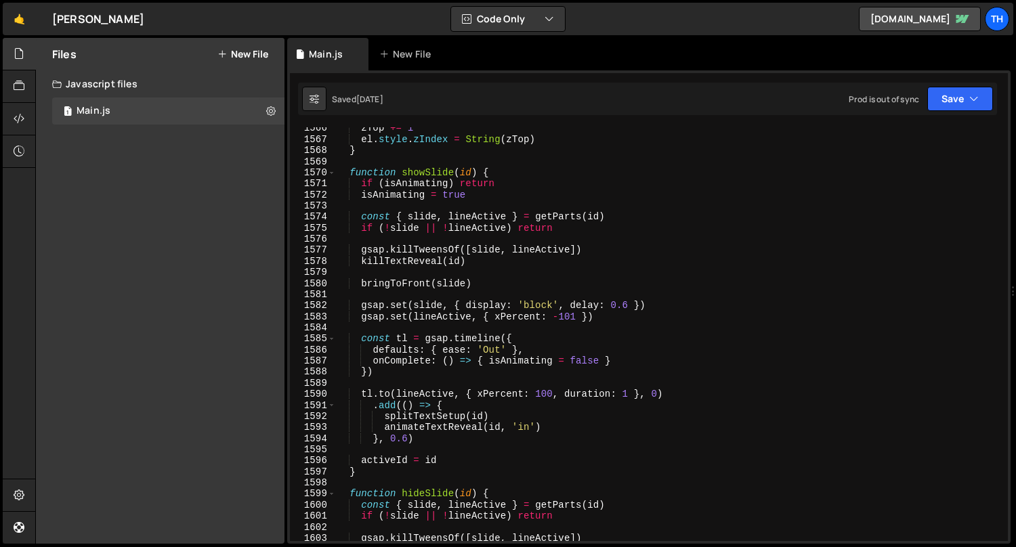
scroll to position [1020, 0]
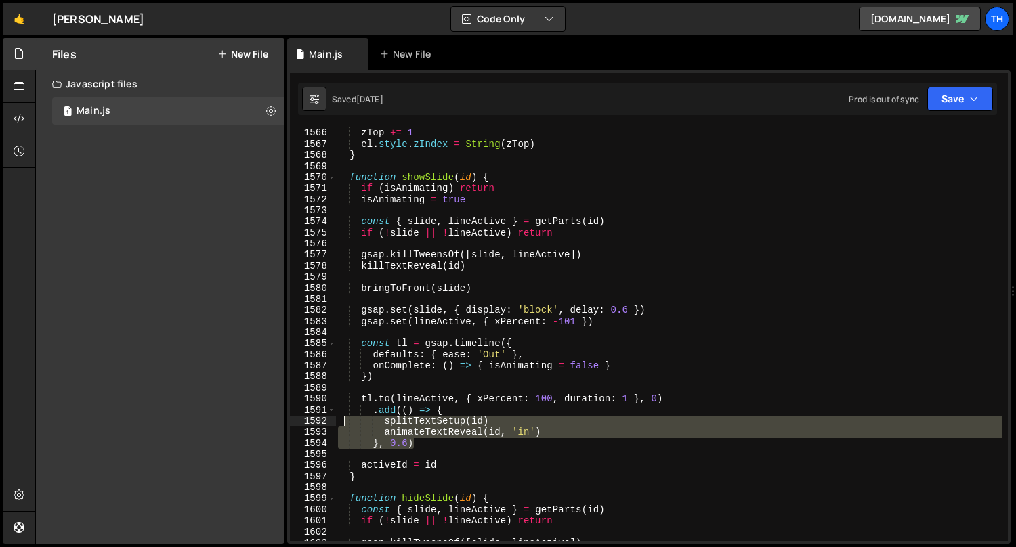
drag, startPoint x: 566, startPoint y: 438, endPoint x: 327, endPoint y: 423, distance: 239.6
click at [327, 423] on div "gsap.registerPlugin(ScrollTrigger, CustomEase, SplitText); 1565 1566 1567 1568 …" at bounding box center [649, 334] width 718 height 414
click at [432, 425] on div "function bringToFront ( el ) { zTop += 1 el . style . zIndex = String ( zTop ) …" at bounding box center [668, 334] width 667 height 414
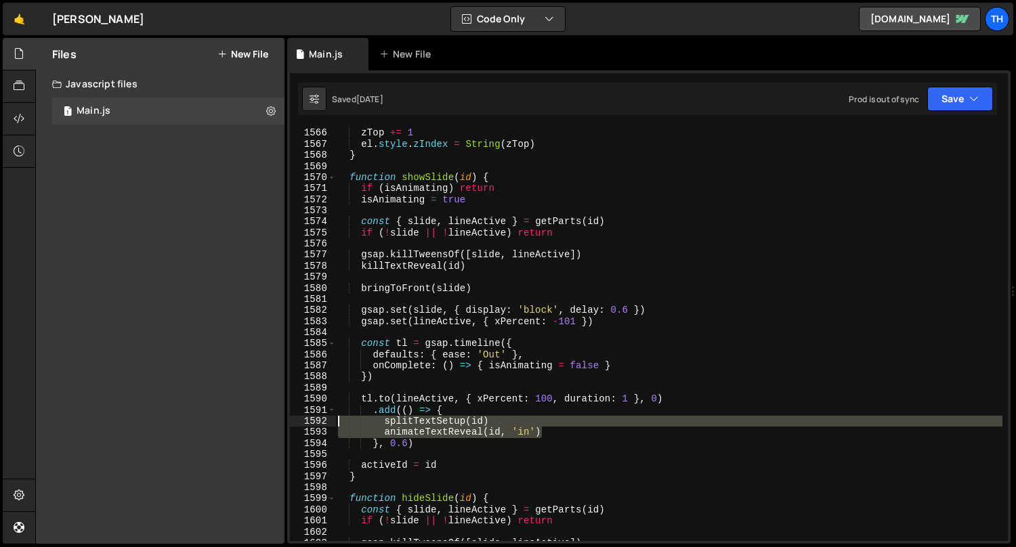
drag, startPoint x: 393, startPoint y: 434, endPoint x: 285, endPoint y: 421, distance: 108.5
click at [285, 421] on div "Files New File Javascript files 1 Main.js 0 CSS files Copy share link Edit File…" at bounding box center [525, 291] width 981 height 507
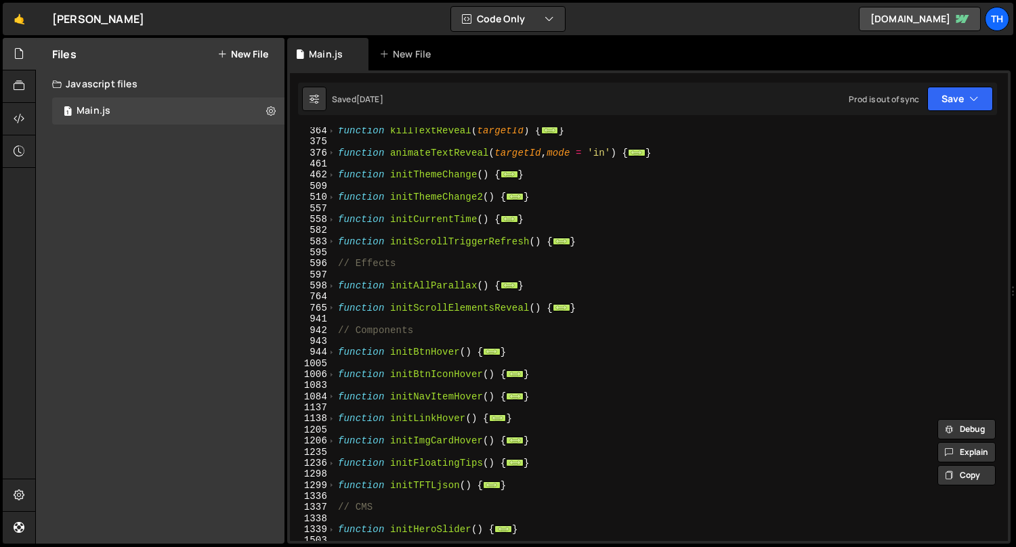
scroll to position [227, 0]
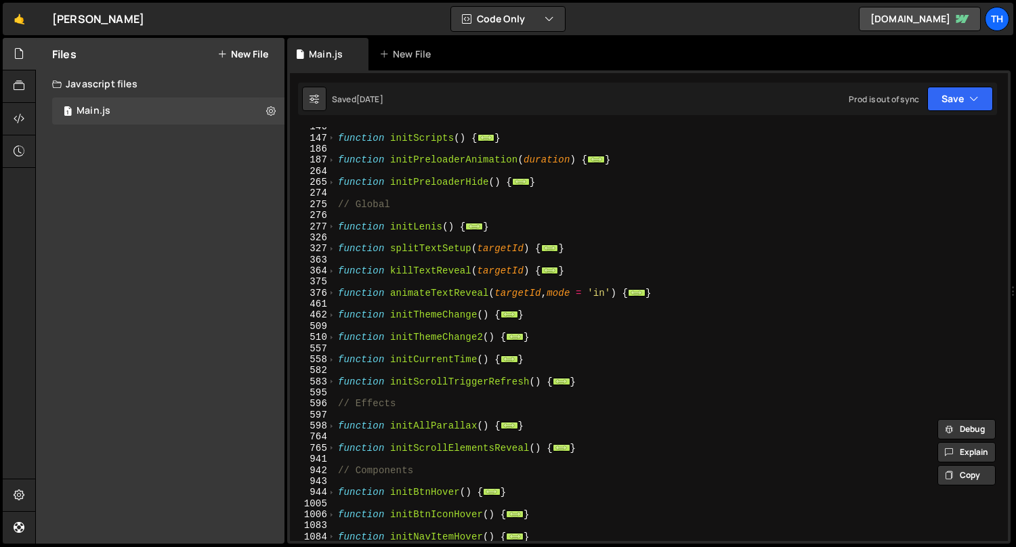
click at [421, 250] on div "function initScripts ( ) { ... } function initPreloaderAnimation ( duration ) {…" at bounding box center [669, 339] width 668 height 437
type textarea "function splitTextSetup(targetId) {"
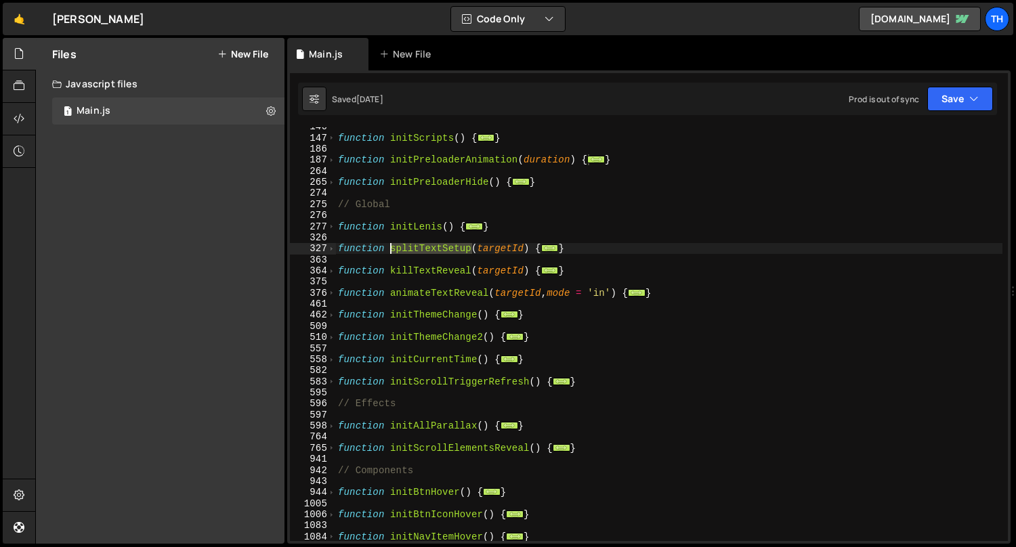
click at [421, 250] on div "function initScripts ( ) { ... } function initPreloaderAnimation ( duration ) {…" at bounding box center [669, 339] width 668 height 437
click at [436, 284] on div "function initScripts ( ) { ... } function initPreloaderAnimation ( duration ) {…" at bounding box center [669, 339] width 668 height 437
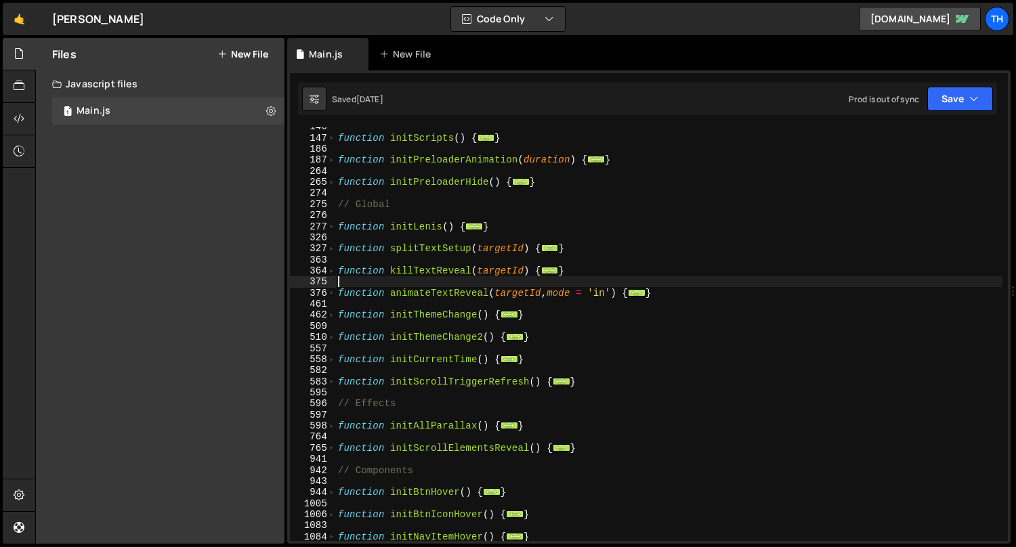
click at [408, 296] on div "function initScripts ( ) { ... } function initPreloaderAnimation ( duration ) {…" at bounding box center [669, 339] width 668 height 437
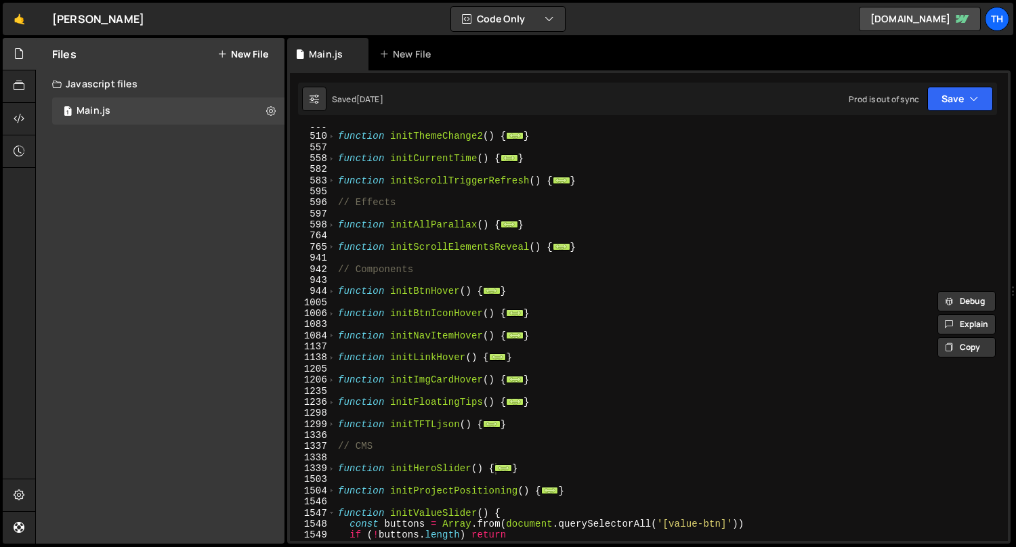
scroll to position [550, 0]
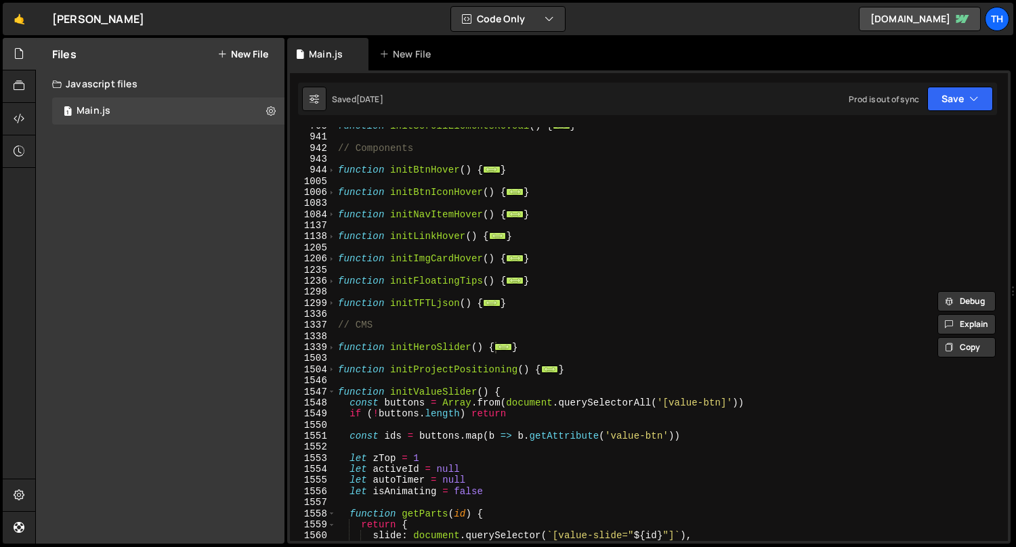
click at [335, 392] on div "1547" at bounding box center [313, 392] width 46 height 11
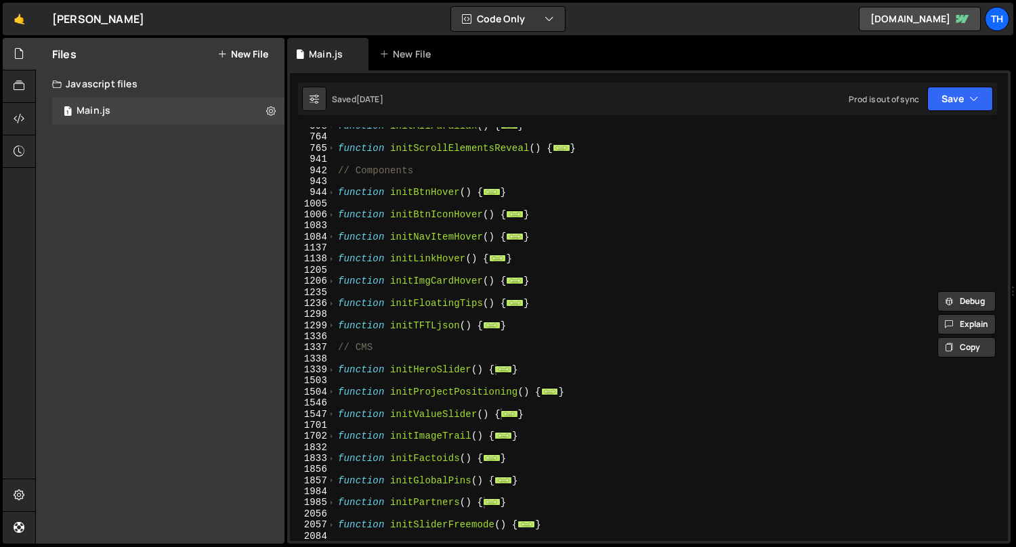
scroll to position [674, 0]
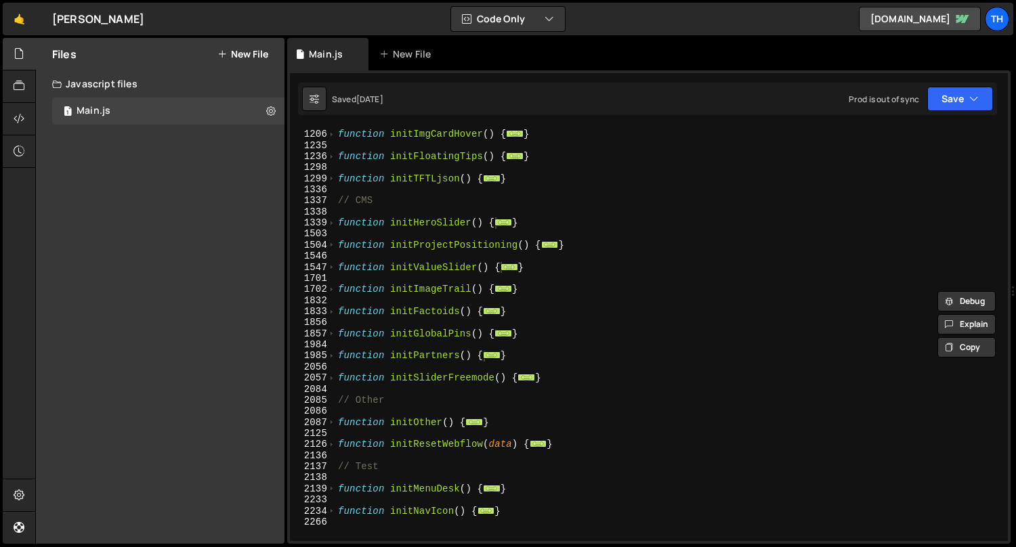
click at [430, 450] on div "function initImgCardHover ( ) { ... } function initFloatingTips ( ) { ... } fun…" at bounding box center [669, 336] width 668 height 437
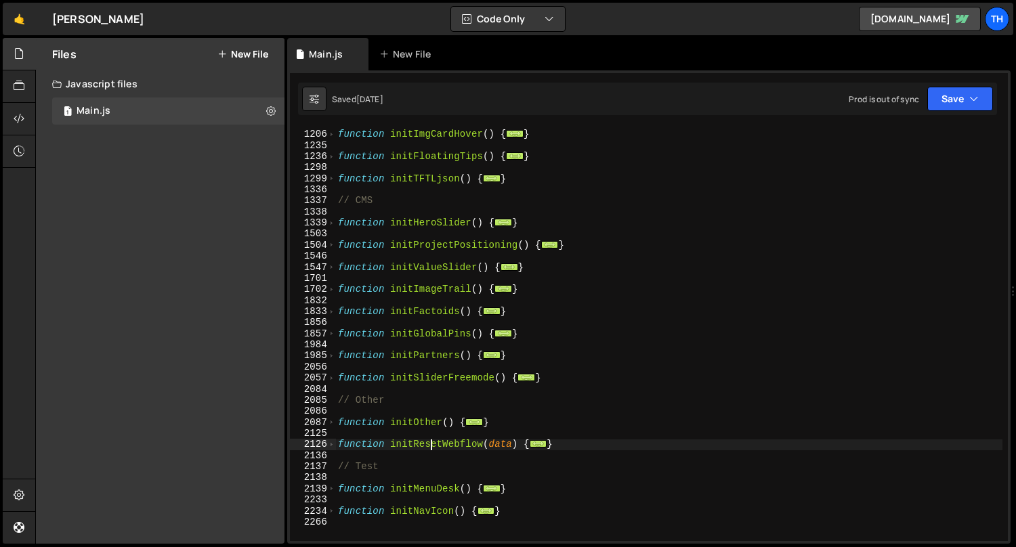
click at [430, 450] on div "function initImgCardHover ( ) { ... } function initFloatingTips ( ) { ... } fun…" at bounding box center [669, 336] width 668 height 437
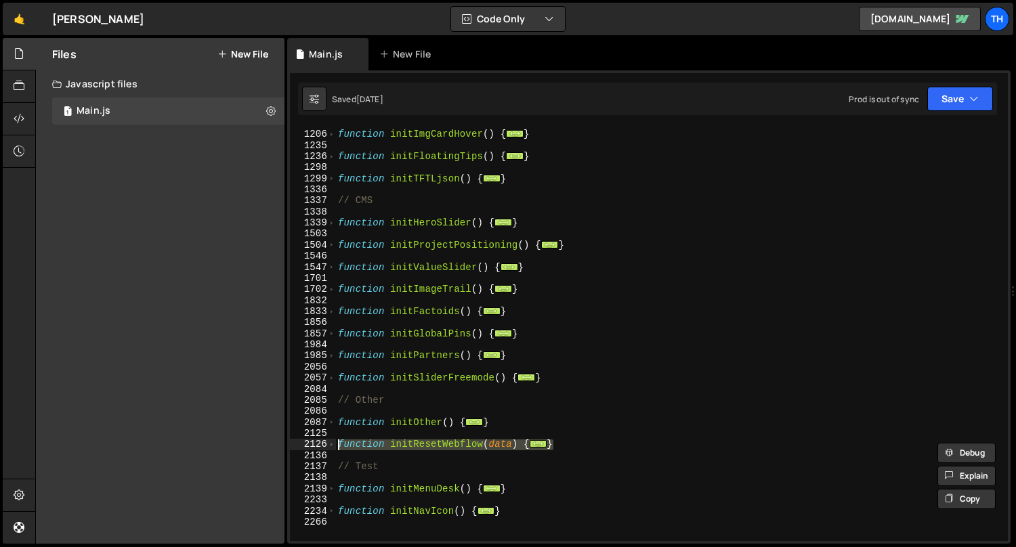
drag, startPoint x: 569, startPoint y: 447, endPoint x: 290, endPoint y: 445, distance: 279.1
click at [290, 445] on div "function initResetWebflow(data) { 1205 1206 1235 1236 1298 1299 1336 1337 1338 …" at bounding box center [649, 334] width 718 height 414
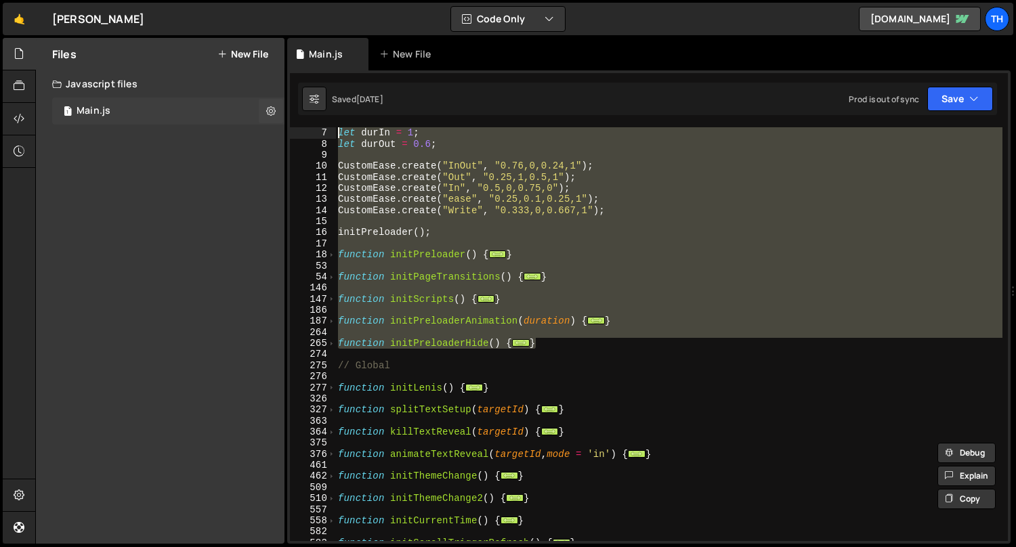
scroll to position [0, 0]
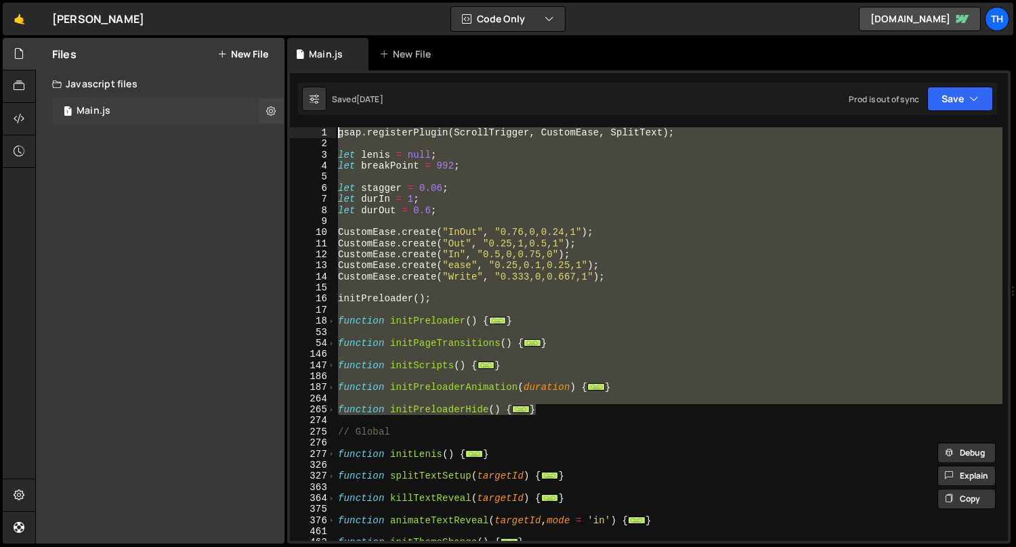
drag, startPoint x: 518, startPoint y: 285, endPoint x: 222, endPoint y: 110, distance: 344.1
click at [222, 110] on div "Files New File Javascript files 1 Main.js 0 CSS files Copy share link Edit File…" at bounding box center [525, 291] width 981 height 507
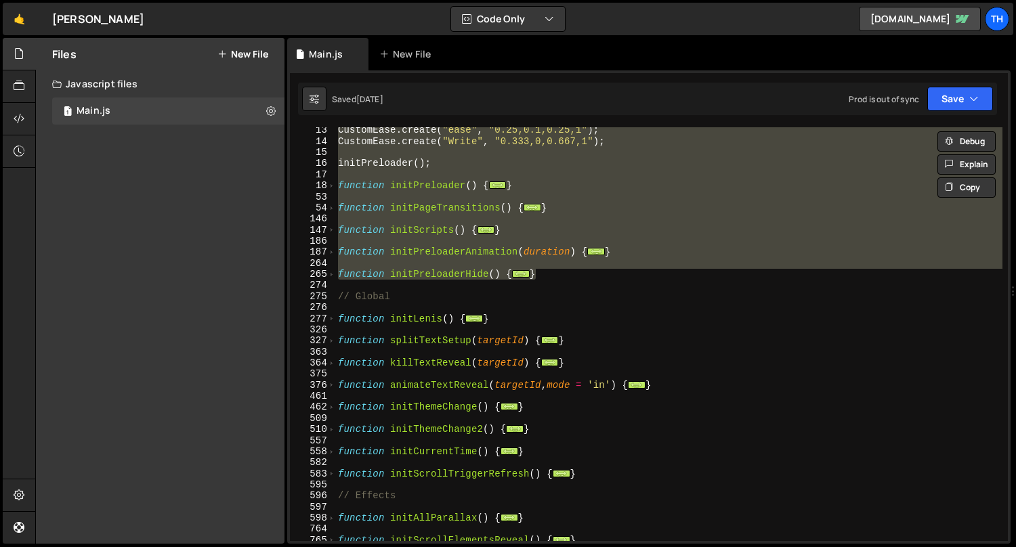
scroll to position [135, 0]
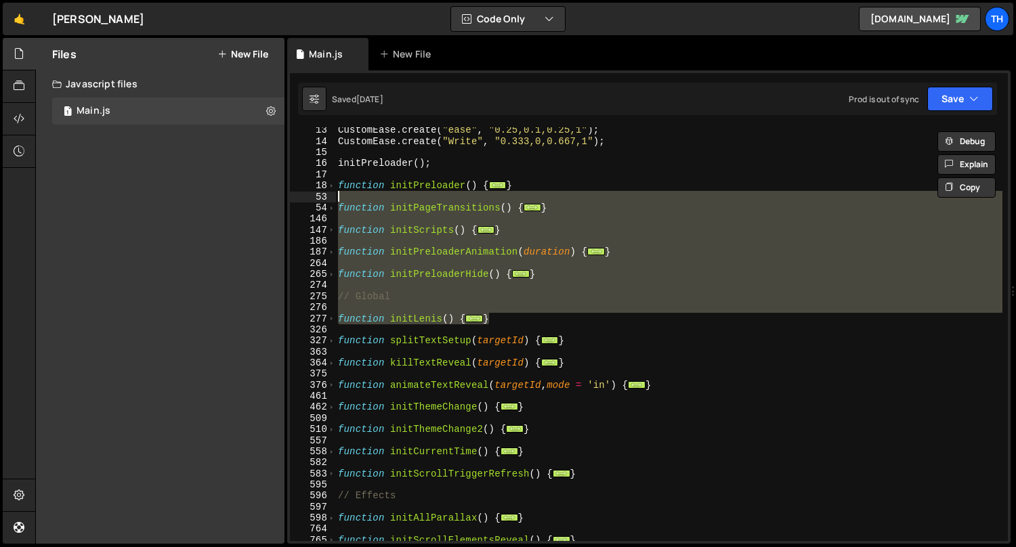
drag, startPoint x: 517, startPoint y: 322, endPoint x: 268, endPoint y: 191, distance: 280.9
click at [268, 191] on div "Files New File Javascript files 1 Main.js 0 CSS files Copy share link Edit File…" at bounding box center [525, 291] width 981 height 507
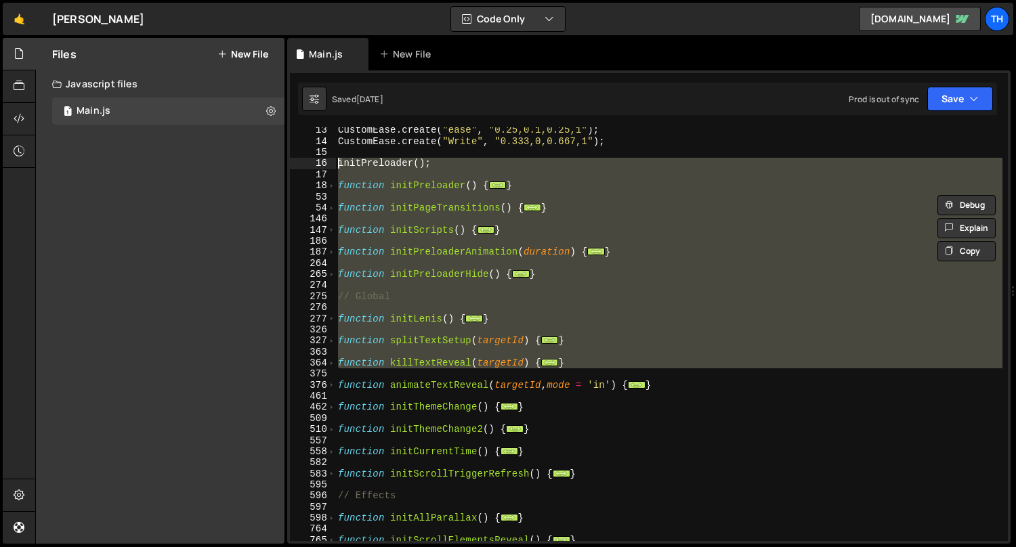
drag, startPoint x: 686, startPoint y: 379, endPoint x: 322, endPoint y: 310, distance: 370.3
click at [212, 166] on div "Files New File Javascript files 1 Main.js 0 CSS files Copy share link Edit File…" at bounding box center [525, 291] width 981 height 507
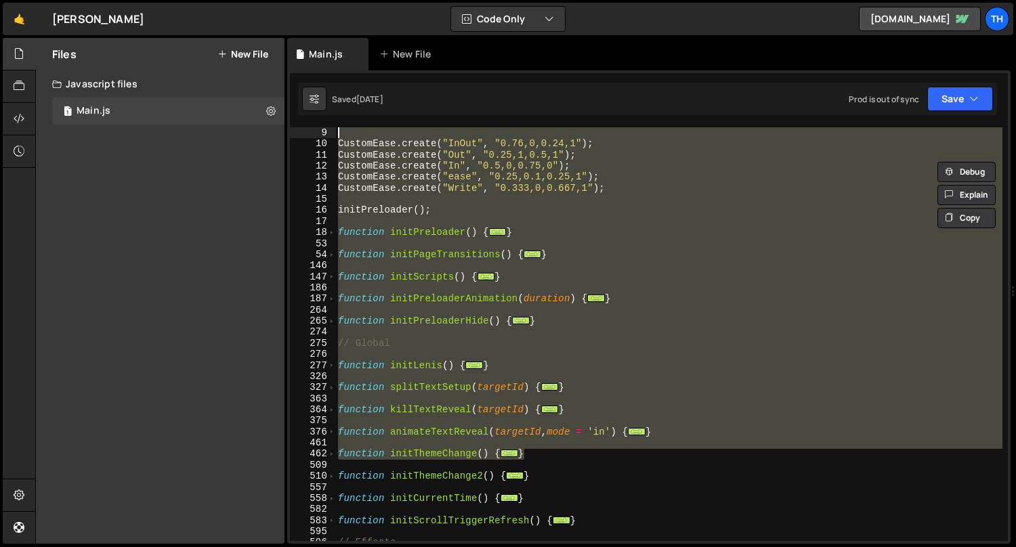
scroll to position [0, 0]
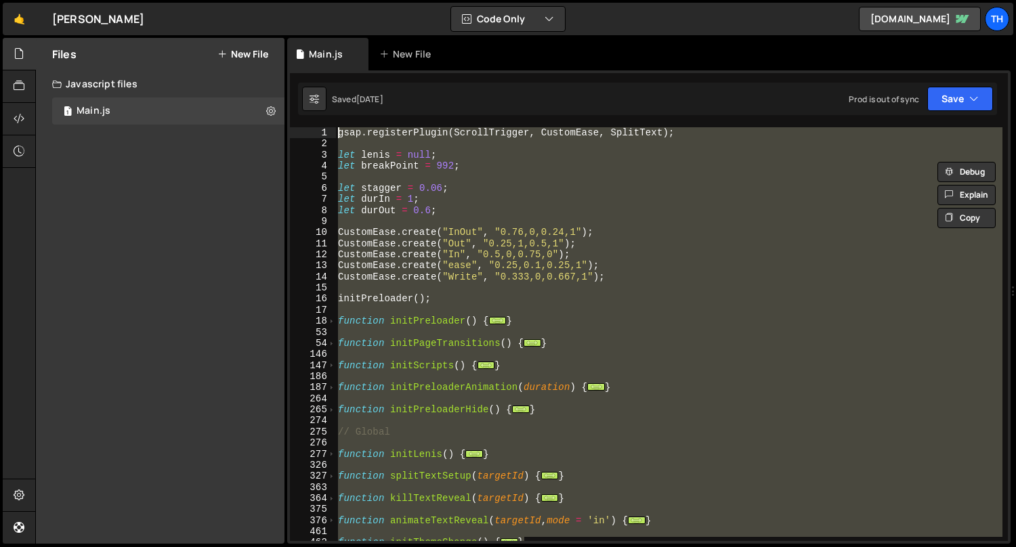
drag, startPoint x: 468, startPoint y: 357, endPoint x: 222, endPoint y: 43, distance: 399.0
click at [222, 43] on div "Files New File Javascript files 1 Main.js 0 CSS files Copy share link Edit File…" at bounding box center [525, 291] width 981 height 507
type textarea "gsap.registerPlugin(ScrollTrigger, CustomEase, SplitText);"
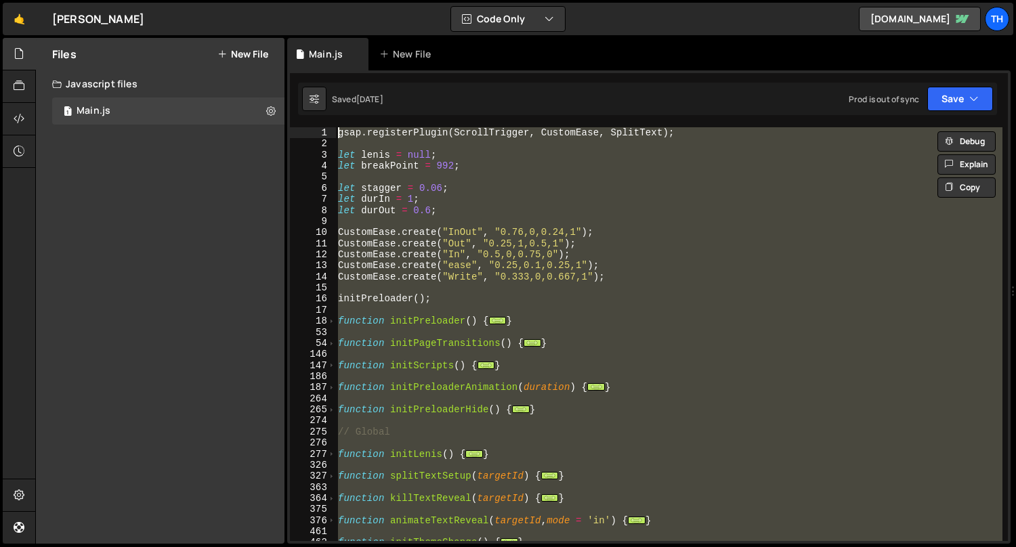
drag, startPoint x: 609, startPoint y: 435, endPoint x: 268, endPoint y: -35, distance: 581.0
click at [268, 0] on html "Projects Community Library Blog Th Projects Your Teams Invite team member Accou…" at bounding box center [508, 273] width 1016 height 547
drag, startPoint x: 599, startPoint y: 515, endPoint x: 285, endPoint y: 49, distance: 561.8
click at [286, 49] on div "Files New File Javascript files 1 Main.js 0 CSS files Copy share link Edit File…" at bounding box center [525, 291] width 981 height 507
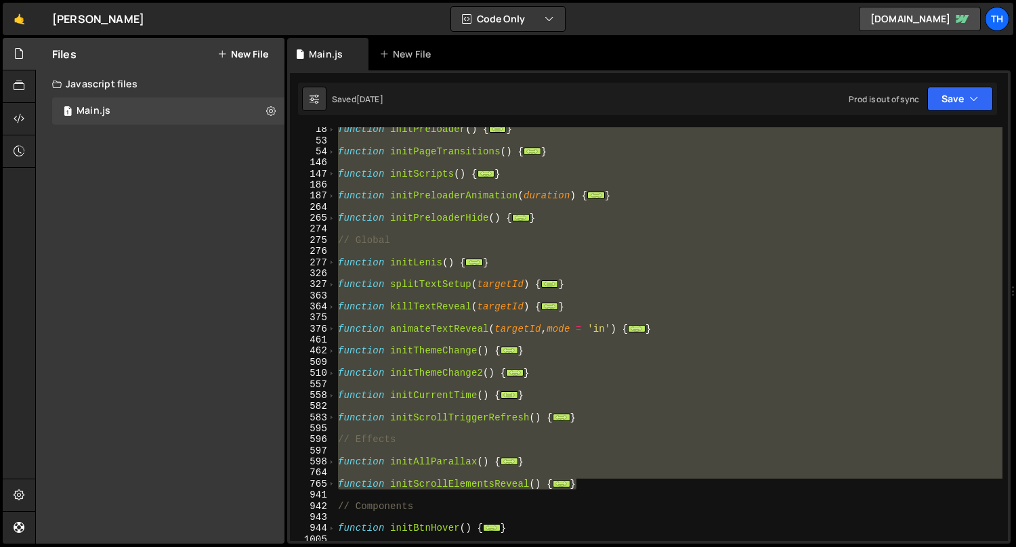
scroll to position [182, 0]
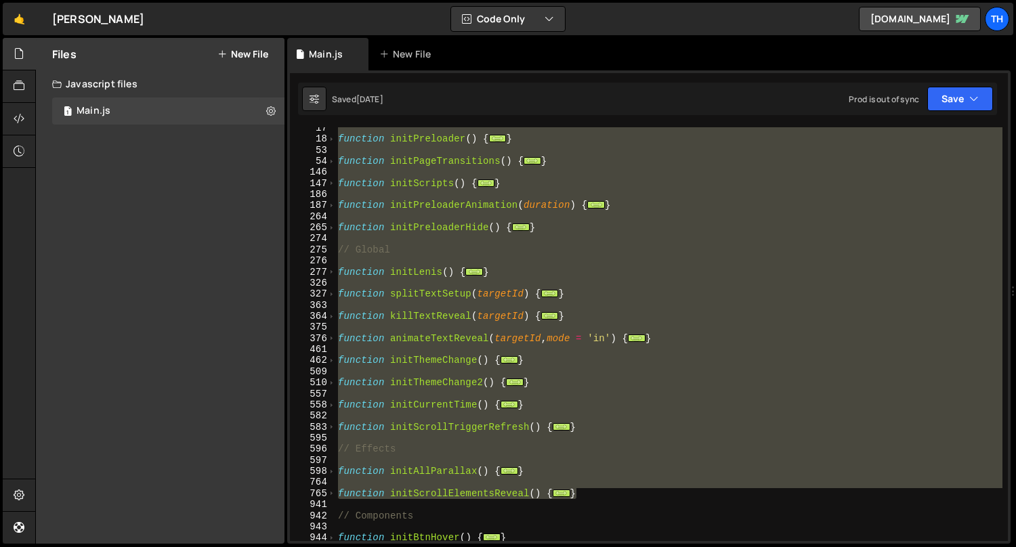
click at [459, 390] on div "function initPreloader ( ) { ... } function initPageTransitions ( ) { ... } fun…" at bounding box center [668, 334] width 667 height 414
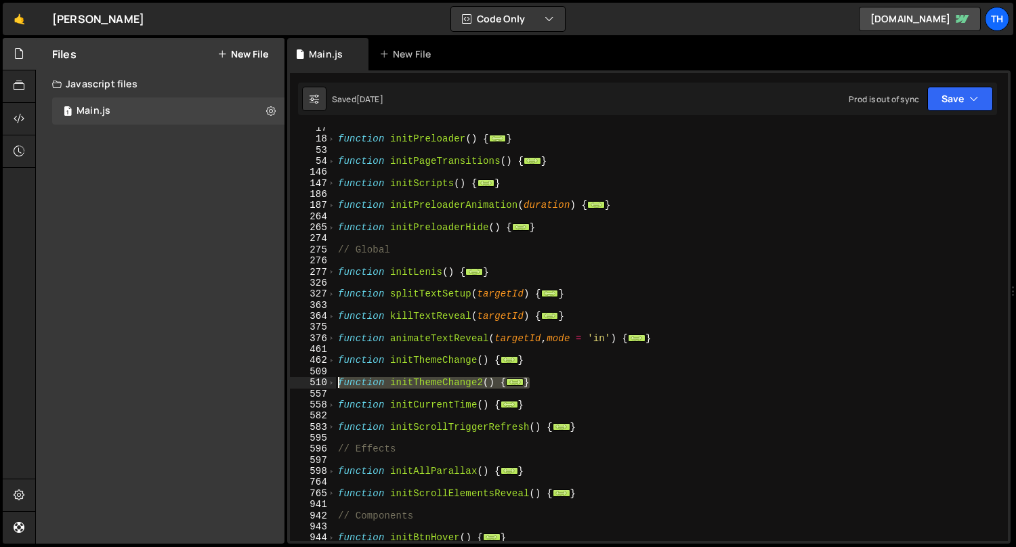
drag, startPoint x: 509, startPoint y: 383, endPoint x: 257, endPoint y: 388, distance: 252.1
click at [257, 388] on div "Files New File Javascript files 1 Main.js 0 CSS files Copy share link Edit File…" at bounding box center [525, 291] width 981 height 507
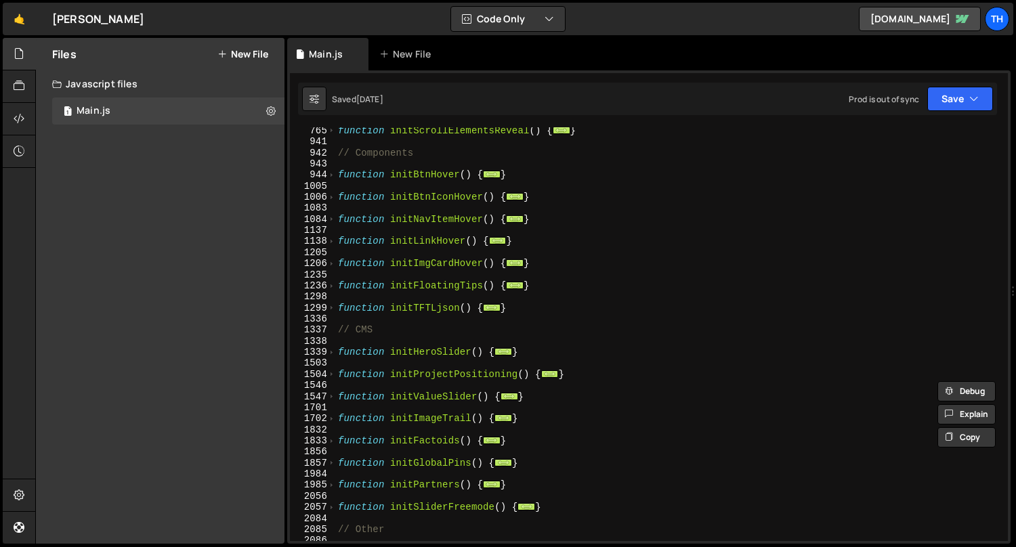
scroll to position [545, 0]
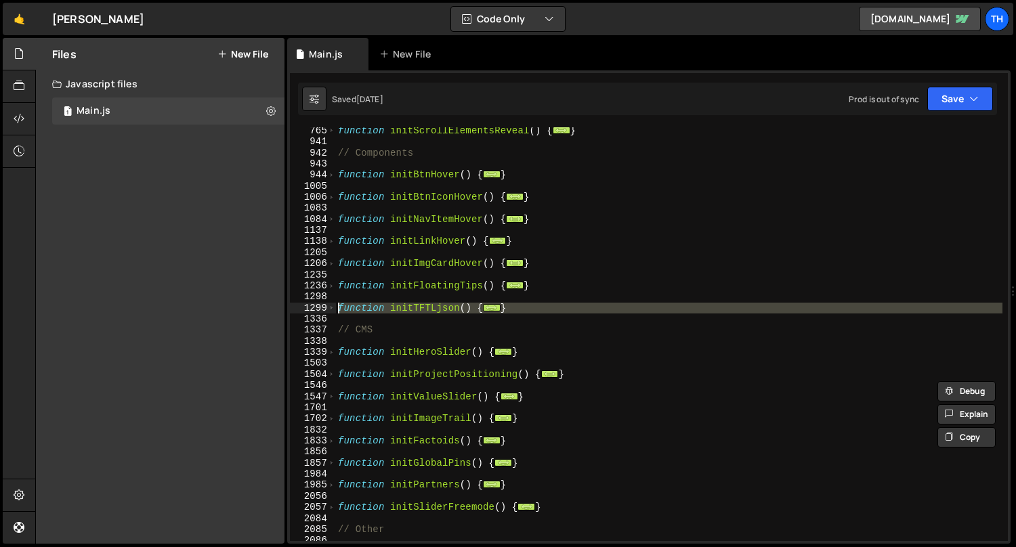
drag, startPoint x: 424, startPoint y: 321, endPoint x: 181, endPoint y: 306, distance: 243.7
click at [181, 306] on div "Files New File Javascript files 1 Main.js 0 CSS files Copy share link Edit File…" at bounding box center [525, 291] width 981 height 507
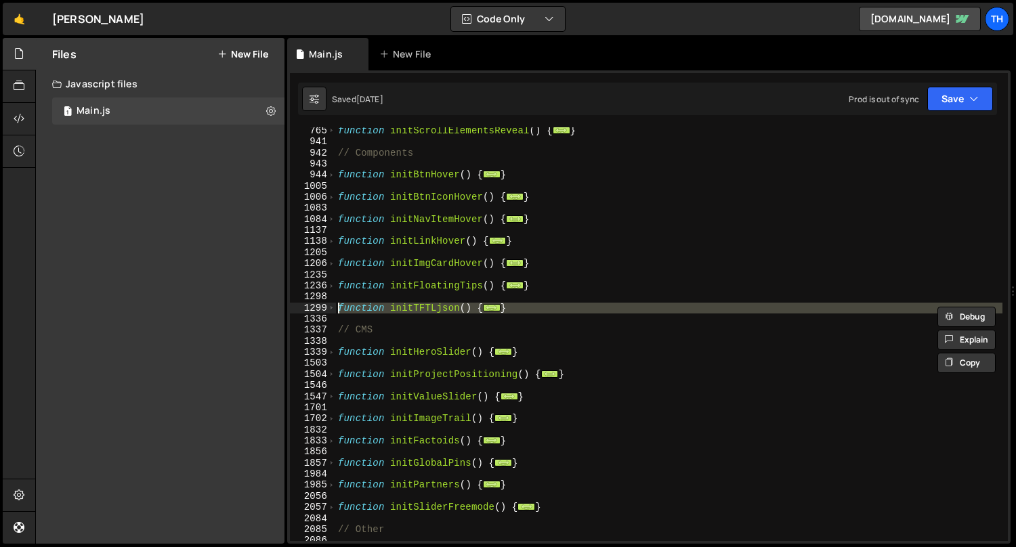
click at [430, 333] on div "function initScrollElementsReveal ( ) { ... } // Components function initBtnHov…" at bounding box center [669, 343] width 668 height 437
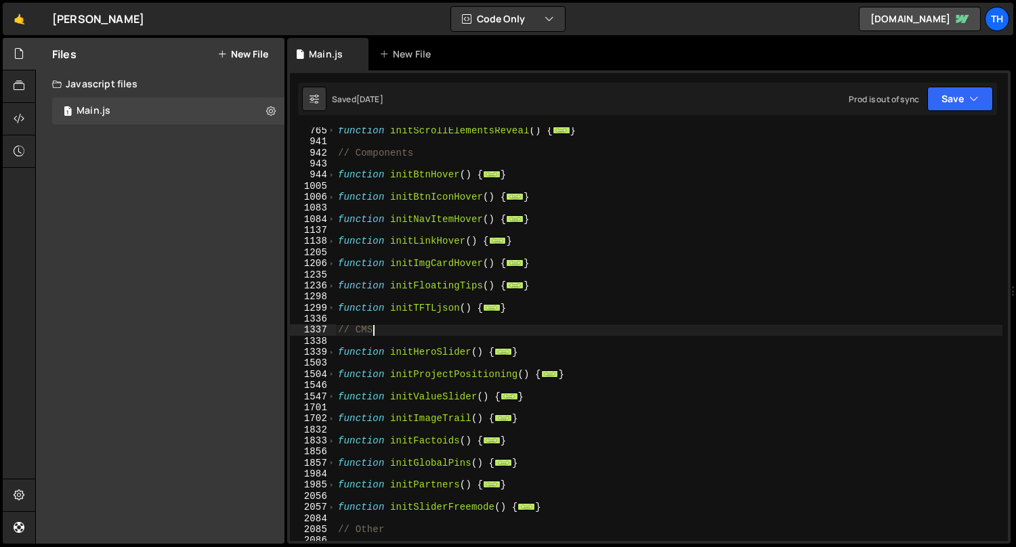
click at [421, 308] on div "function initScrollElementsReveal ( ) { ... } // Components function initBtnHov…" at bounding box center [669, 343] width 668 height 437
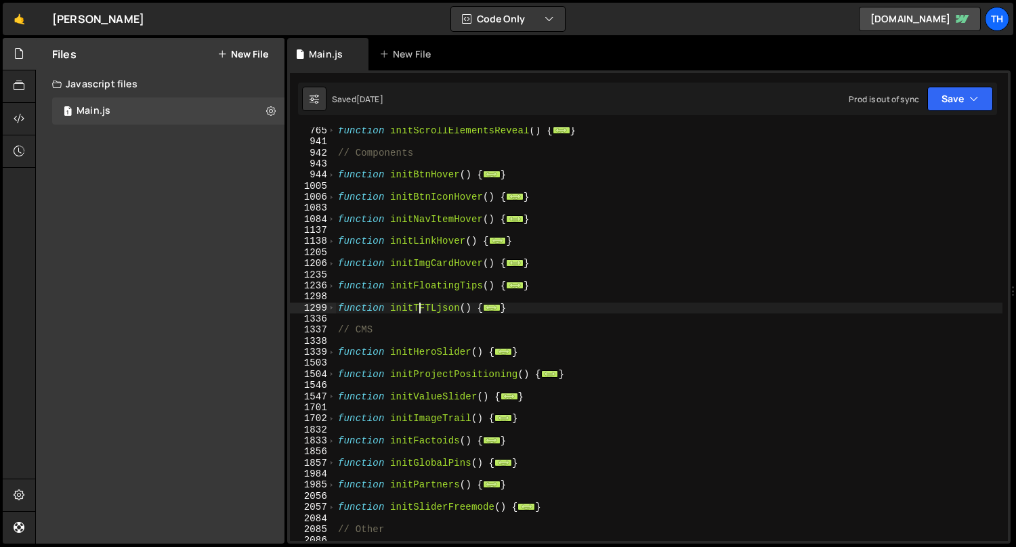
click at [421, 308] on div "function initScrollElementsReveal ( ) { ... } // Components function initBtnHov…" at bounding box center [669, 343] width 668 height 437
click at [480, 335] on div "function initScrollElementsReveal ( ) { ... } // Components function initBtnHov…" at bounding box center [669, 343] width 668 height 437
type textarea "// CMS"
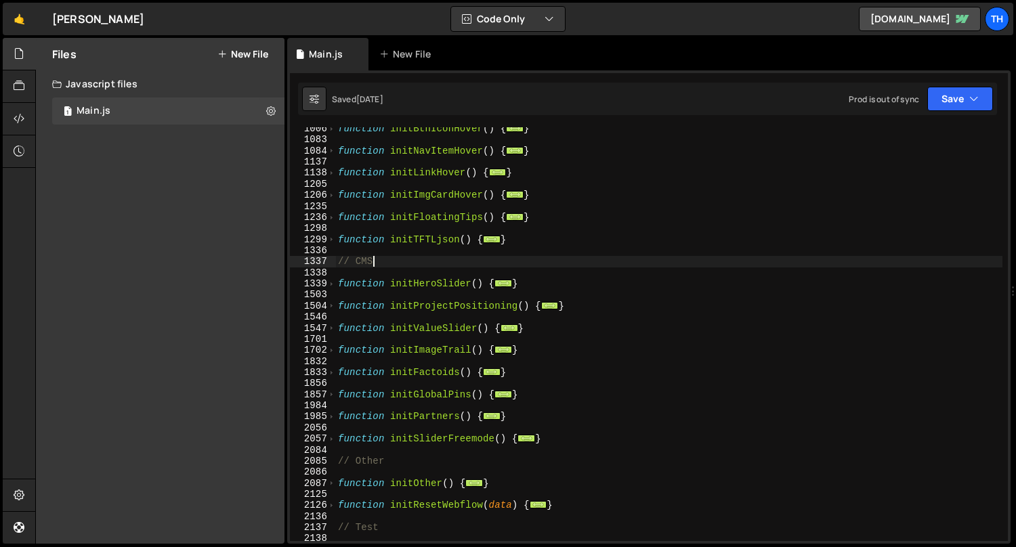
scroll to position [421, 0]
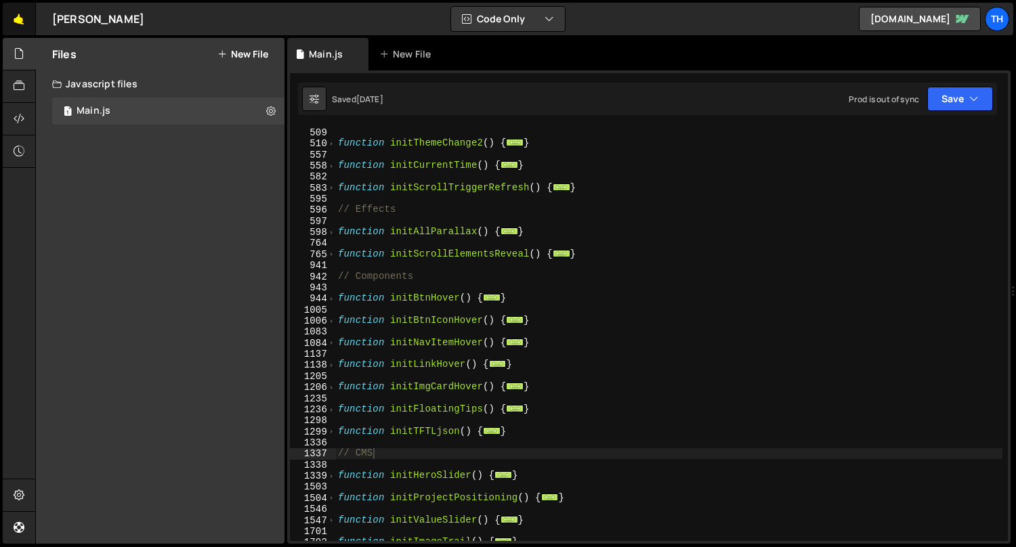
click at [14, 16] on link "🤙" at bounding box center [19, 19] width 33 height 33
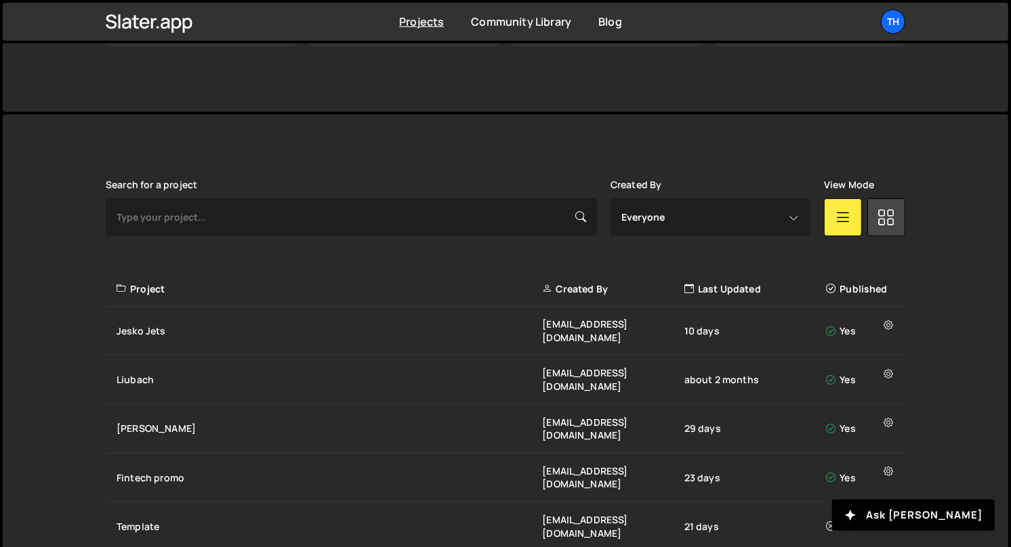
scroll to position [292, 0]
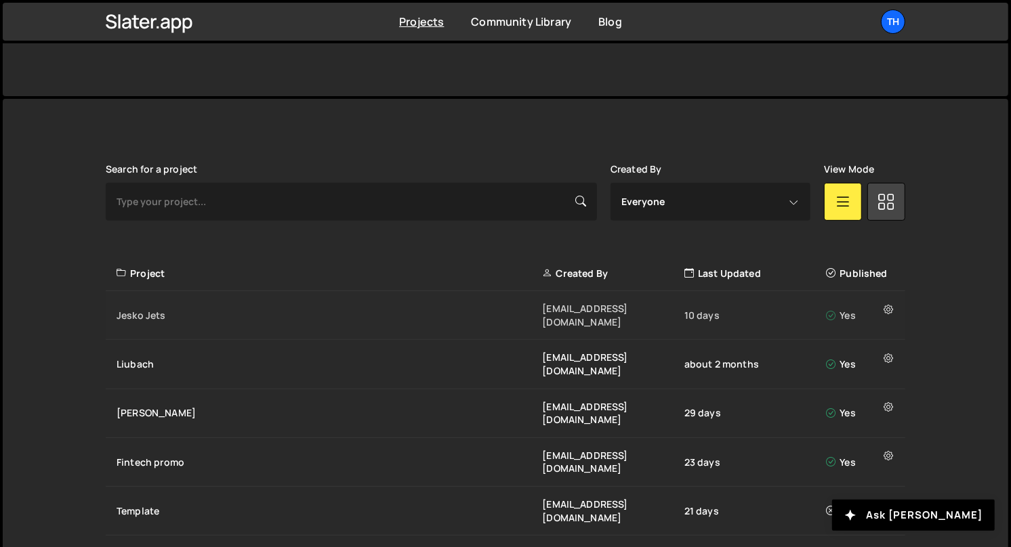
click at [222, 297] on div "[PERSON_NAME] Jets [EMAIL_ADDRESS][DOMAIN_NAME] 10 days Yes" at bounding box center [505, 315] width 799 height 49
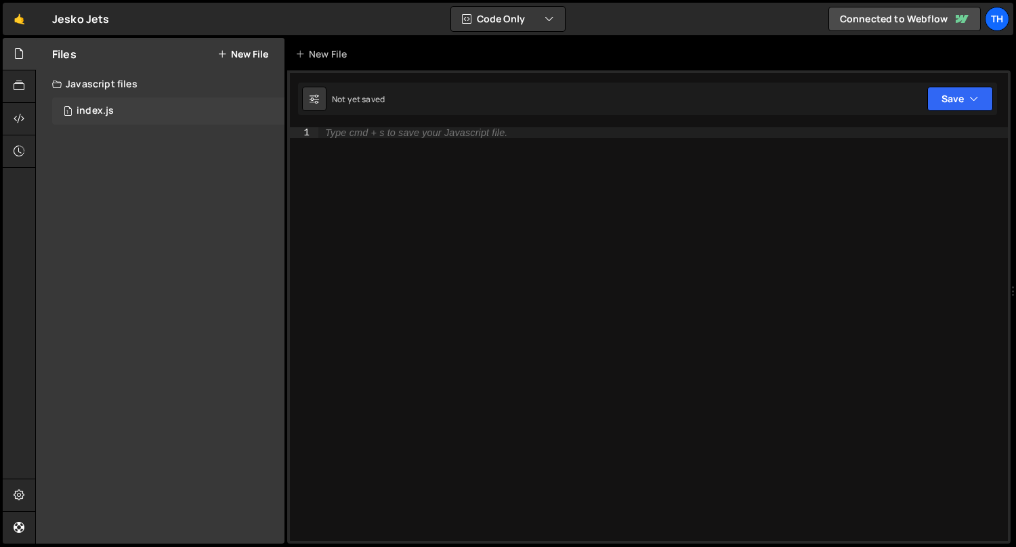
click at [166, 108] on div "1 index.js 0" at bounding box center [168, 111] width 232 height 27
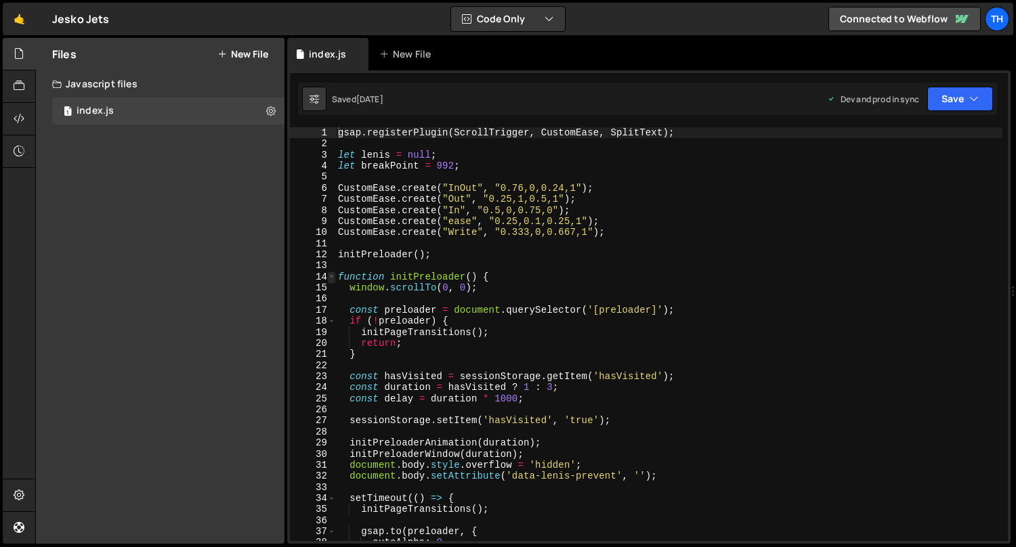
scroll to position [2902, 0]
click at [332, 277] on span at bounding box center [331, 277] width 7 height 11
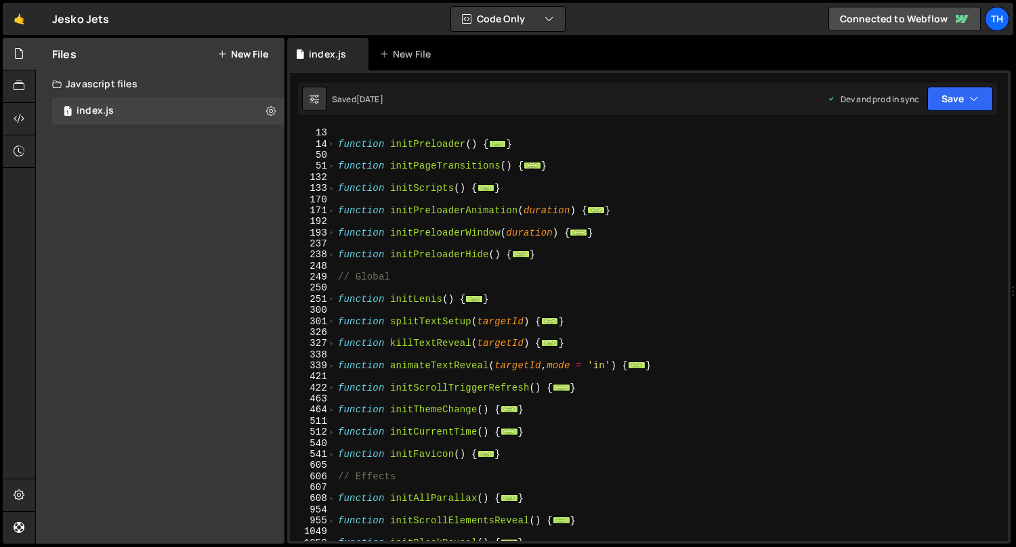
scroll to position [234, 0]
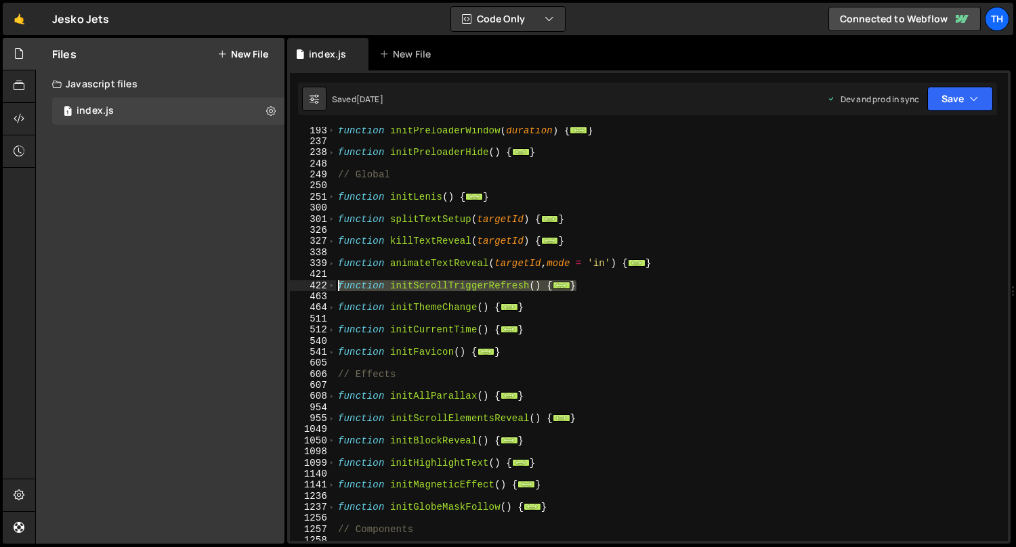
drag, startPoint x: 621, startPoint y: 285, endPoint x: 220, endPoint y: 290, distance: 401.1
click at [220, 290] on div "Files New File Javascript files 1 index.js 0 CSS files Copy share link Edit Fil…" at bounding box center [525, 291] width 981 height 507
type textarea "function initScrollTriggerRefresh() { if (!window.gsap || !window.ScrollTrigger…"
click at [329, 287] on span at bounding box center [331, 285] width 7 height 11
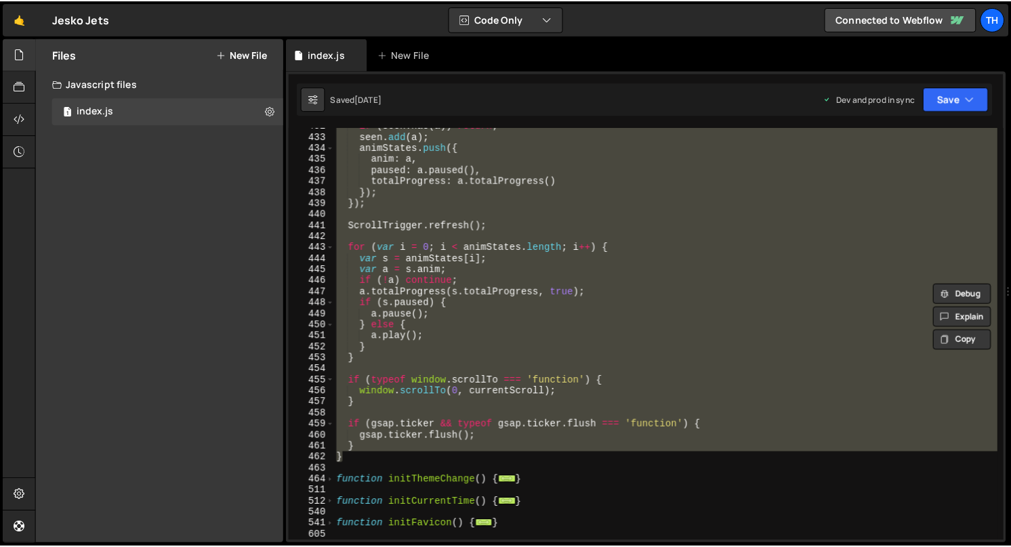
scroll to position [354, 0]
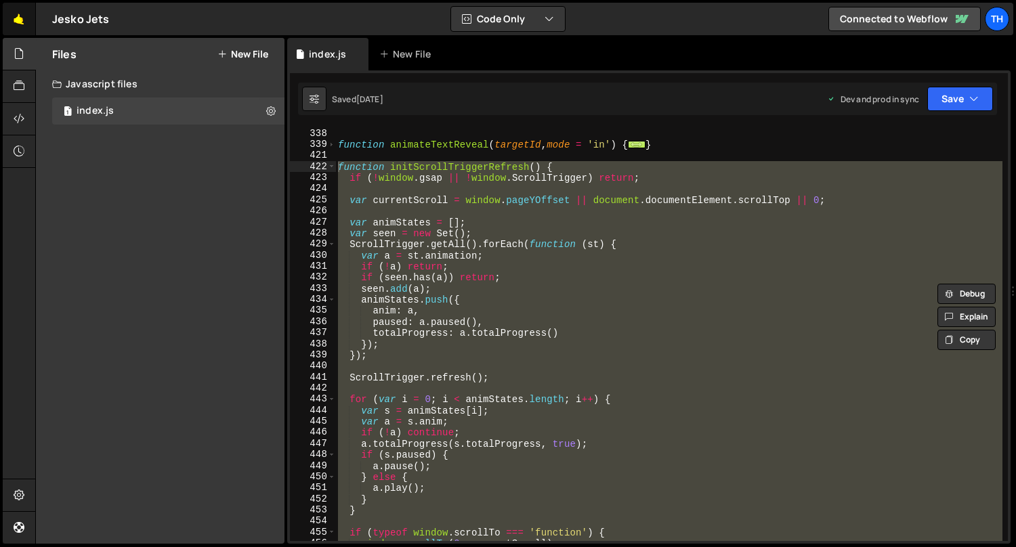
click at [7, 20] on link "🤙" at bounding box center [19, 19] width 33 height 33
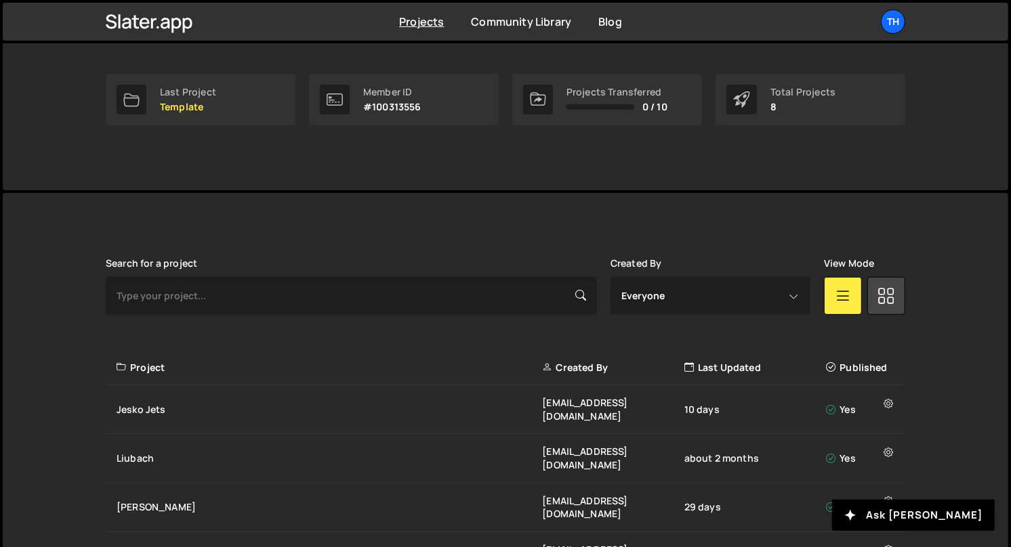
scroll to position [388, 0]
